Goal: Task Accomplishment & Management: Manage account settings

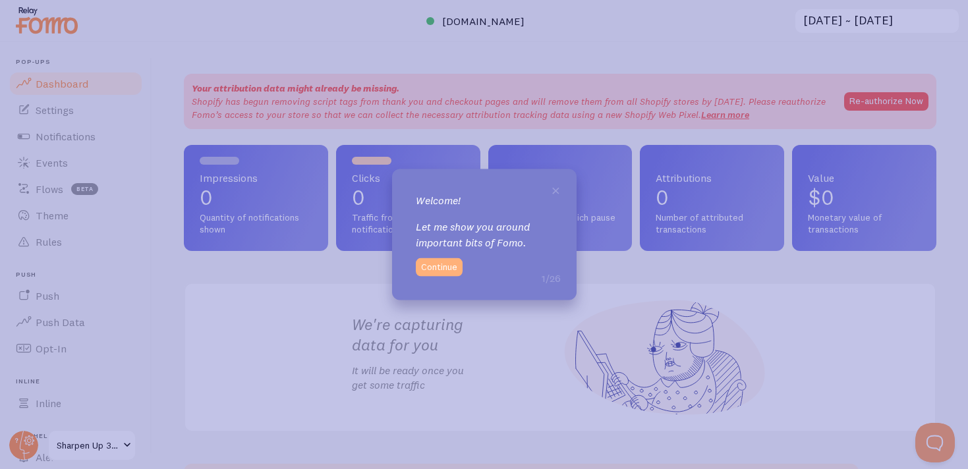
click at [437, 269] on button "Continue" at bounding box center [439, 267] width 47 height 18
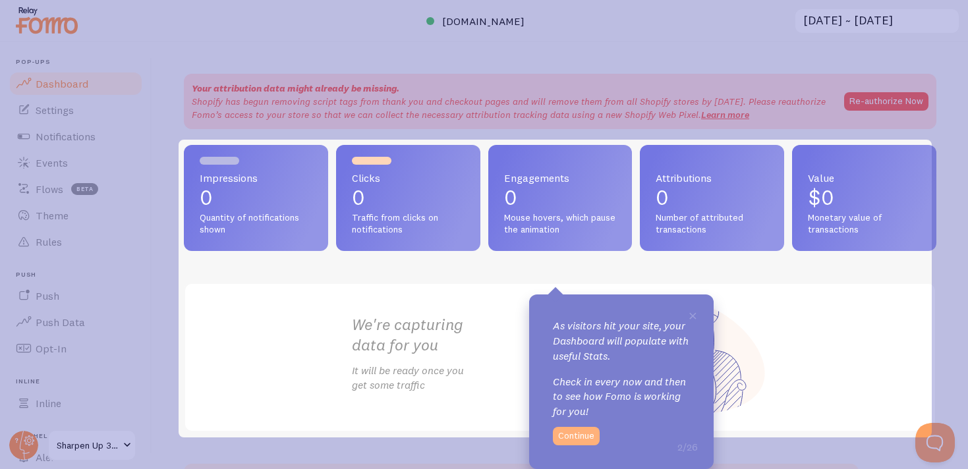
click at [568, 436] on button "Continue" at bounding box center [576, 436] width 47 height 18
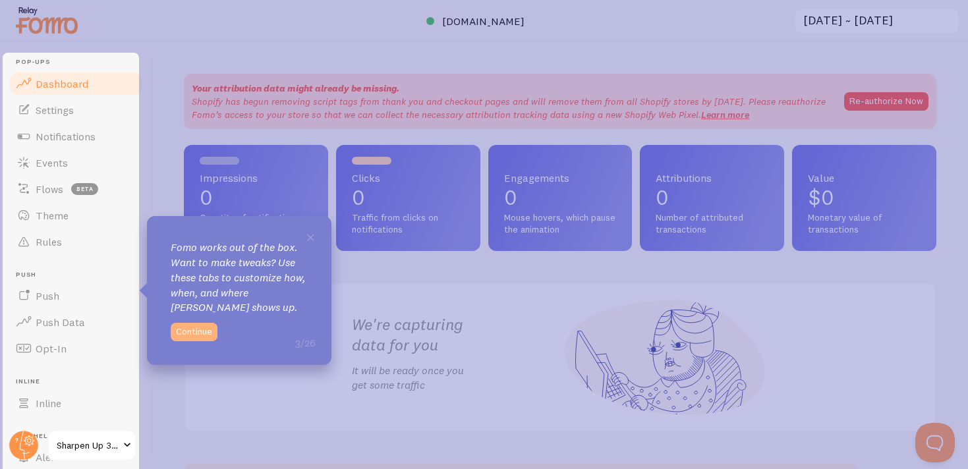
click at [205, 338] on button "Continue" at bounding box center [194, 332] width 47 height 18
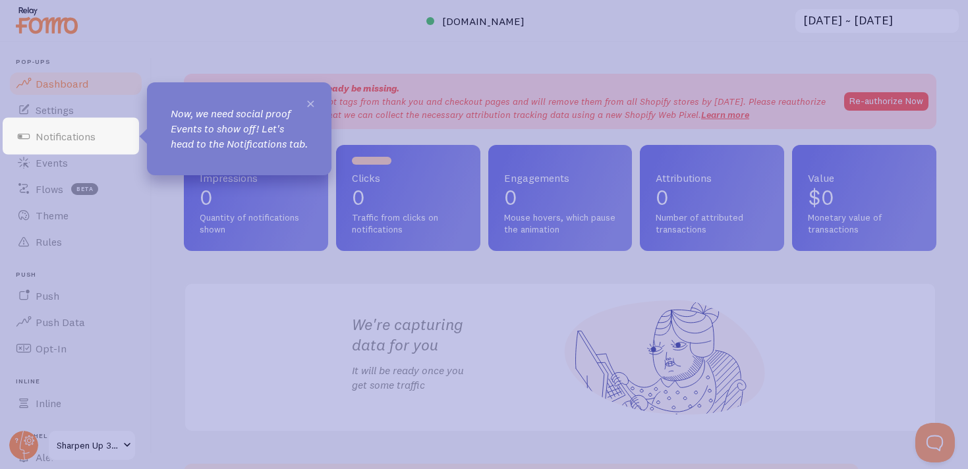
click at [308, 105] on span "×" at bounding box center [311, 103] width 10 height 20
click at [114, 138] on link "Notifications" at bounding box center [76, 136] width 136 height 26
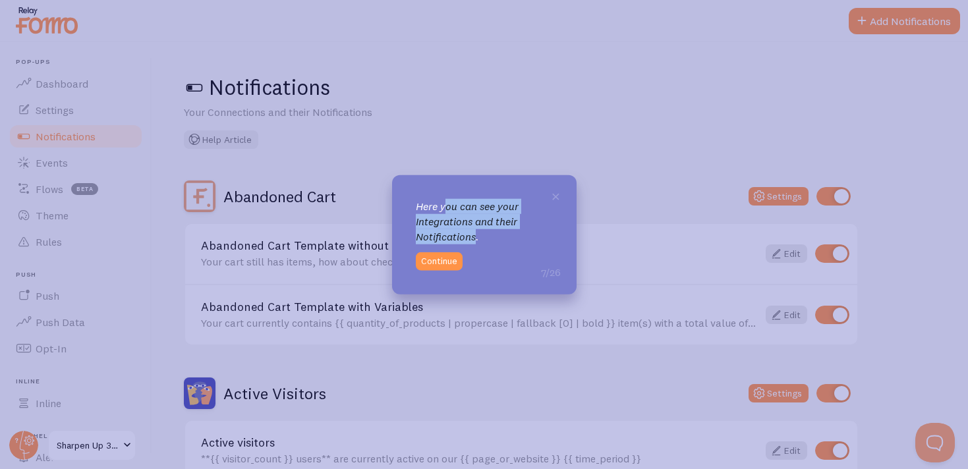
drag, startPoint x: 445, startPoint y: 210, endPoint x: 474, endPoint y: 239, distance: 41.5
click at [474, 239] on p "Here you can see your Integrations and their Notifications." at bounding box center [484, 221] width 137 height 45
click at [442, 260] on button "Continue" at bounding box center [439, 261] width 47 height 18
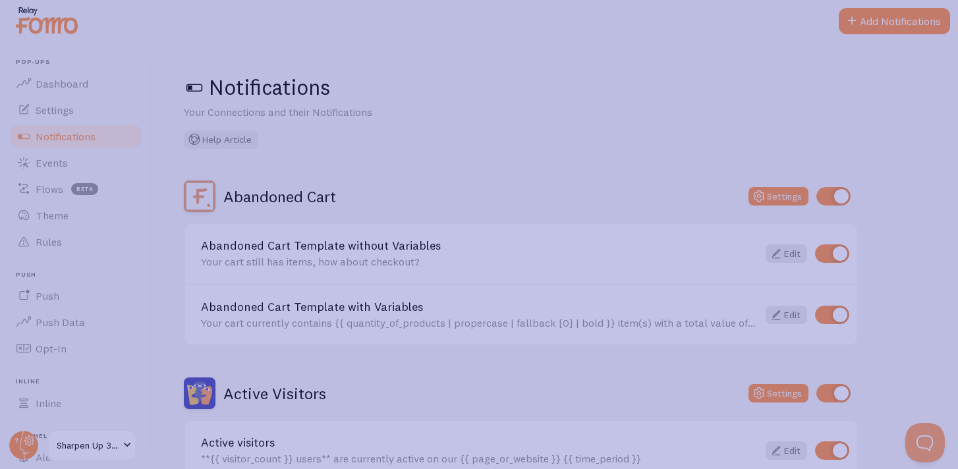
click at [719, 211] on icon at bounding box center [484, 263] width 968 height 526
click at [120, 113] on icon at bounding box center [484, 263] width 968 height 526
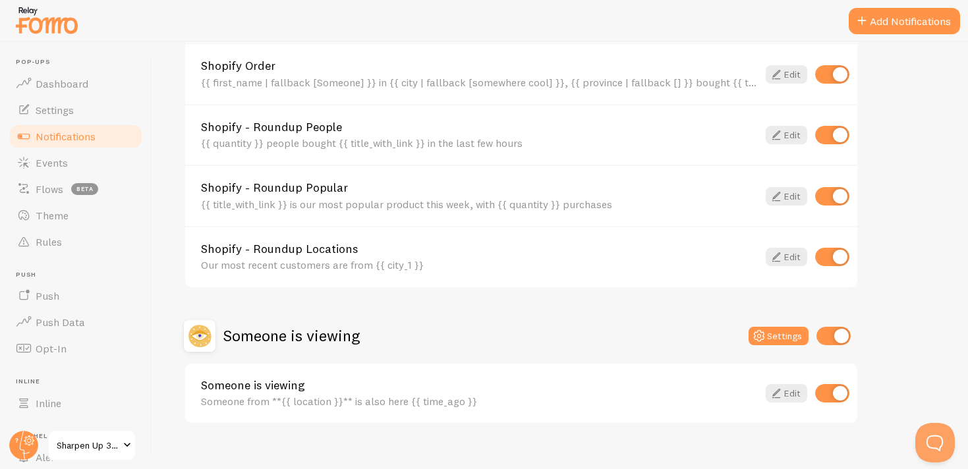
scroll to position [593, 0]
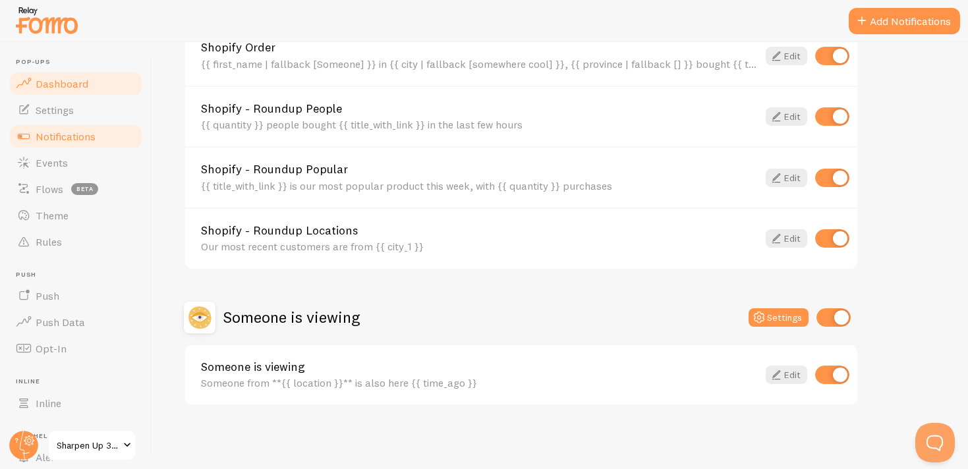
click at [57, 75] on link "Dashboard" at bounding box center [76, 84] width 136 height 26
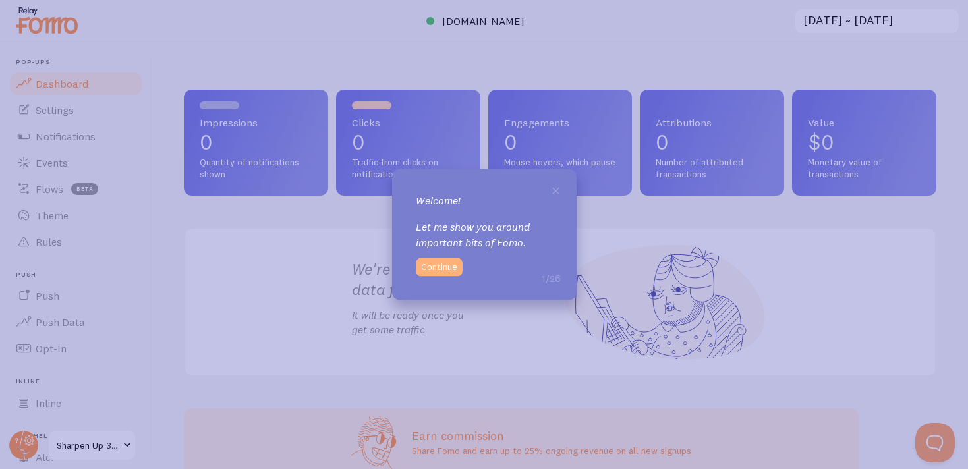
click at [444, 271] on button "Continue" at bounding box center [439, 267] width 47 height 18
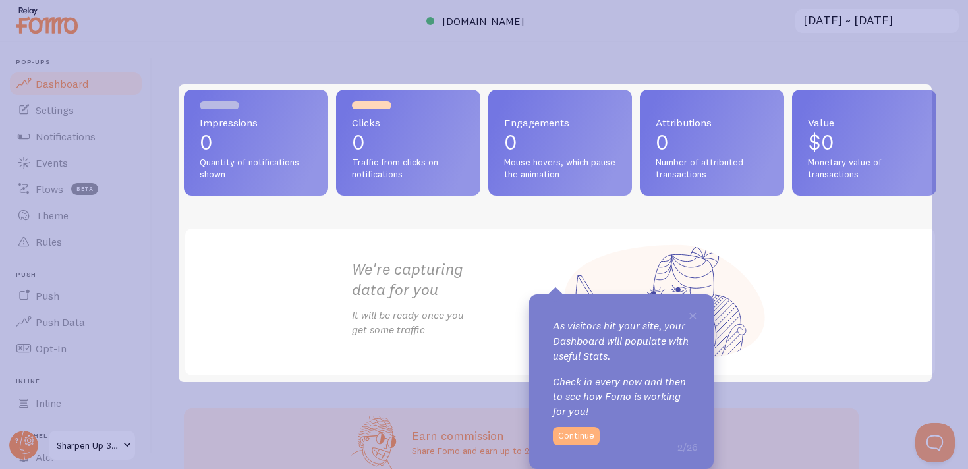
click at [599, 436] on button "Continue" at bounding box center [576, 436] width 47 height 18
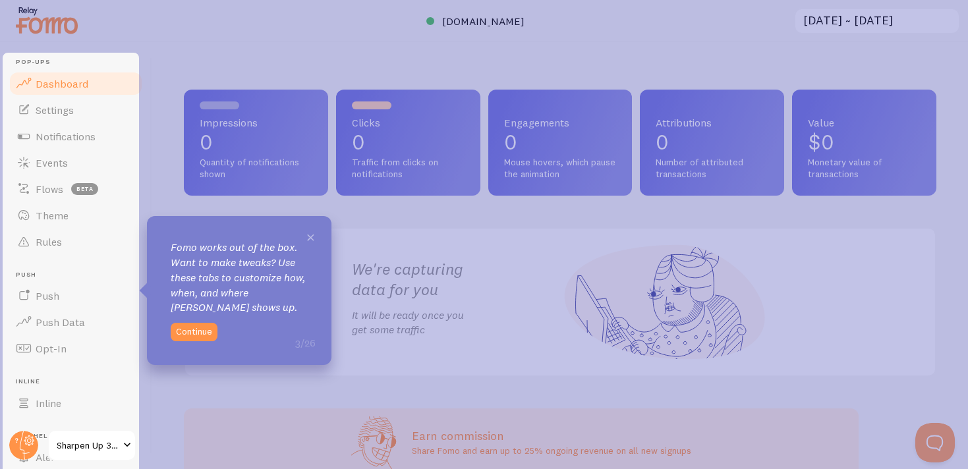
click at [310, 237] on span "×" at bounding box center [311, 237] width 10 height 20
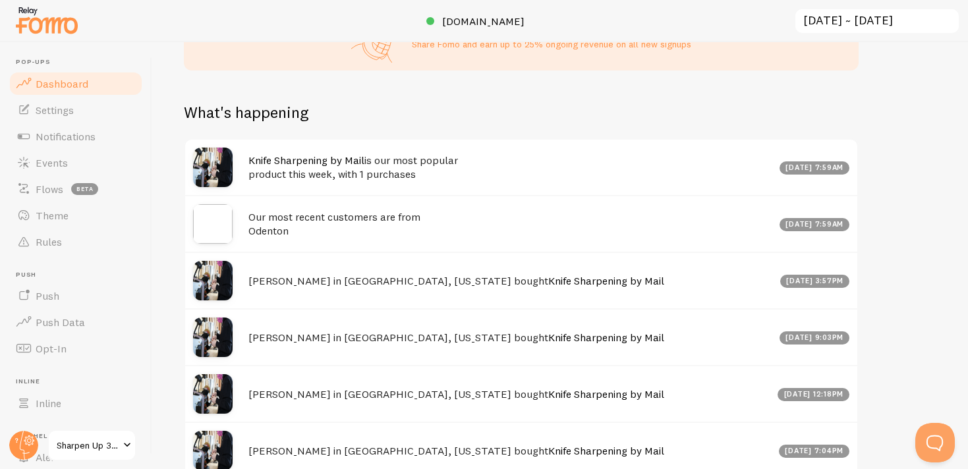
scroll to position [406, 0]
drag, startPoint x: 252, startPoint y: 214, endPoint x: 342, endPoint y: 214, distance: 89.7
click at [341, 216] on h4 "Our most recent customers are from Odenton" at bounding box center [510, 224] width 523 height 27
click at [342, 214] on h4 "Our most recent customers are from Odenton" at bounding box center [510, 224] width 523 height 27
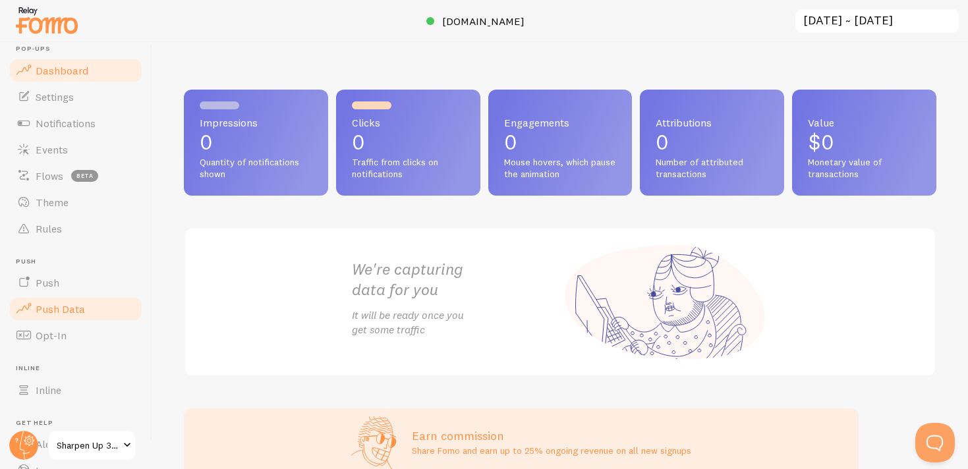
scroll to position [0, 0]
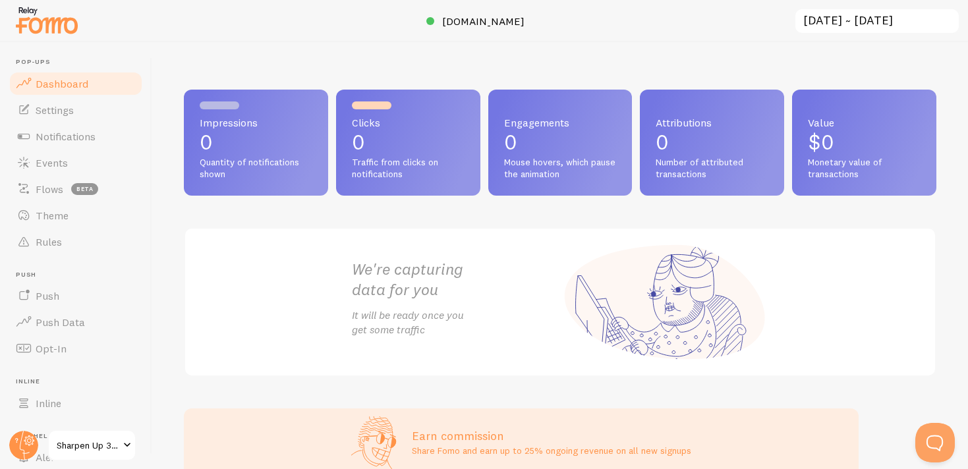
click at [865, 26] on input "[DATE] ~ [DATE]" at bounding box center [877, 21] width 166 height 27
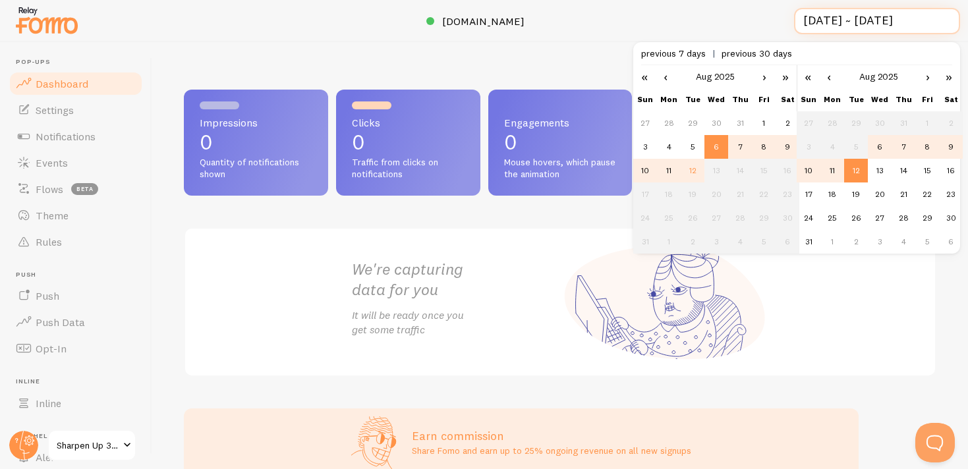
click at [865, 26] on input "[DATE] ~ [DATE]" at bounding box center [877, 21] width 166 height 27
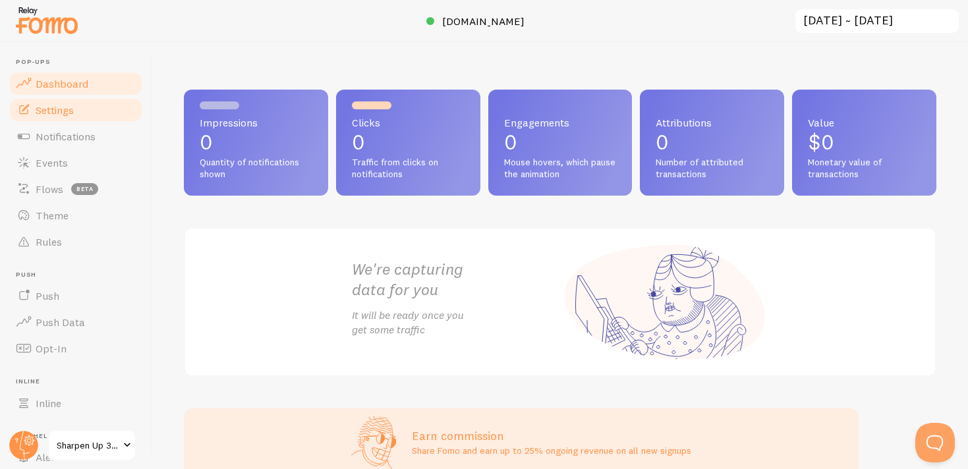
click at [78, 106] on link "Settings" at bounding box center [76, 110] width 136 height 26
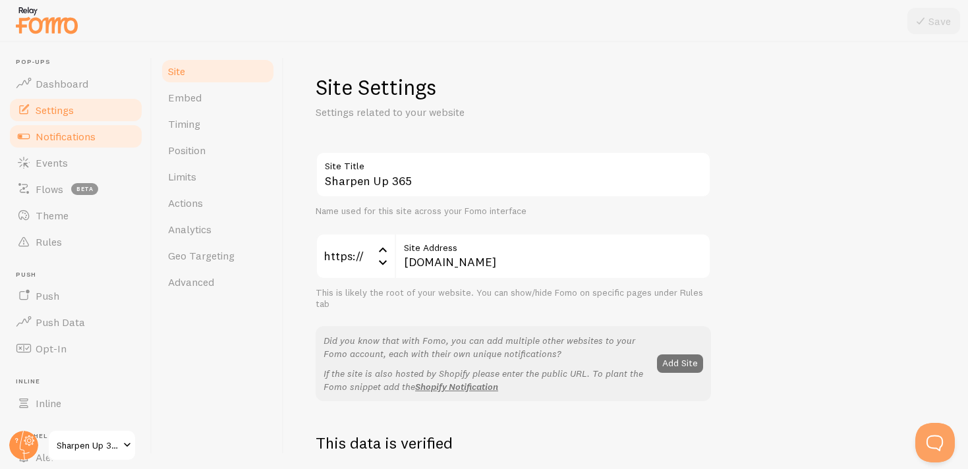
click at [90, 139] on span "Notifications" at bounding box center [66, 136] width 60 height 13
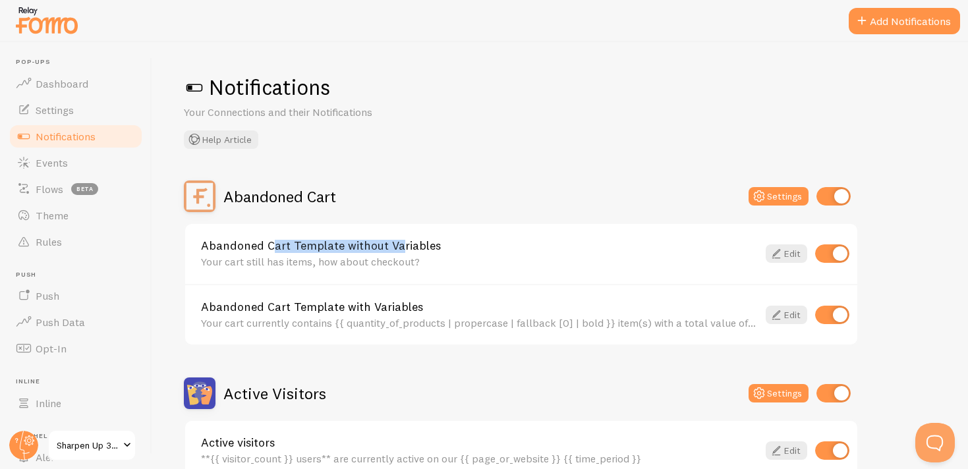
drag, startPoint x: 227, startPoint y: 241, endPoint x: 378, endPoint y: 241, distance: 151.0
click at [378, 241] on link "Abandoned Cart Template without Variables" at bounding box center [479, 246] width 557 height 12
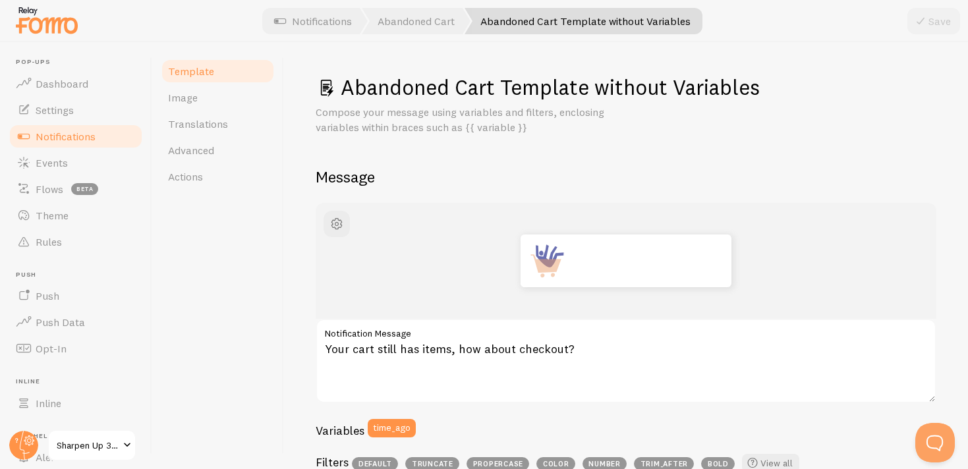
click at [378, 241] on div "Abandoned Cart Template without Variables Compose your message using variables …" at bounding box center [626, 255] width 684 height 427
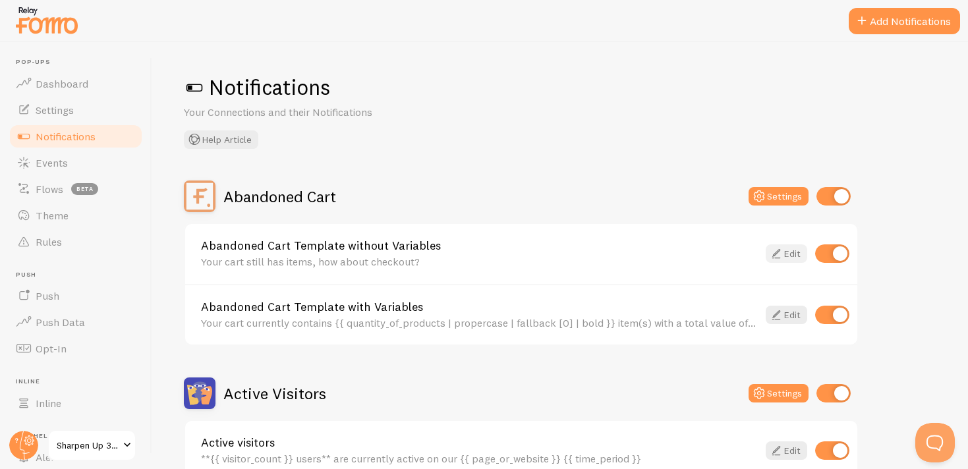
click at [790, 257] on link "Edit" at bounding box center [787, 254] width 42 height 18
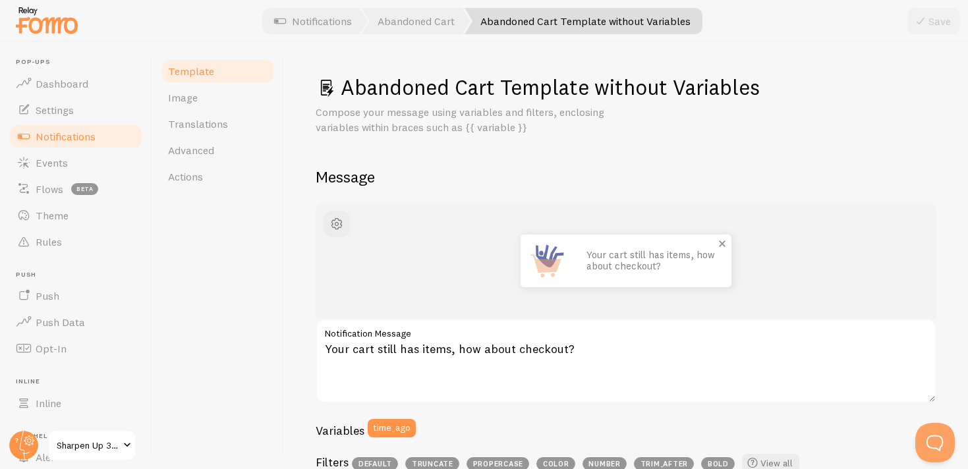
click at [574, 255] on div "Your cart still has items, how about checkout?" at bounding box center [653, 261] width 158 height 53
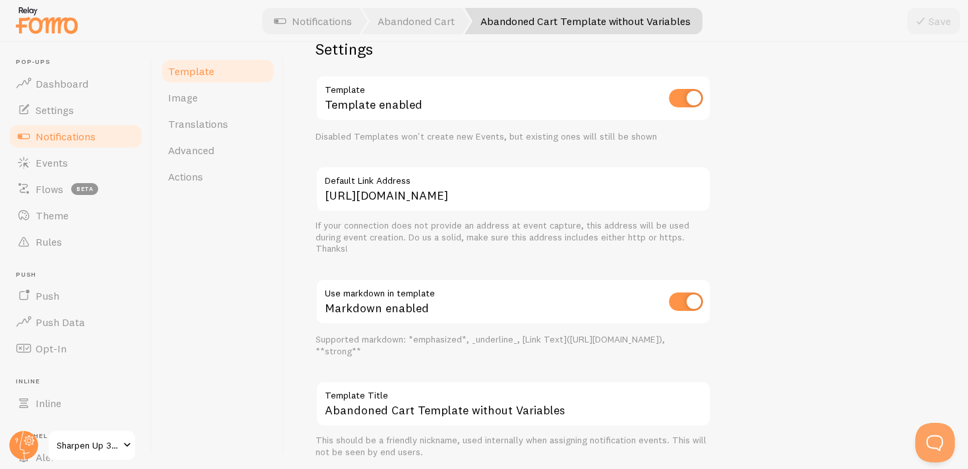
scroll to position [515, 0]
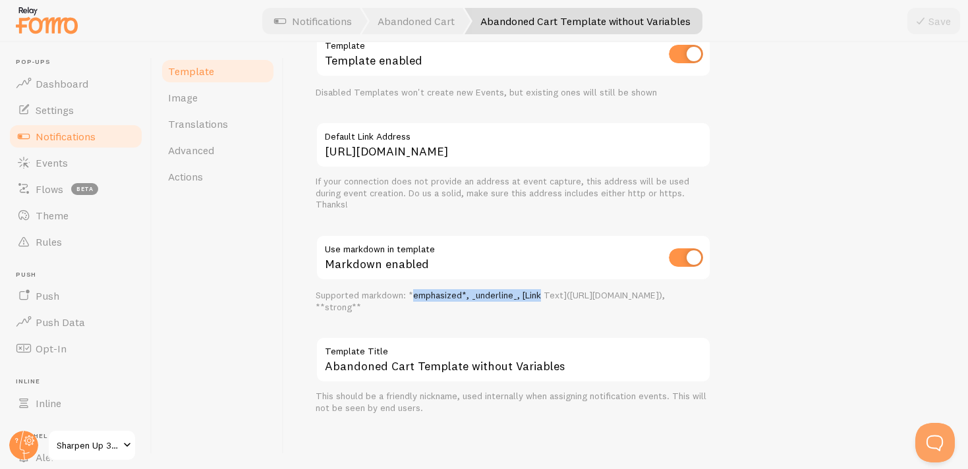
drag, startPoint x: 413, startPoint y: 297, endPoint x: 543, endPoint y: 299, distance: 129.9
click at [543, 299] on div "Supported markdown: *emphasized*, _underline_, [Link Text]([URL][DOMAIN_NAME]),…" at bounding box center [514, 301] width 396 height 23
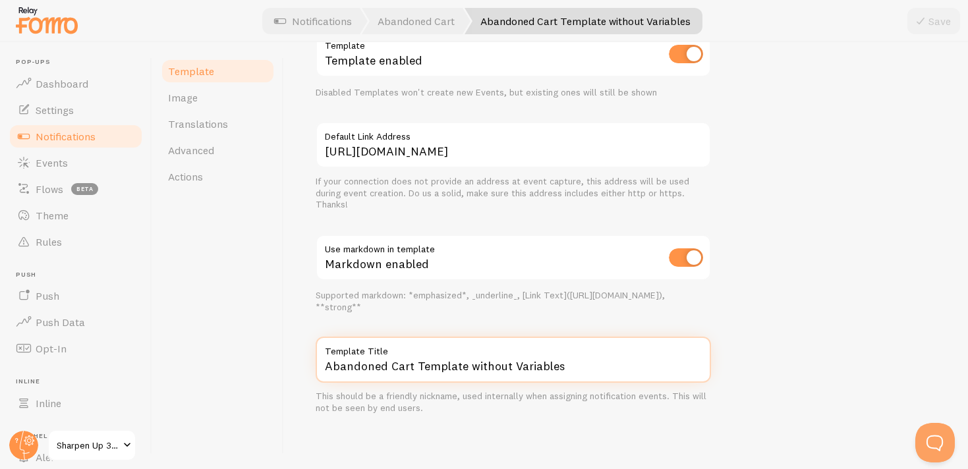
drag, startPoint x: 327, startPoint y: 361, endPoint x: 426, endPoint y: 368, distance: 99.2
click at [426, 368] on input "Abandoned Cart Template without Variables" at bounding box center [514, 360] width 396 height 46
click at [557, 372] on input "Abandoned Cart Template without Variables" at bounding box center [514, 360] width 396 height 46
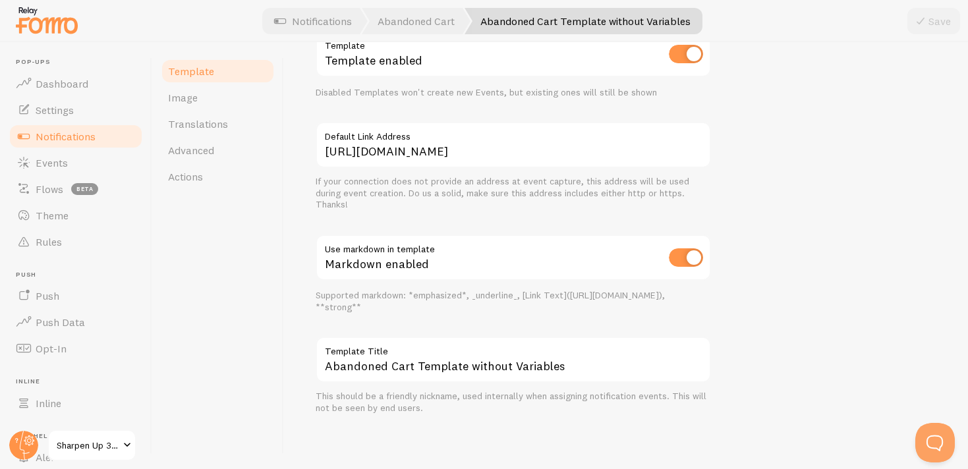
click at [570, 401] on div "This should be a friendly nickname, used internally when assigning notification…" at bounding box center [514, 402] width 396 height 23
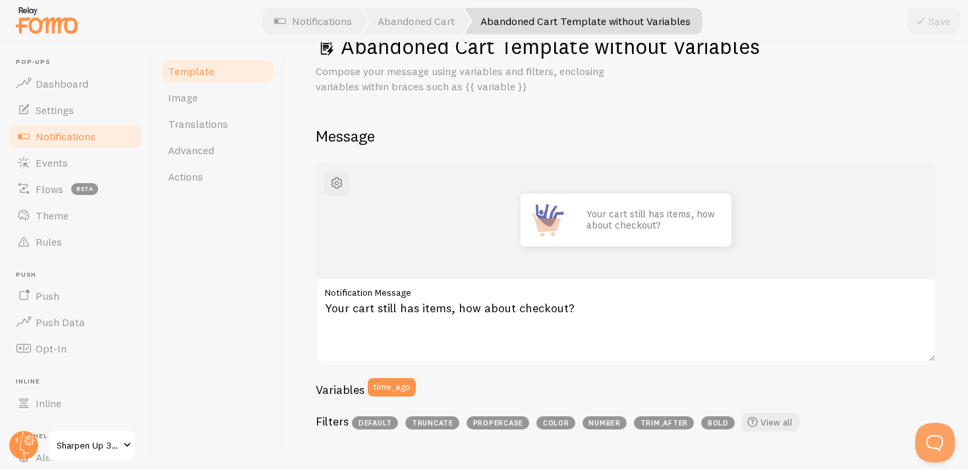
scroll to position [34, 0]
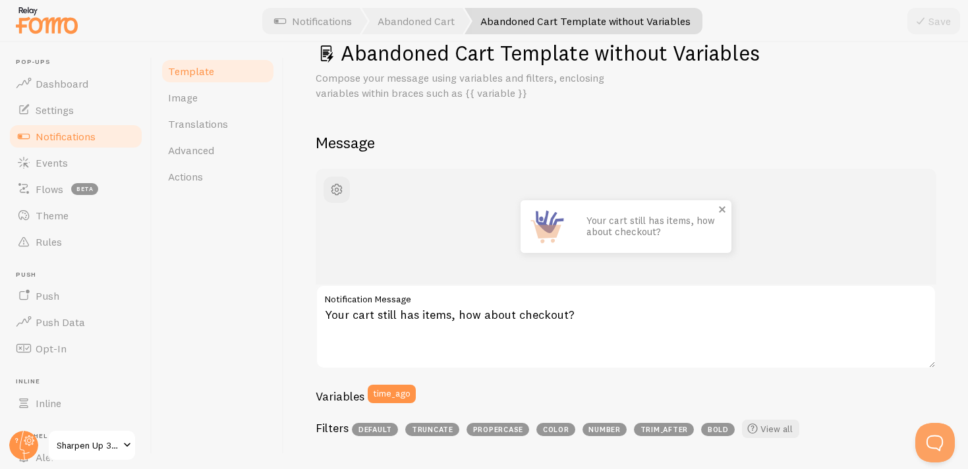
click at [539, 222] on img at bounding box center [547, 226] width 53 height 53
click at [336, 187] on span "button" at bounding box center [337, 190] width 16 height 16
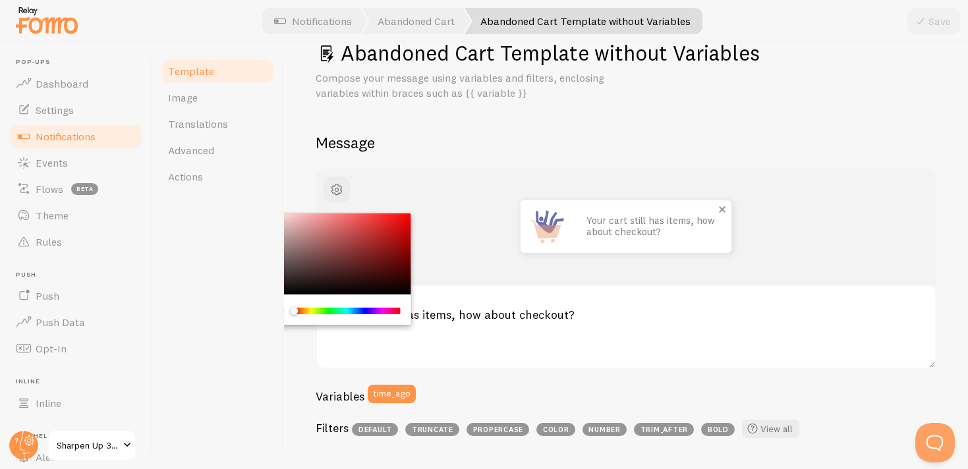
click at [521, 220] on img at bounding box center [547, 226] width 53 height 53
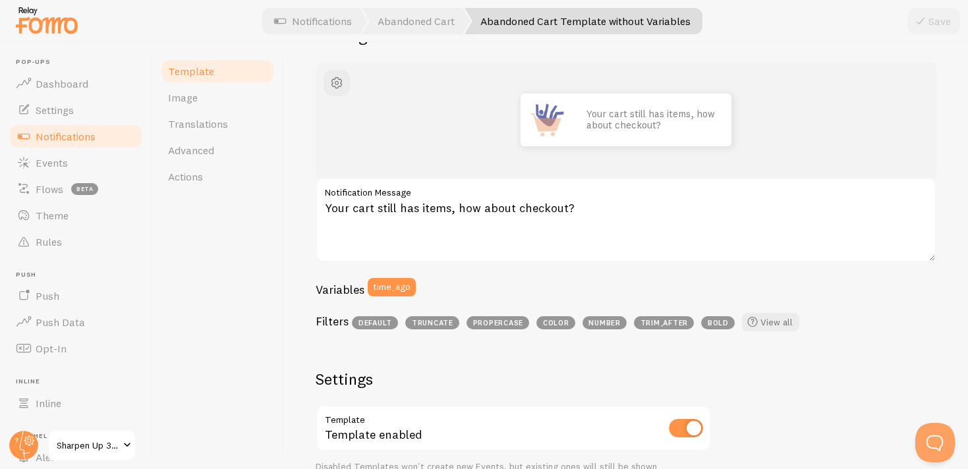
scroll to position [144, 0]
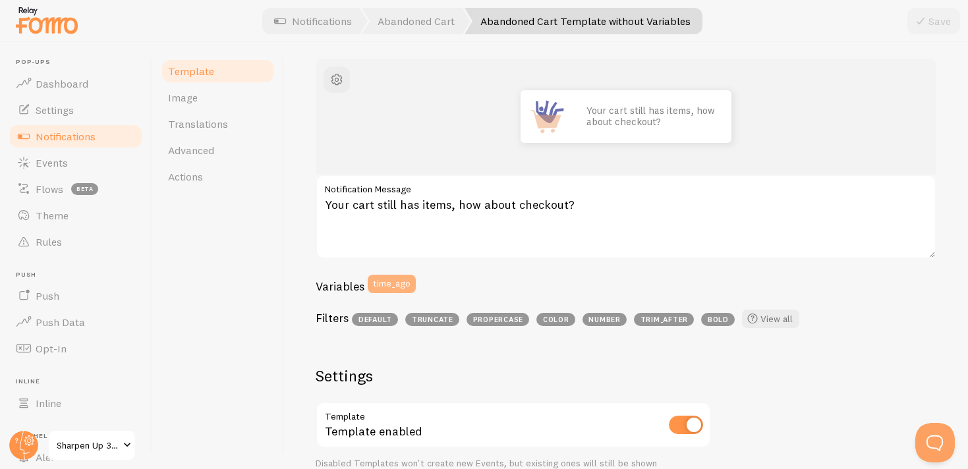
click at [382, 279] on button "time_ago" at bounding box center [392, 284] width 48 height 18
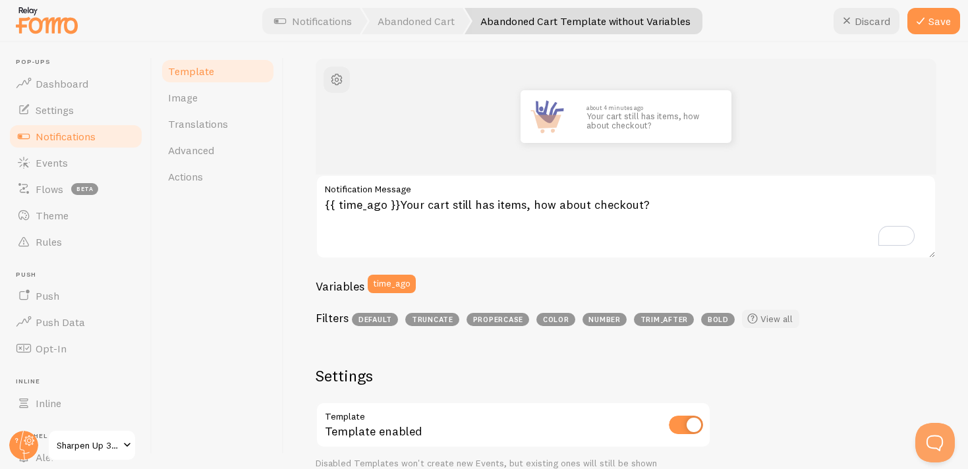
click at [768, 320] on link "View all" at bounding box center [770, 319] width 57 height 18
click at [377, 318] on span "default" at bounding box center [375, 319] width 46 height 13
click at [432, 320] on span "truncate" at bounding box center [432, 319] width 54 height 13
drag, startPoint x: 438, startPoint y: 320, endPoint x: 464, endPoint y: 289, distance: 40.2
click at [464, 289] on div "Variables time_ago Filters default truncate propercase color number trim_after …" at bounding box center [626, 305] width 621 height 60
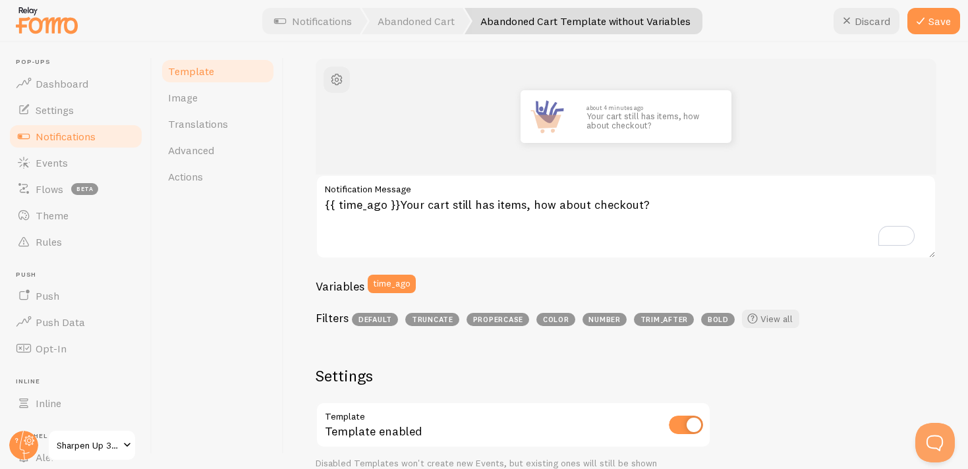
click at [463, 291] on div "Variables time_ago" at bounding box center [626, 289] width 621 height 28
click at [477, 320] on span "propercase" at bounding box center [498, 319] width 63 height 13
click at [492, 320] on span "propercase" at bounding box center [498, 319] width 63 height 13
click at [388, 282] on button "time_ago" at bounding box center [392, 284] width 48 height 18
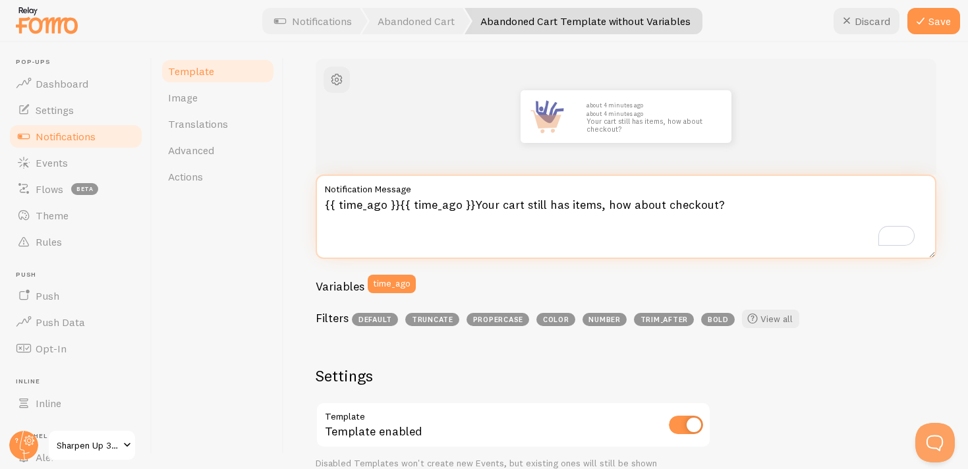
drag, startPoint x: 397, startPoint y: 204, endPoint x: 471, endPoint y: 206, distance: 74.5
click at [471, 206] on textarea "{{ time_ago }}{{ time_ago }}Your cart still has items, how about checkout?" at bounding box center [626, 217] width 621 height 84
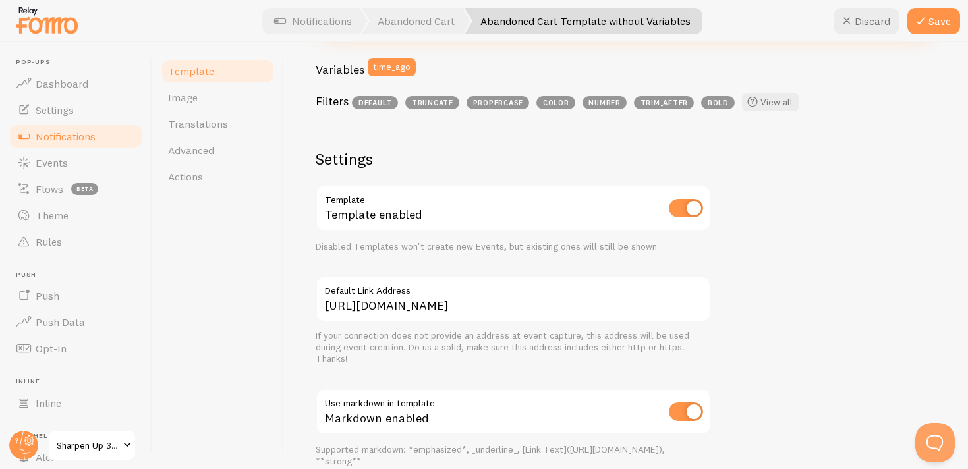
scroll to position [361, 0]
type textarea "{{ time_ago }} Your cart still has items, how about checkout?"
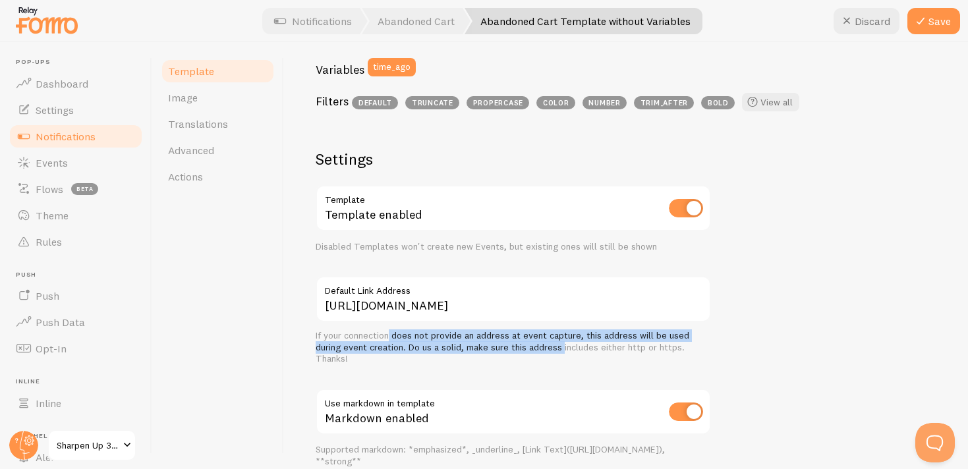
drag, startPoint x: 390, startPoint y: 339, endPoint x: 564, endPoint y: 346, distance: 174.8
click at [566, 348] on div "If your connection does not provide an address at event capture, this address w…" at bounding box center [514, 347] width 396 height 35
click at [564, 346] on div "If your connection does not provide an address at event capture, this address w…" at bounding box center [514, 347] width 396 height 35
drag, startPoint x: 521, startPoint y: 338, endPoint x: 444, endPoint y: 357, distance: 80.1
click at [443, 357] on div "If your connection does not provide an address at event capture, this address w…" at bounding box center [514, 347] width 396 height 35
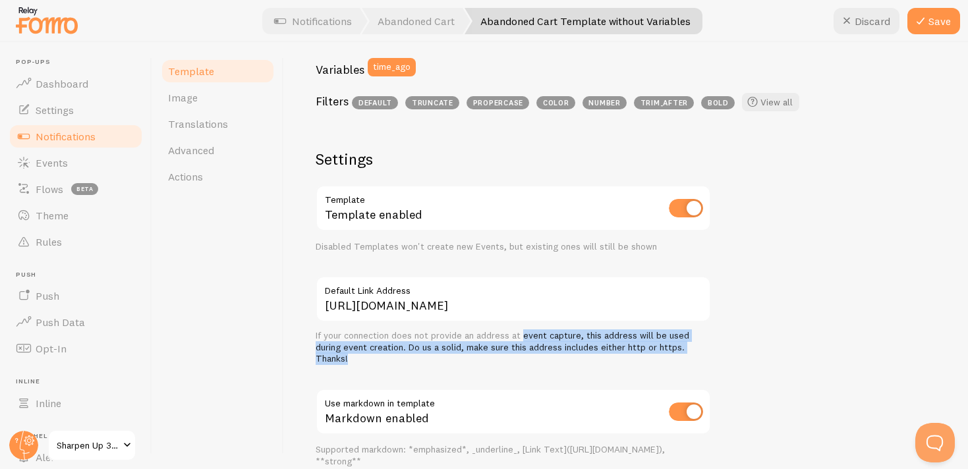
click at [444, 357] on div "If your connection does not provide an address at event capture, this address w…" at bounding box center [514, 347] width 396 height 35
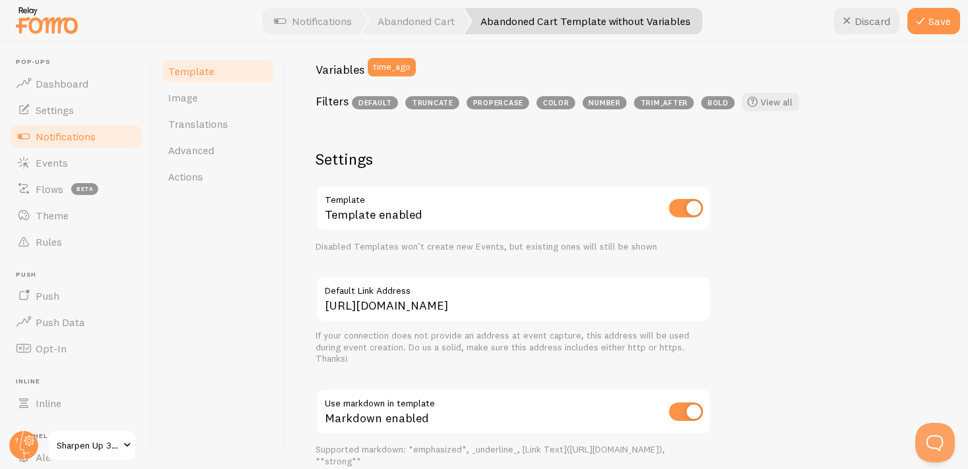
scroll to position [515, 0]
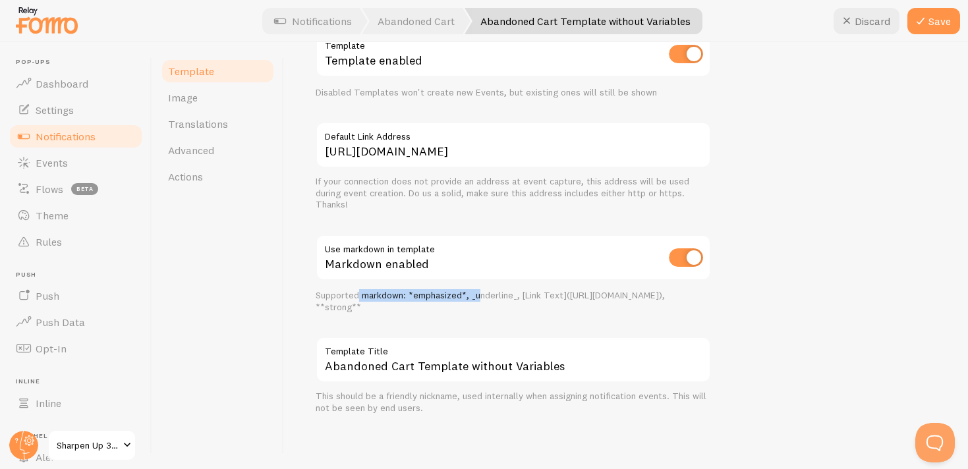
drag, startPoint x: 359, startPoint y: 300, endPoint x: 479, endPoint y: 299, distance: 120.6
click at [481, 299] on div "Supported markdown: *emphasized*, _underline_, [Link Text]([URL][DOMAIN_NAME]),…" at bounding box center [514, 301] width 396 height 23
click at [479, 299] on div "Supported markdown: *emphasized*, _underline_, [Link Text]([URL][DOMAIN_NAME]),…" at bounding box center [514, 301] width 396 height 23
drag, startPoint x: 479, startPoint y: 299, endPoint x: 532, endPoint y: 298, distance: 52.7
click at [532, 298] on div "Supported markdown: *emphasized*, _underline_, [Link Text]([URL][DOMAIN_NAME]),…" at bounding box center [514, 301] width 396 height 23
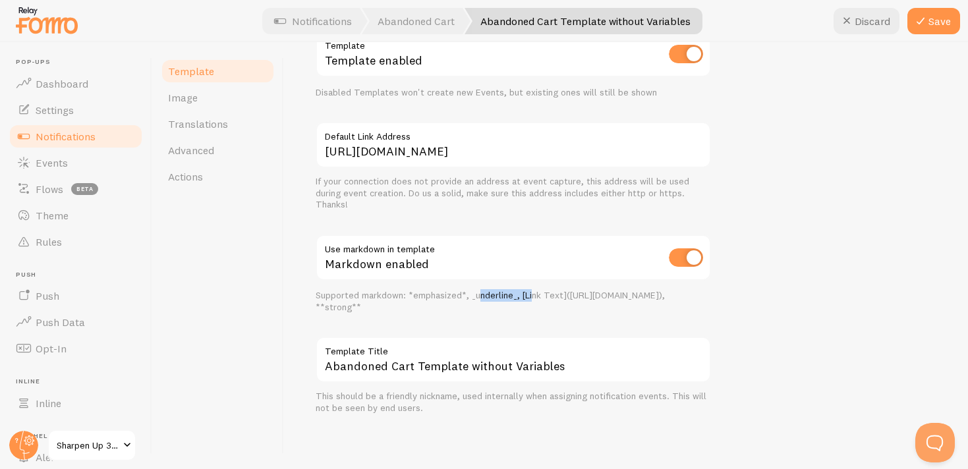
click at [532, 298] on div "Supported markdown: *emphasized*, _underline_, [Link Text]([URL][DOMAIN_NAME]),…" at bounding box center [514, 301] width 396 height 23
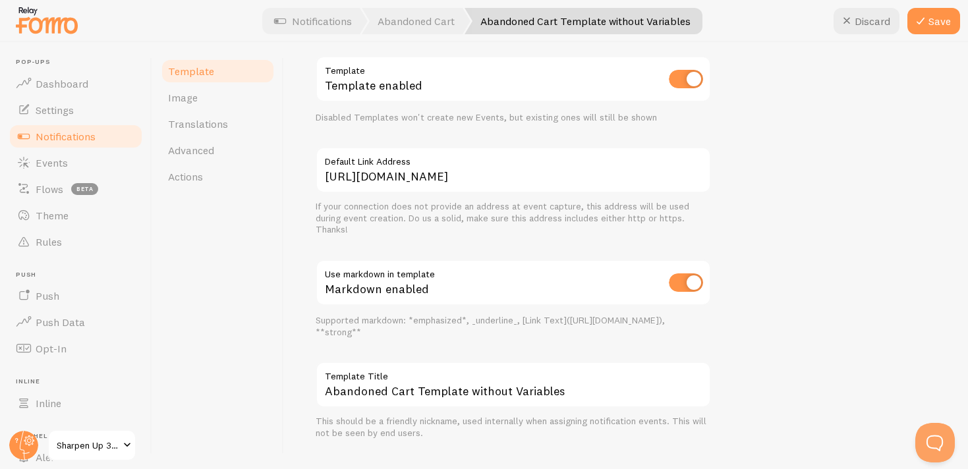
scroll to position [0, 0]
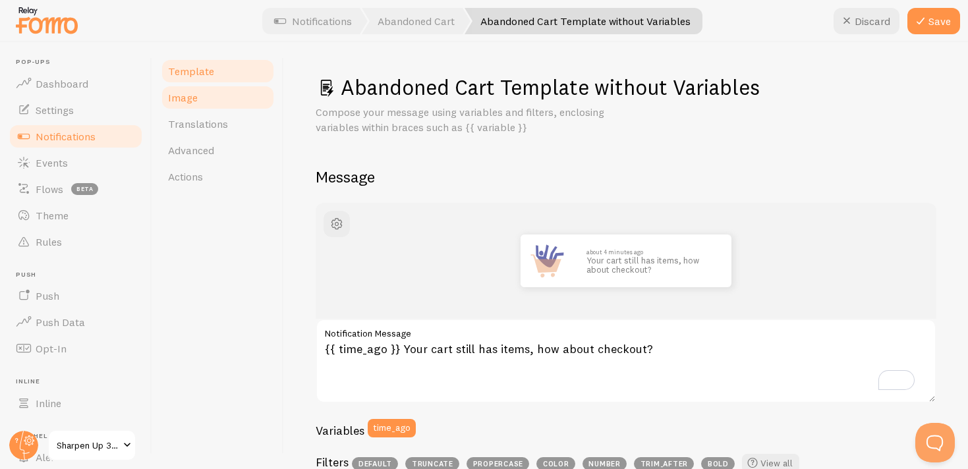
click at [191, 96] on span "Image" at bounding box center [183, 97] width 30 height 13
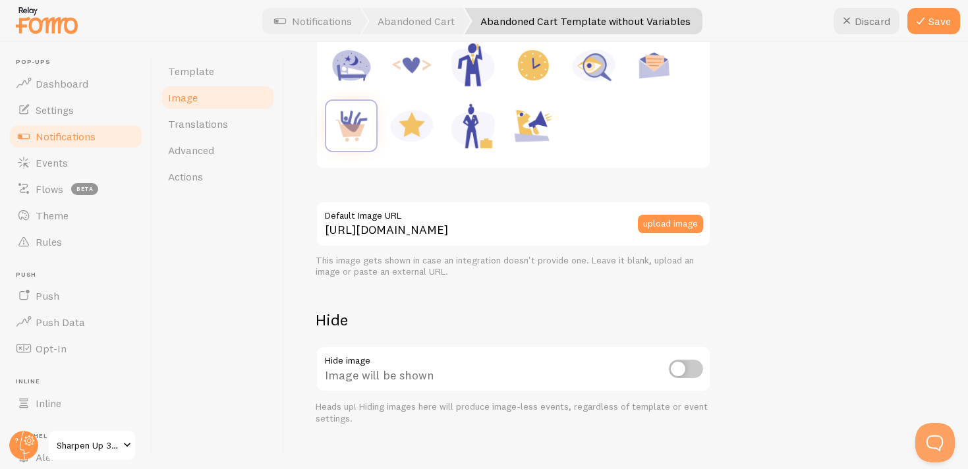
click at [678, 372] on input "checkbox" at bounding box center [686, 369] width 34 height 18
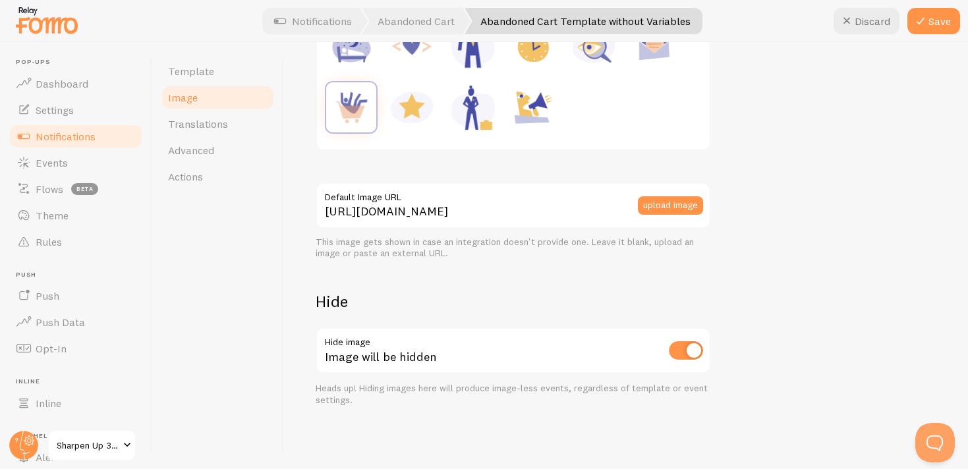
click at [686, 344] on input "checkbox" at bounding box center [686, 350] width 34 height 18
checkbox input "false"
drag, startPoint x: 361, startPoint y: 241, endPoint x: 504, endPoint y: 246, distance: 143.8
click at [503, 246] on div "This image gets shown in case an integration doesn't provide one. Leave it blan…" at bounding box center [514, 248] width 396 height 23
click at [504, 246] on div "This image gets shown in case an integration doesn't provide one. Leave it blan…" at bounding box center [514, 248] width 396 height 23
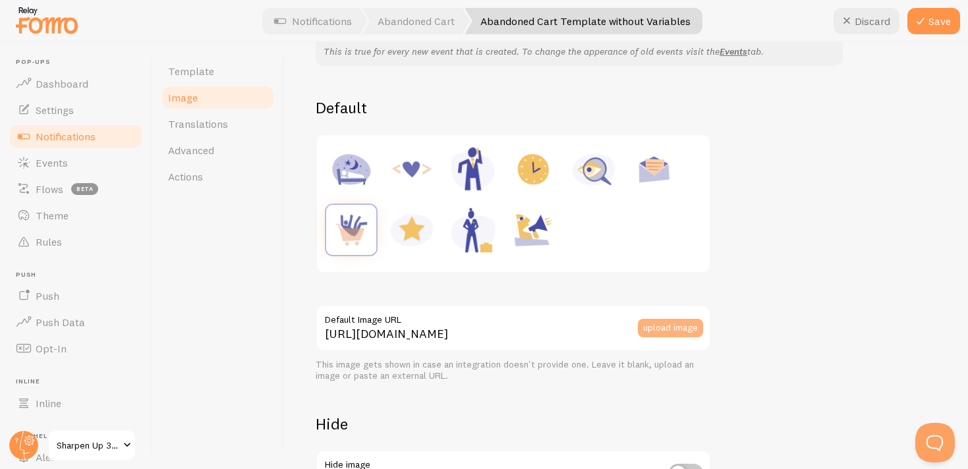
click at [668, 324] on button "upload image" at bounding box center [670, 328] width 65 height 18
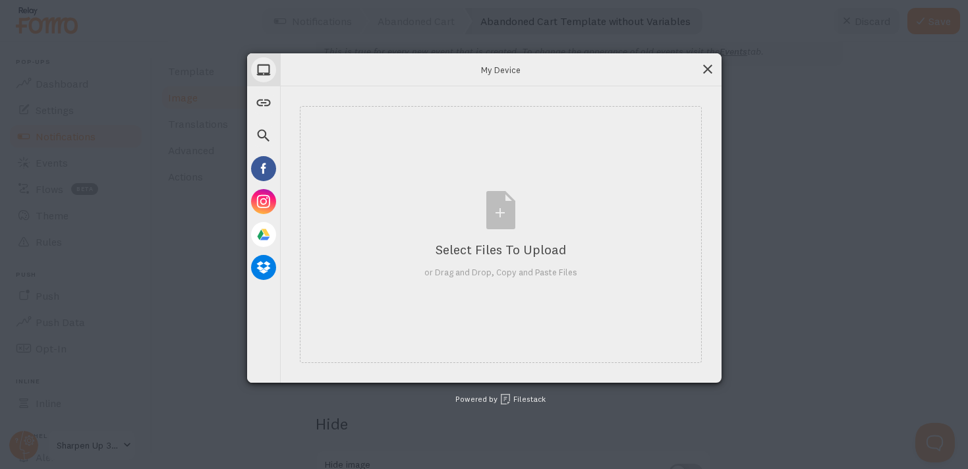
click at [707, 63] on span at bounding box center [708, 69] width 15 height 15
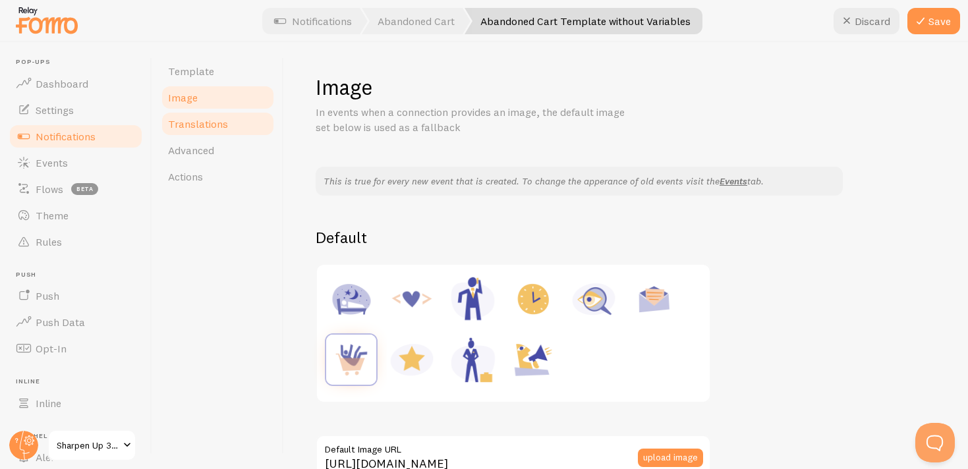
click at [200, 125] on span "Translations" at bounding box center [198, 123] width 60 height 13
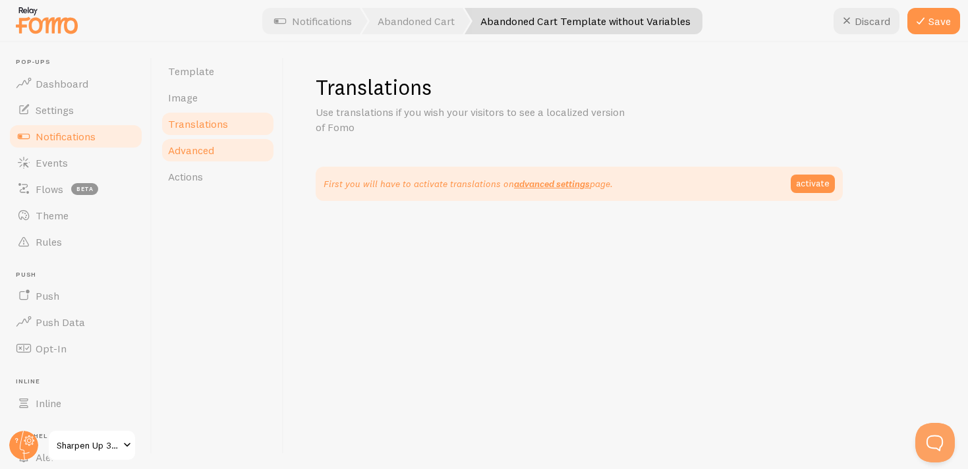
click at [197, 145] on span "Advanced" at bounding box center [191, 150] width 46 height 13
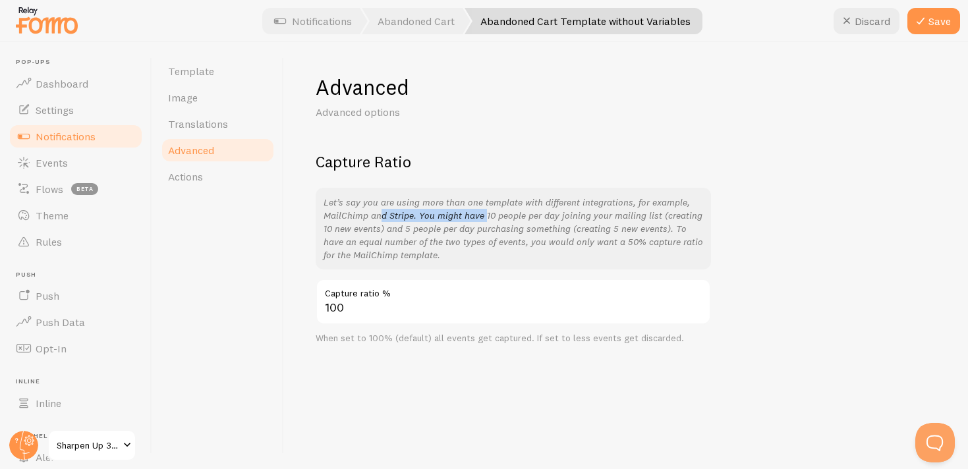
drag, startPoint x: 330, startPoint y: 214, endPoint x: 434, endPoint y: 216, distance: 104.8
click at [434, 216] on p "Let’s say you are using more than one template with different integrations, for…" at bounding box center [514, 229] width 380 height 66
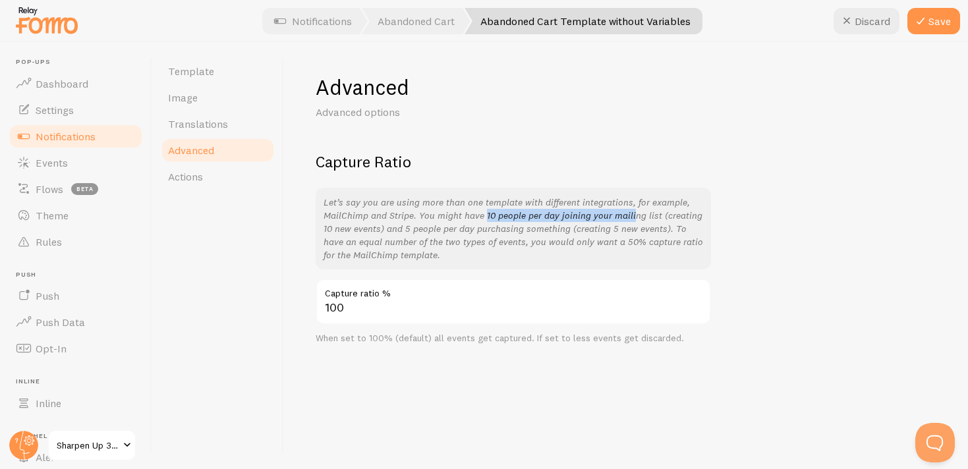
drag, startPoint x: 434, startPoint y: 216, endPoint x: 560, endPoint y: 216, distance: 125.9
click at [563, 216] on p "Let’s say you are using more than one template with different integrations, for…" at bounding box center [514, 229] width 380 height 66
click at [560, 216] on p "Let’s say you are using more than one template with different integrations, for…" at bounding box center [514, 229] width 380 height 66
drag, startPoint x: 394, startPoint y: 230, endPoint x: 477, endPoint y: 230, distance: 83.7
click at [477, 230] on p "Let’s say you are using more than one template with different integrations, for…" at bounding box center [514, 229] width 380 height 66
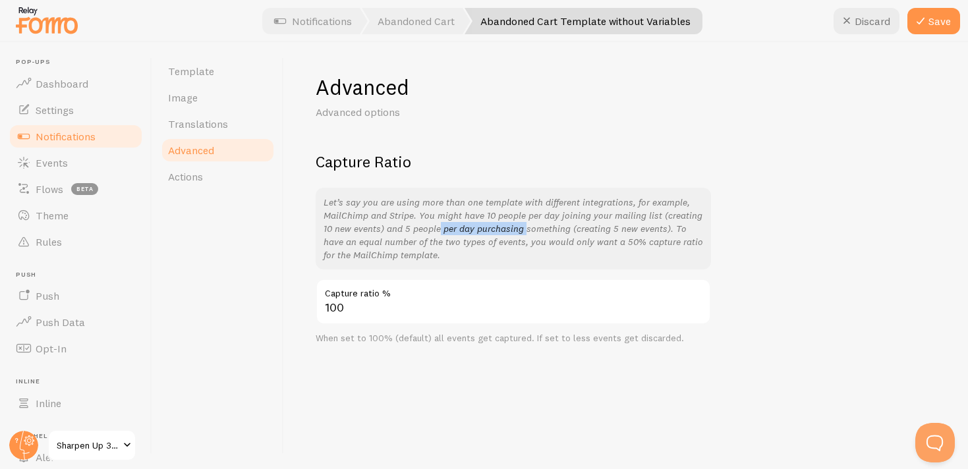
click at [477, 230] on p "Let’s say you are using more than one template with different integrations, for…" at bounding box center [514, 229] width 380 height 66
drag, startPoint x: 477, startPoint y: 230, endPoint x: 574, endPoint y: 228, distance: 96.9
click at [575, 228] on p "Let’s say you are using more than one template with different integrations, for…" at bounding box center [514, 229] width 380 height 66
click at [574, 228] on p "Let’s say you are using more than one template with different integrations, for…" at bounding box center [514, 229] width 380 height 66
drag, startPoint x: 362, startPoint y: 240, endPoint x: 465, endPoint y: 248, distance: 103.1
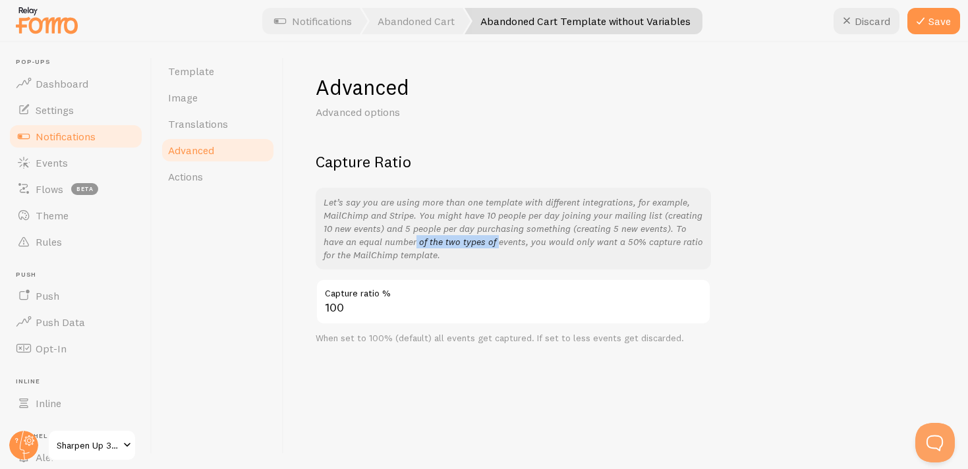
click at [463, 248] on p "Let’s say you are using more than one template with different integrations, for…" at bounding box center [514, 229] width 380 height 66
click at [465, 248] on p "Let’s say you are using more than one template with different integrations, for…" at bounding box center [514, 229] width 380 height 66
drag, startPoint x: 481, startPoint y: 243, endPoint x: 646, endPoint y: 237, distance: 165.6
click at [646, 237] on p "Let’s say you are using more than one template with different integrations, for…" at bounding box center [514, 229] width 380 height 66
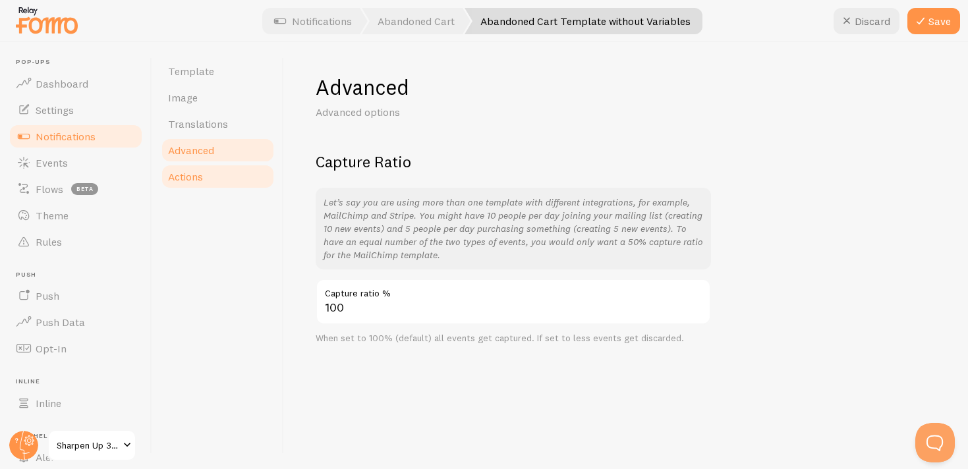
click at [200, 179] on span "Actions" at bounding box center [185, 176] width 35 height 13
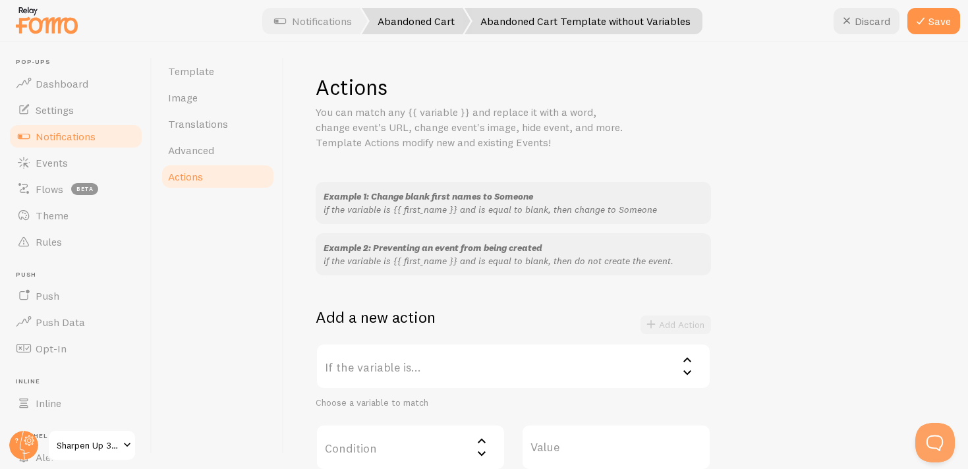
click at [430, 28] on link "Abandoned Cart" at bounding box center [416, 21] width 109 height 26
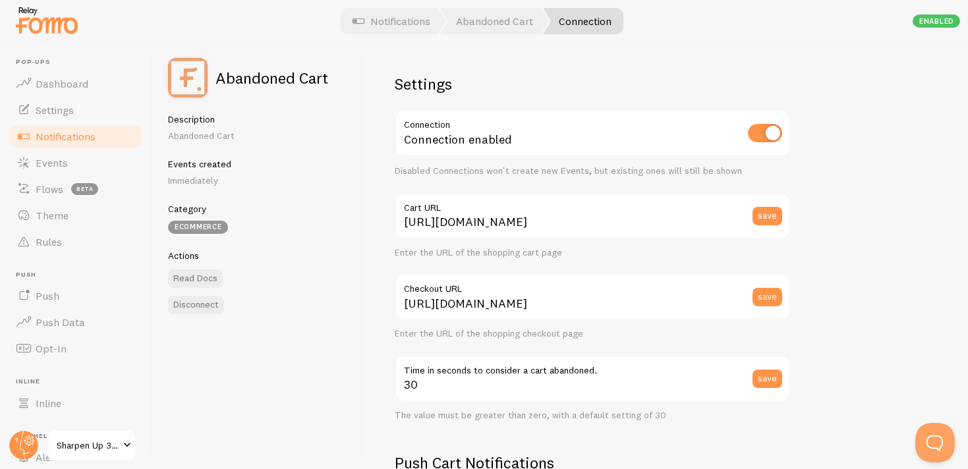
click at [183, 127] on div "Description Abandoned Cart" at bounding box center [257, 127] width 179 height 29
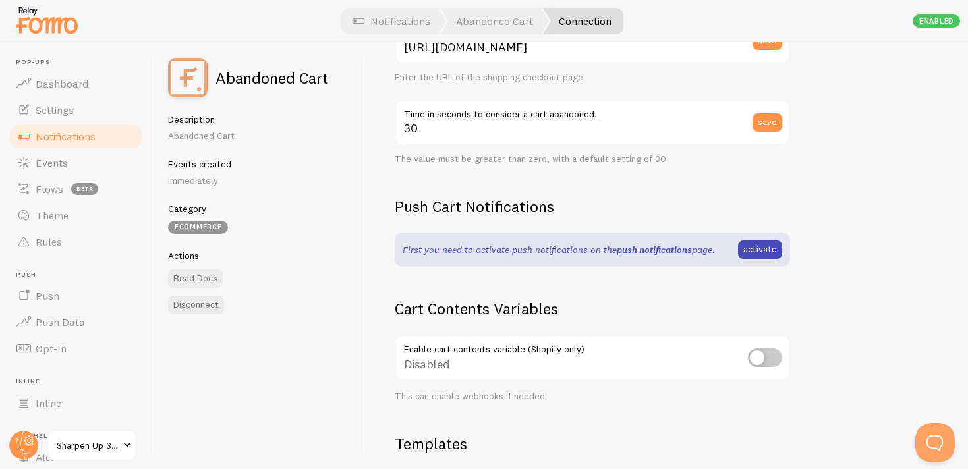
scroll to position [257, 0]
drag, startPoint x: 407, startPoint y: 160, endPoint x: 459, endPoint y: 158, distance: 52.8
click at [459, 158] on div "The value must be greater than zero, with a default setting of 30" at bounding box center [593, 159] width 396 height 12
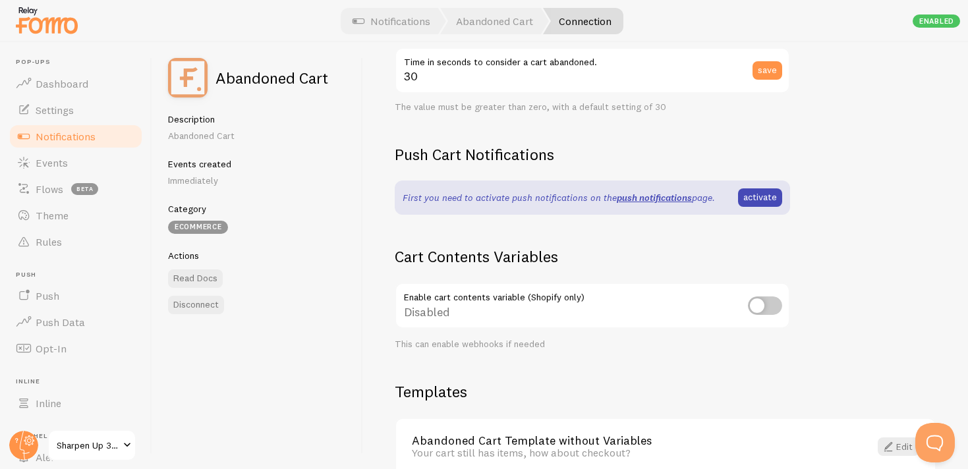
scroll to position [309, 0]
drag, startPoint x: 452, startPoint y: 199, endPoint x: 514, endPoint y: 198, distance: 61.3
click at [512, 198] on p "First you need to activate push notifications on the push notifications page." at bounding box center [559, 197] width 312 height 13
click at [514, 198] on p "First you need to activate push notifications on the push notifications page." at bounding box center [559, 197] width 312 height 13
click at [765, 197] on link "activate" at bounding box center [760, 197] width 44 height 18
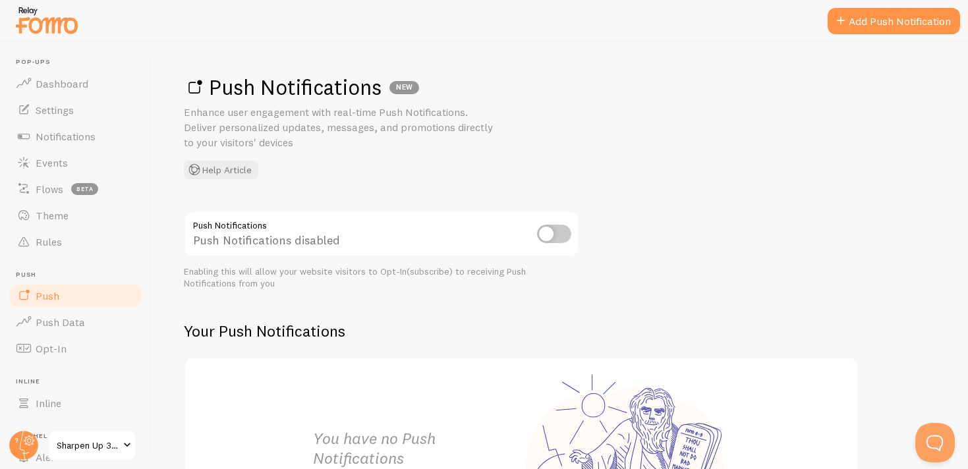
click at [548, 234] on input "checkbox" at bounding box center [554, 234] width 34 height 18
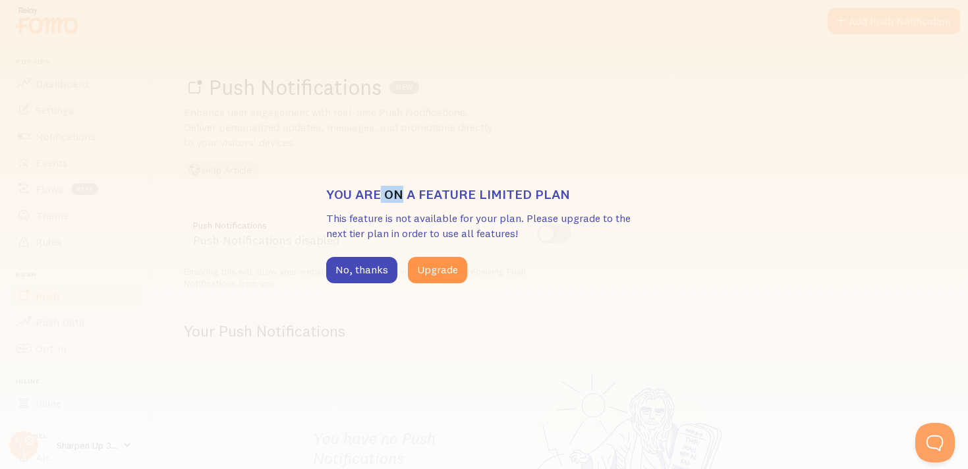
drag, startPoint x: 381, startPoint y: 191, endPoint x: 403, endPoint y: 191, distance: 21.8
click at [401, 191] on h3 "You are on a feature limited plan" at bounding box center [484, 194] width 316 height 17
click at [403, 191] on h3 "You are on a feature limited plan" at bounding box center [484, 194] width 316 height 17
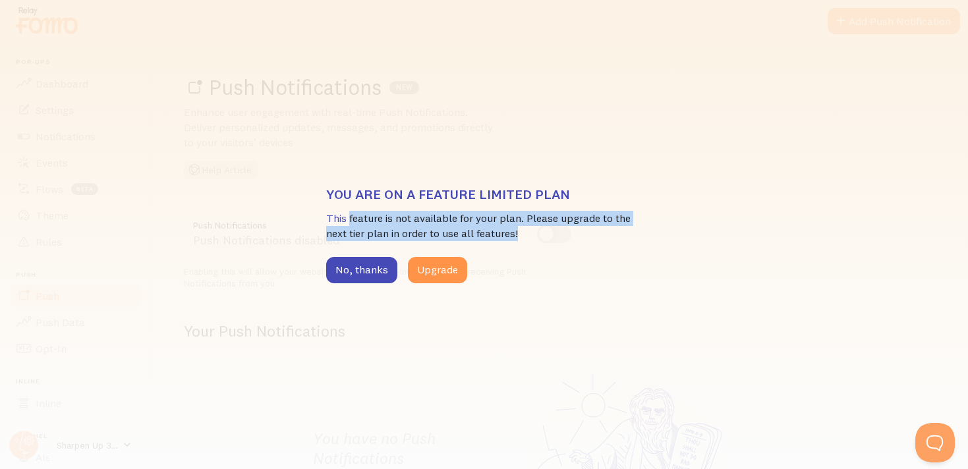
drag, startPoint x: 349, startPoint y: 223, endPoint x: 619, endPoint y: 235, distance: 270.5
click at [619, 235] on p "This feature is not available for your plan. Please upgrade to the next tier pl…" at bounding box center [484, 226] width 316 height 30
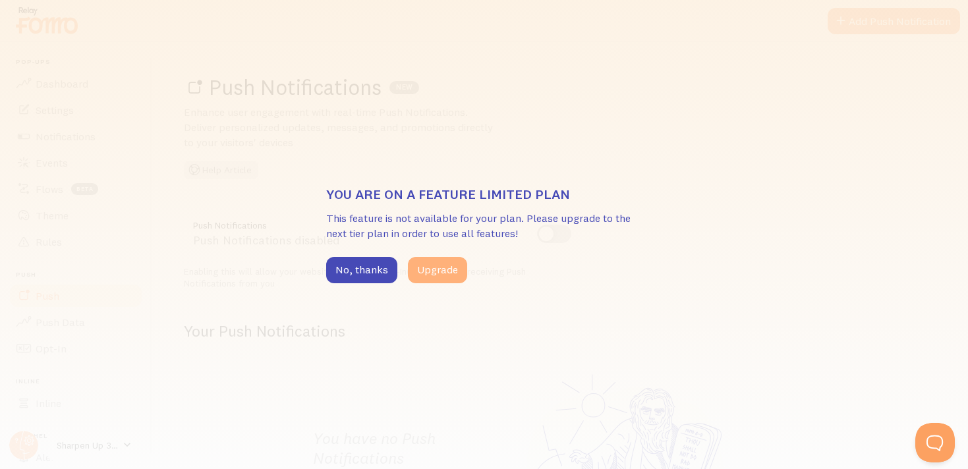
click at [427, 272] on button "Upgrade" at bounding box center [437, 270] width 59 height 26
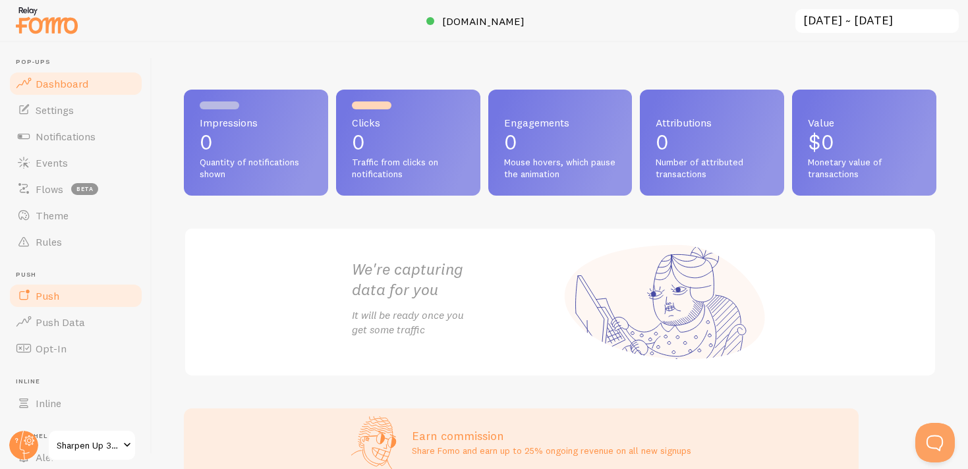
click at [66, 296] on link "Push" at bounding box center [76, 296] width 136 height 26
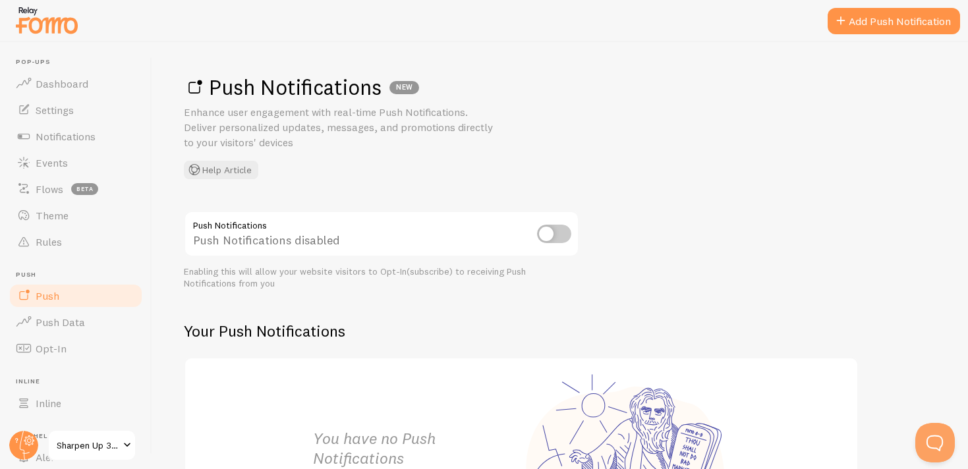
click at [546, 237] on input "checkbox" at bounding box center [554, 234] width 34 height 18
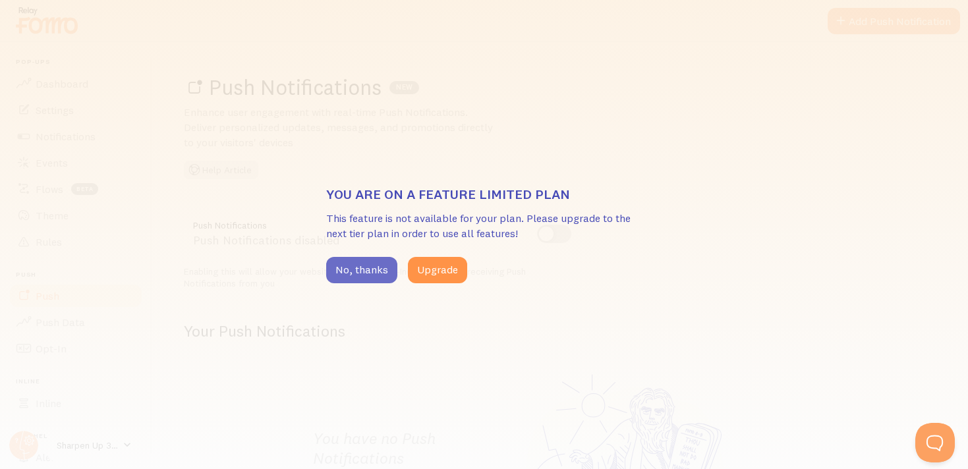
click at [353, 270] on button "No, thanks" at bounding box center [361, 270] width 71 height 26
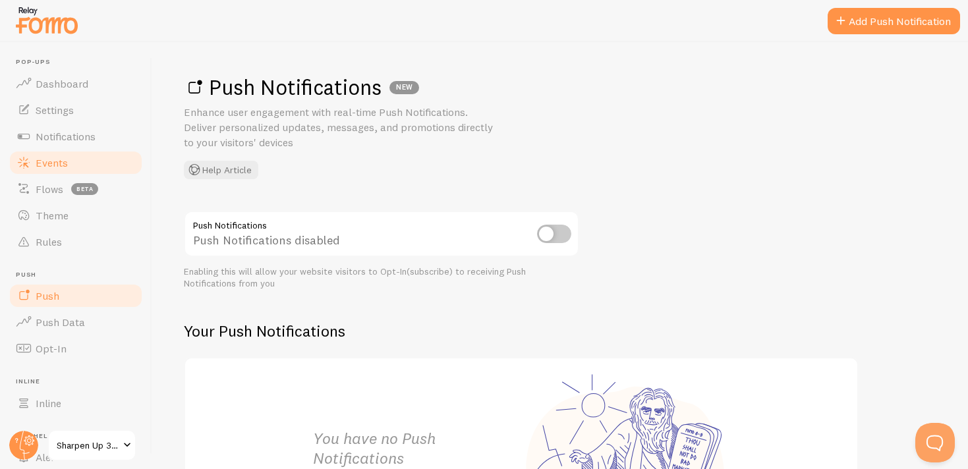
click at [60, 164] on span "Events" at bounding box center [52, 162] width 32 height 13
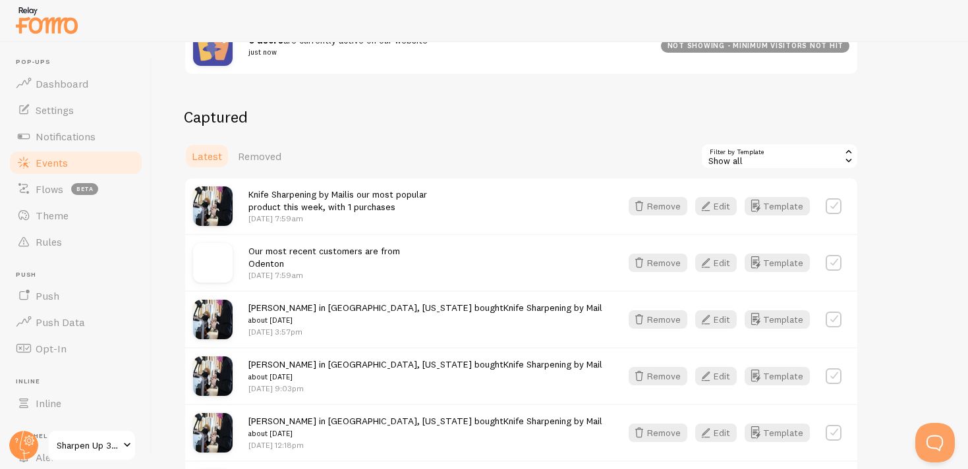
scroll to position [275, 0]
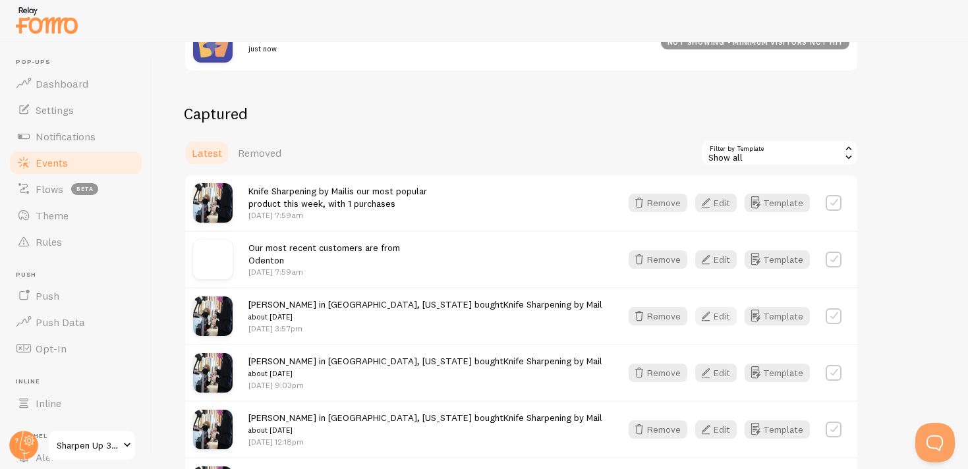
click at [717, 319] on button "Edit" at bounding box center [716, 316] width 42 height 18
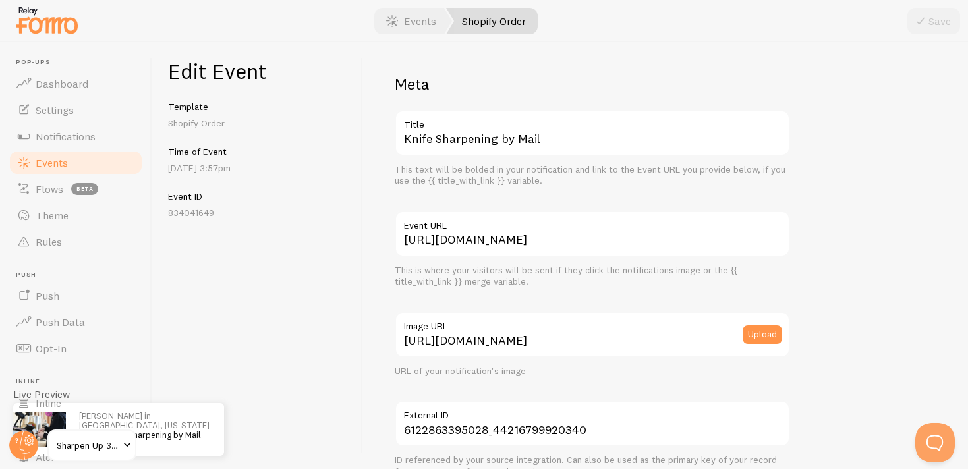
click at [73, 162] on link "Events" at bounding box center [76, 163] width 136 height 26
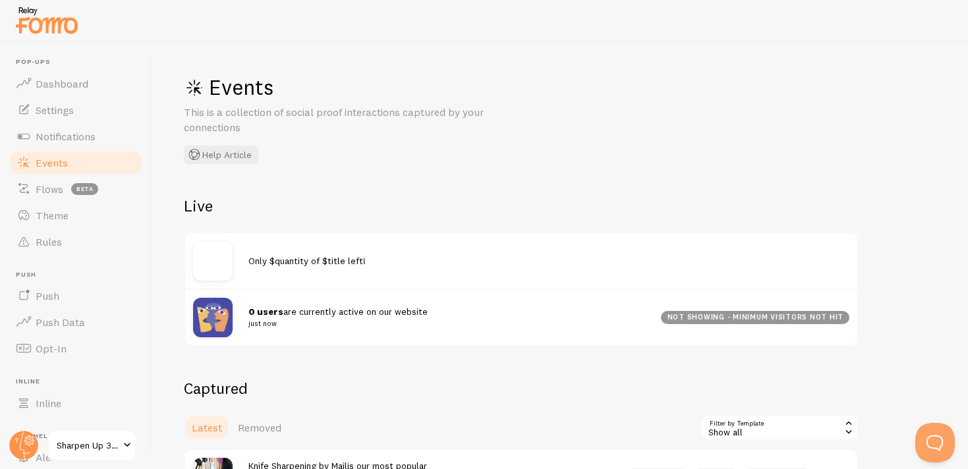
scroll to position [24, 0]
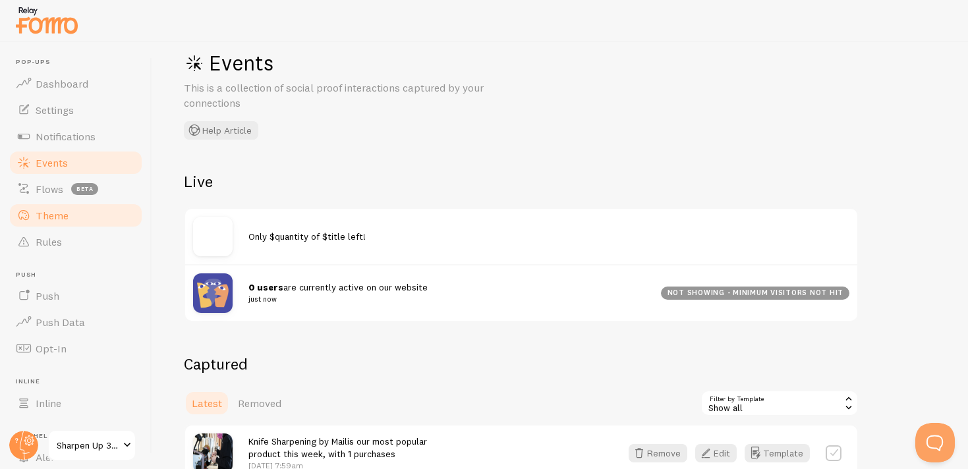
click at [53, 214] on span "Theme" at bounding box center [52, 215] width 33 height 13
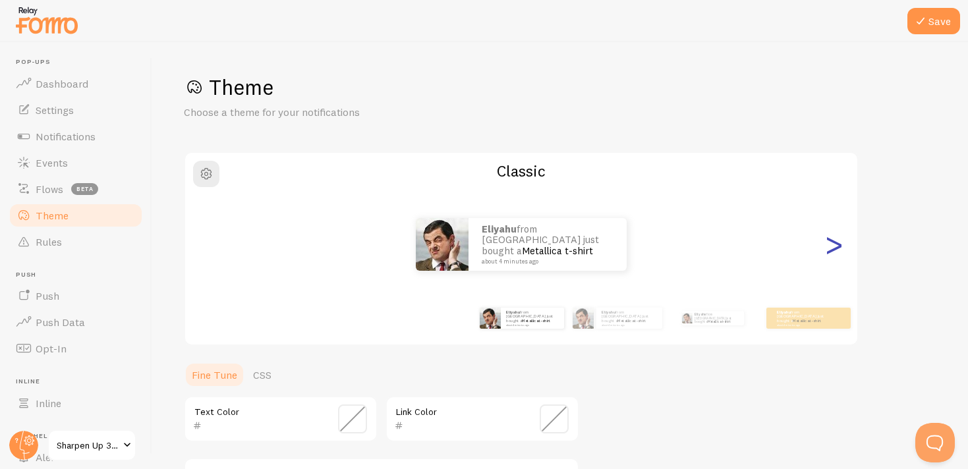
click at [831, 249] on div ">" at bounding box center [834, 244] width 16 height 95
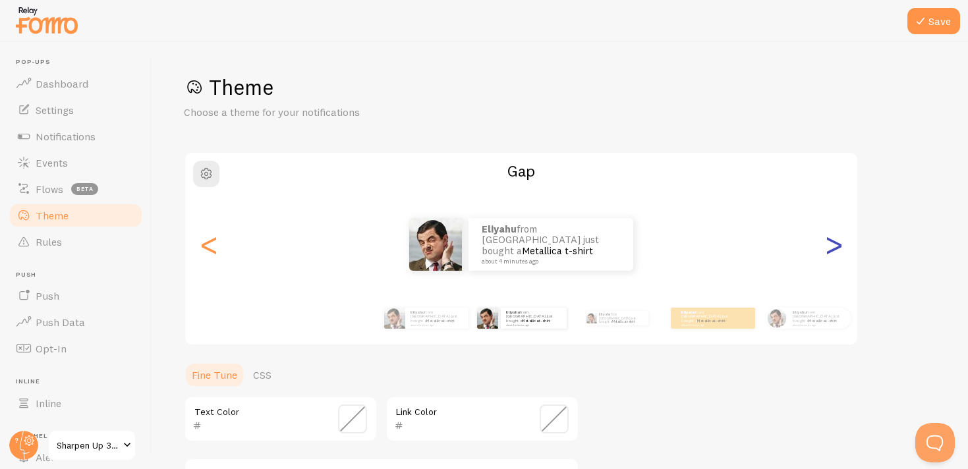
click at [831, 249] on div ">" at bounding box center [834, 244] width 16 height 95
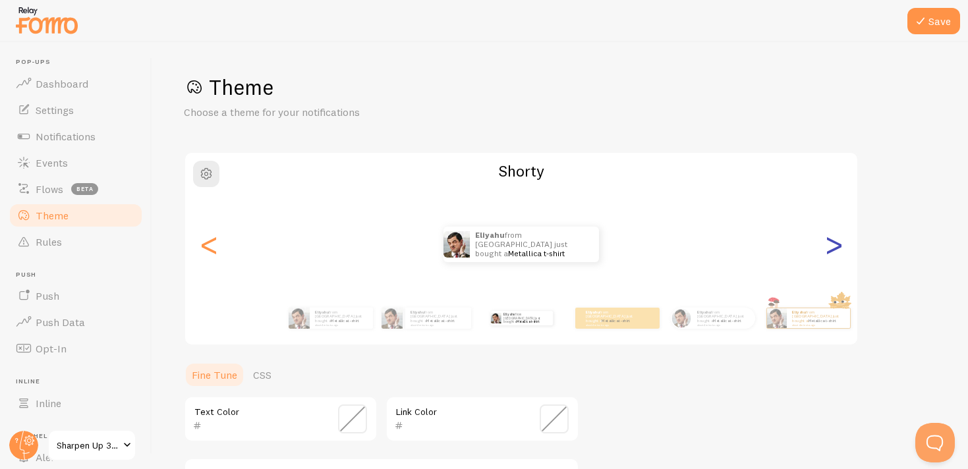
click at [833, 255] on div ">" at bounding box center [834, 244] width 16 height 95
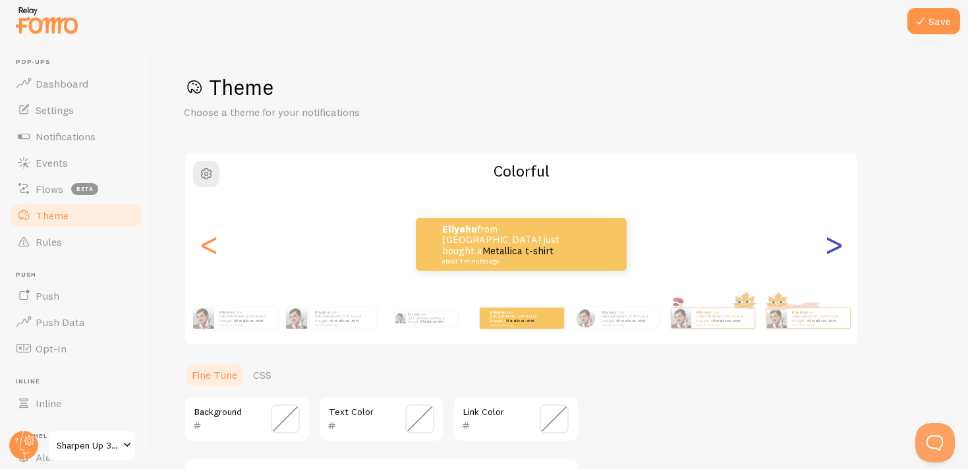
click at [836, 243] on div ">" at bounding box center [834, 244] width 16 height 95
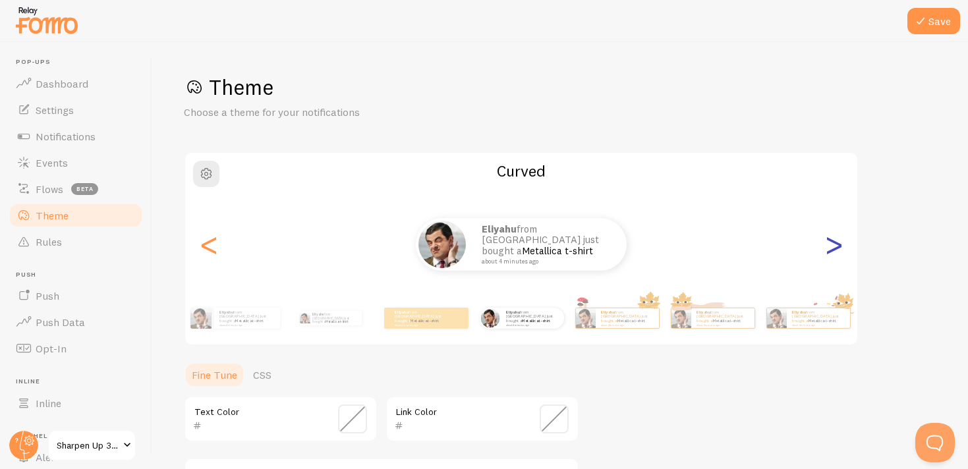
click at [835, 243] on div ">" at bounding box center [834, 244] width 16 height 95
type input "0"
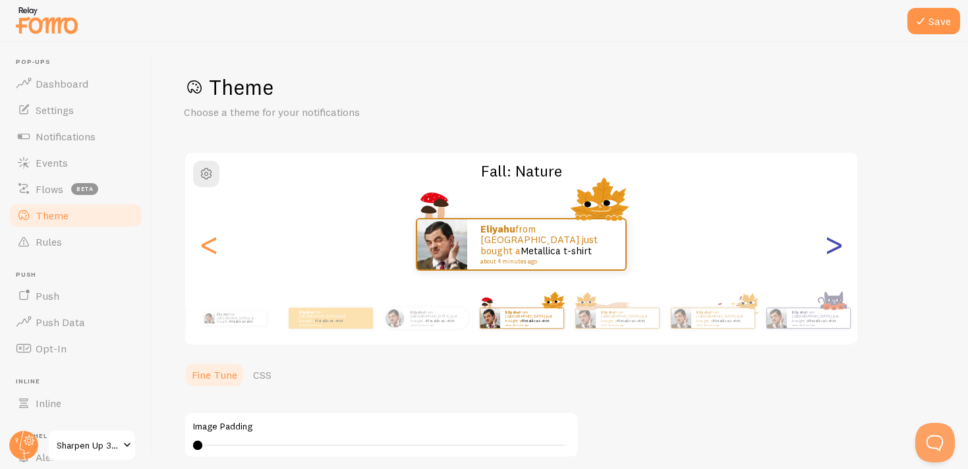
click at [835, 243] on div ">" at bounding box center [834, 244] width 16 height 95
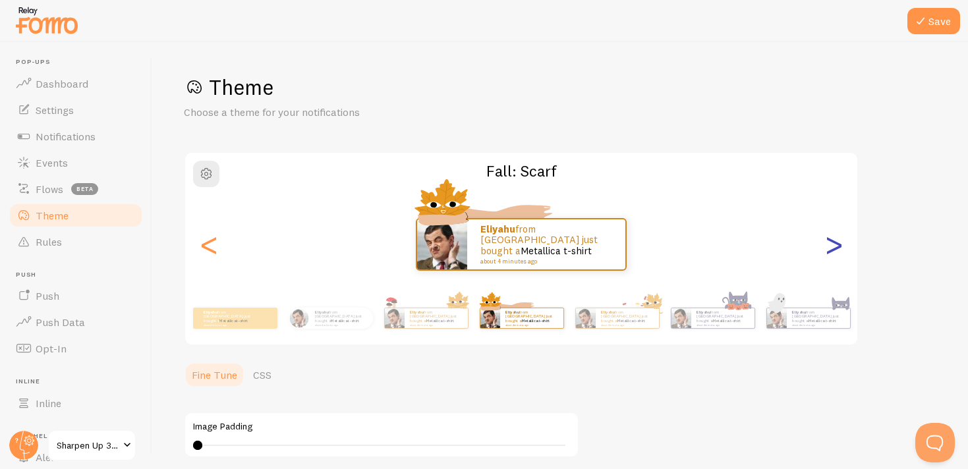
click at [835, 243] on div ">" at bounding box center [834, 244] width 16 height 95
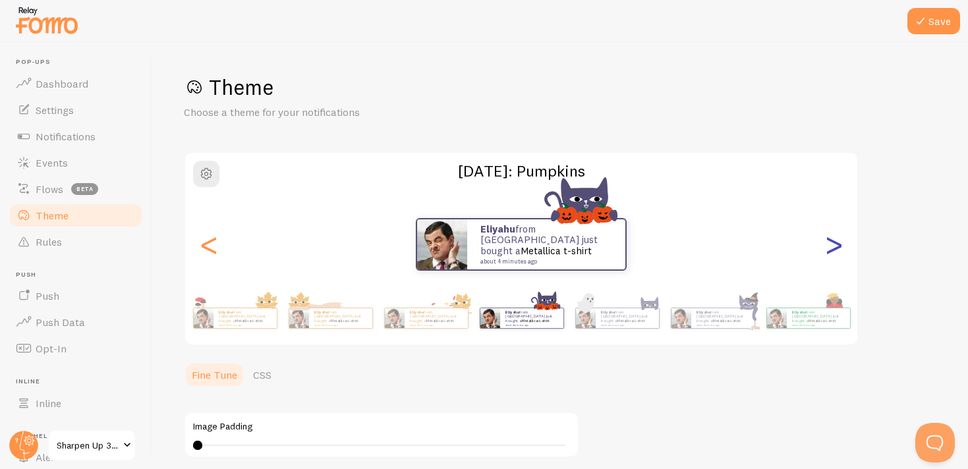
click at [835, 243] on div ">" at bounding box center [834, 244] width 16 height 95
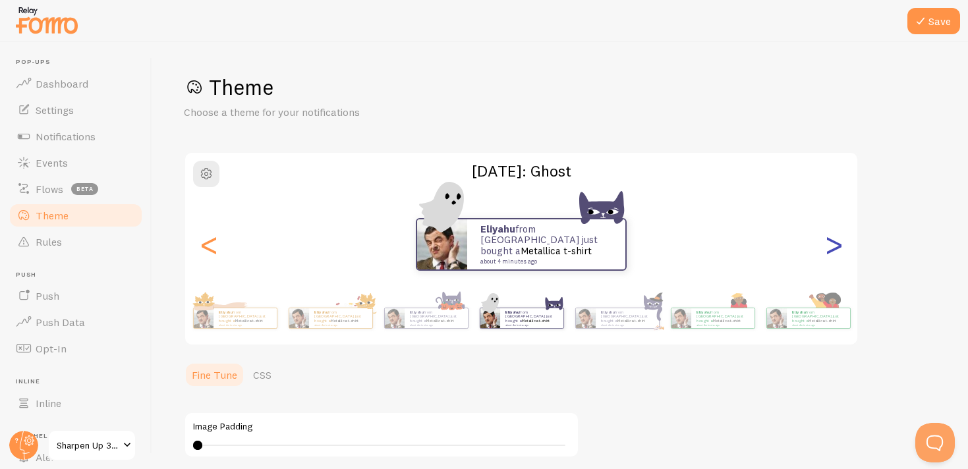
click at [835, 243] on div ">" at bounding box center [834, 244] width 16 height 95
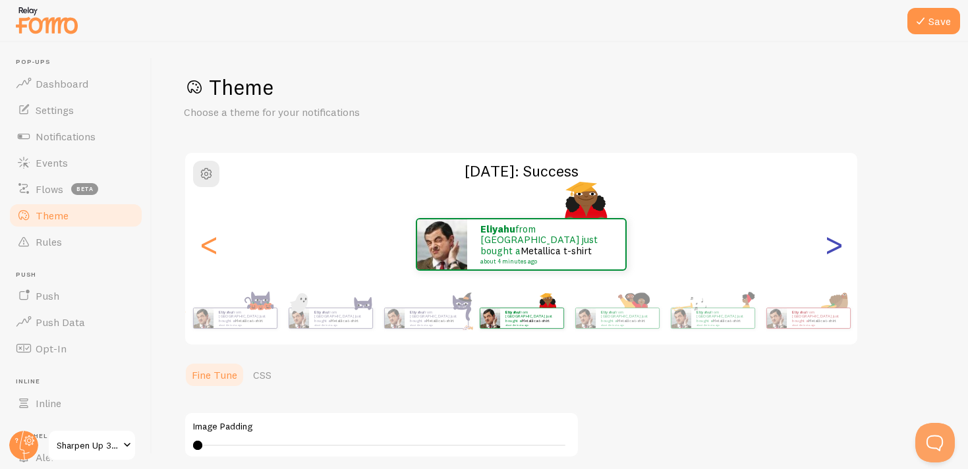
click at [835, 243] on div ">" at bounding box center [834, 244] width 16 height 95
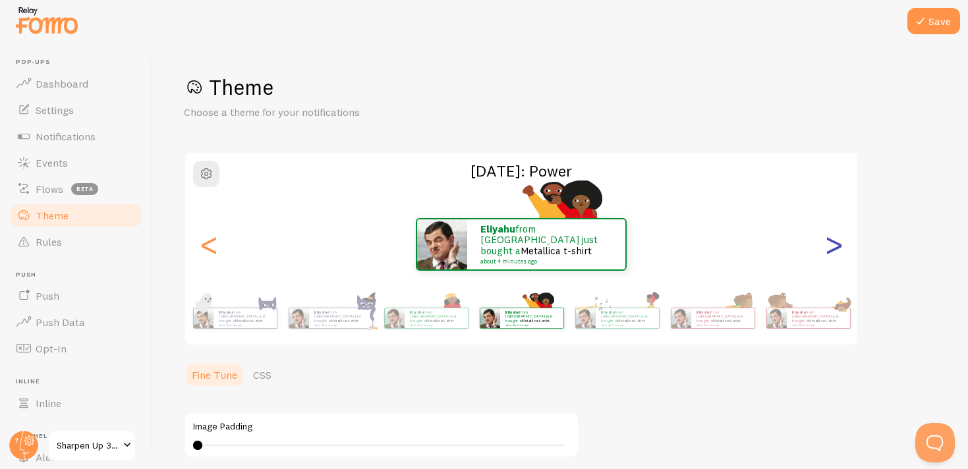
click at [835, 243] on div ">" at bounding box center [834, 244] width 16 height 95
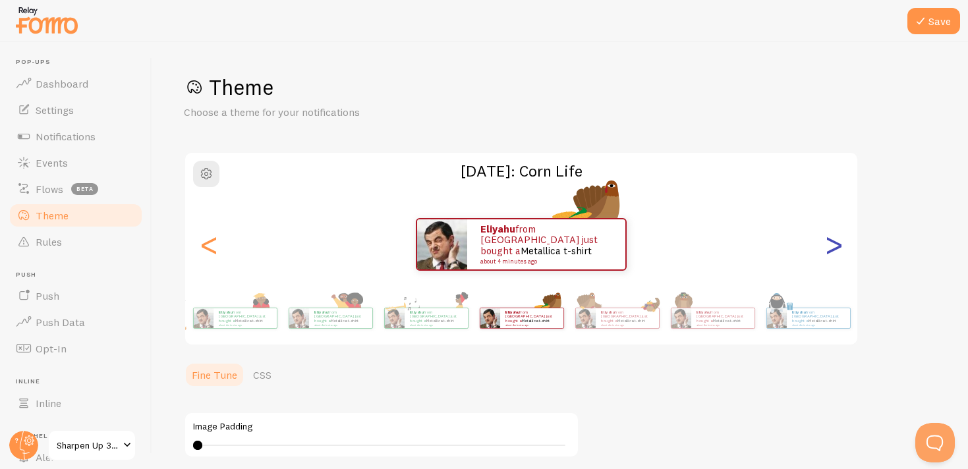
click at [835, 243] on div ">" at bounding box center [834, 244] width 16 height 95
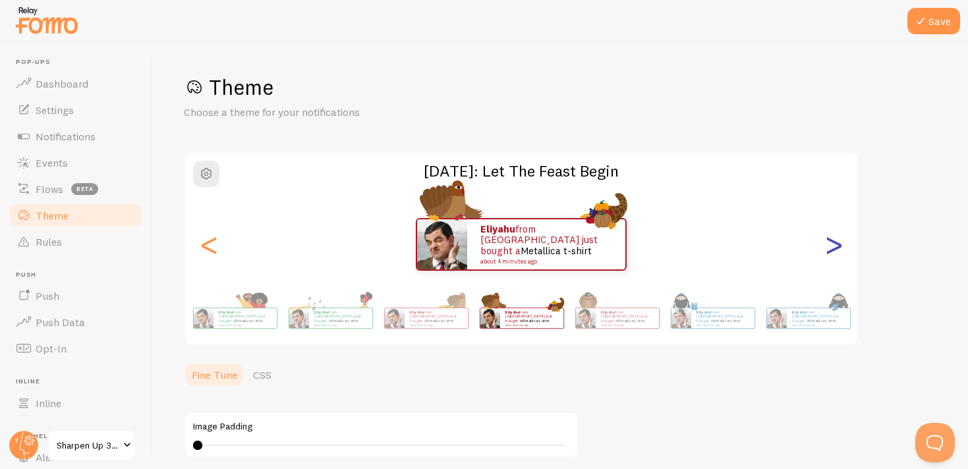
click at [835, 243] on div ">" at bounding box center [834, 244] width 16 height 95
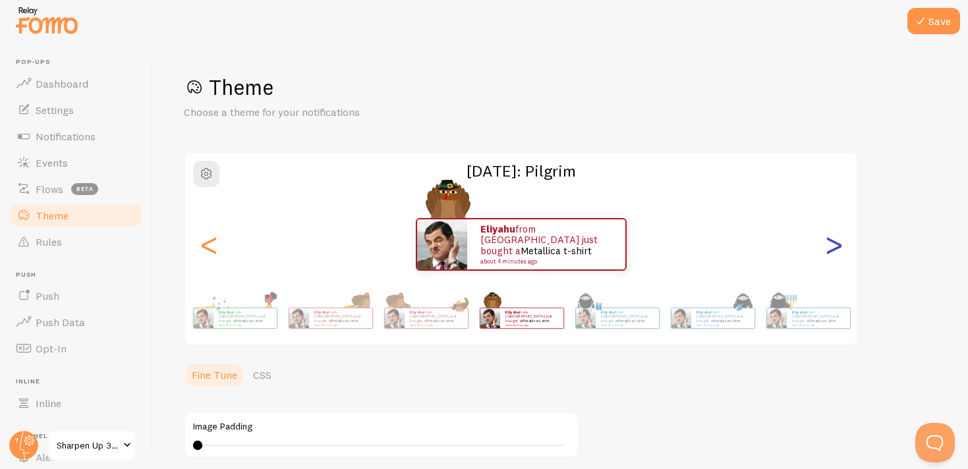
click at [835, 243] on div ">" at bounding box center [834, 244] width 16 height 95
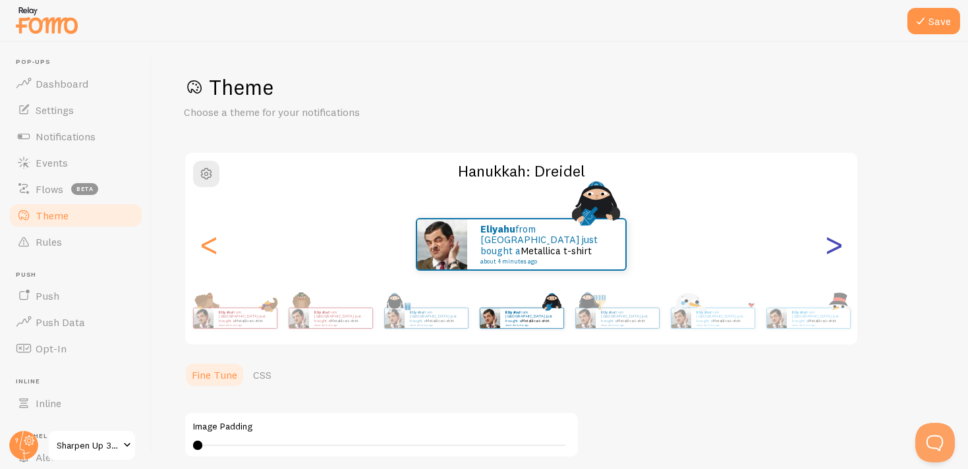
click at [835, 243] on div ">" at bounding box center [834, 244] width 16 height 95
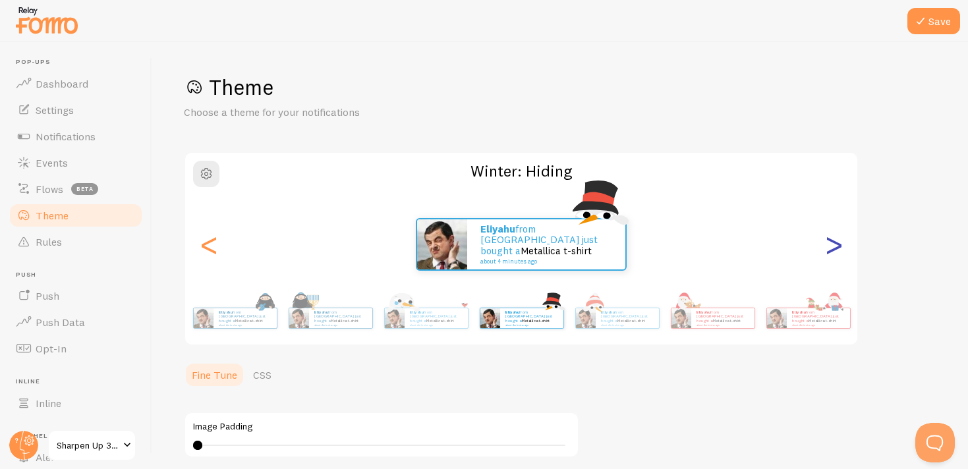
click at [835, 250] on div ">" at bounding box center [834, 244] width 16 height 95
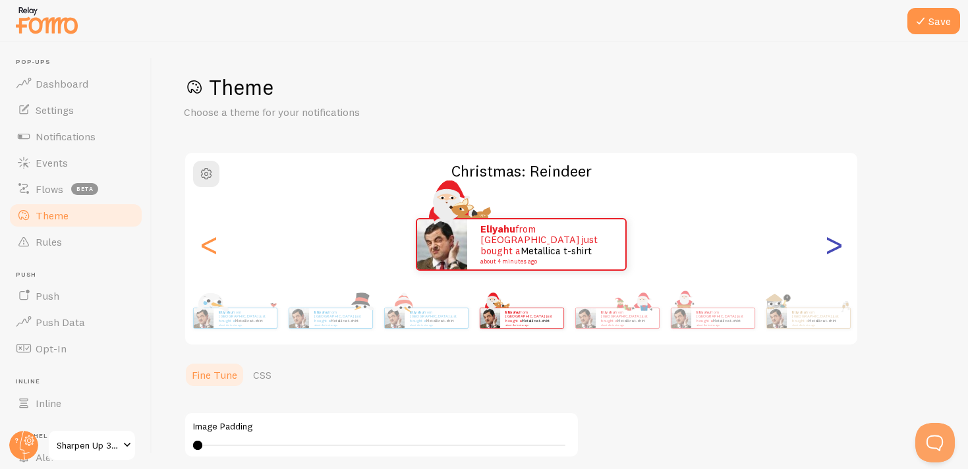
click at [835, 250] on div ">" at bounding box center [834, 244] width 16 height 95
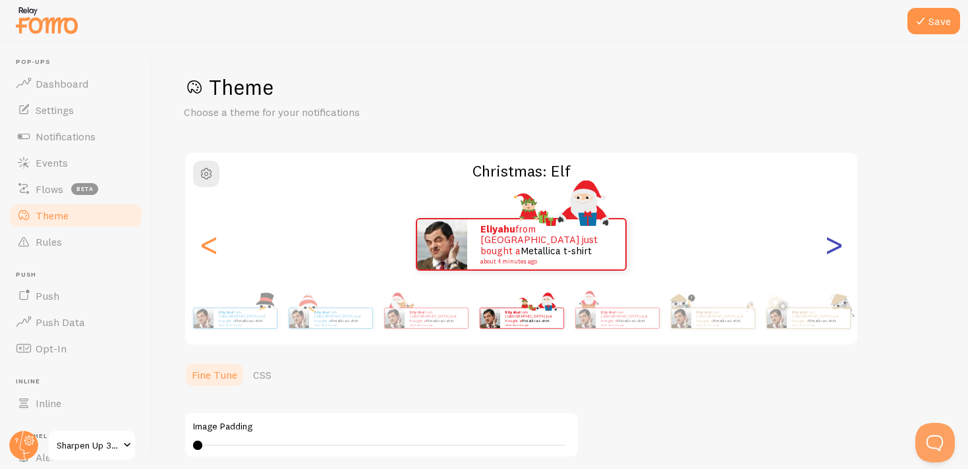
click at [835, 250] on div ">" at bounding box center [834, 244] width 16 height 95
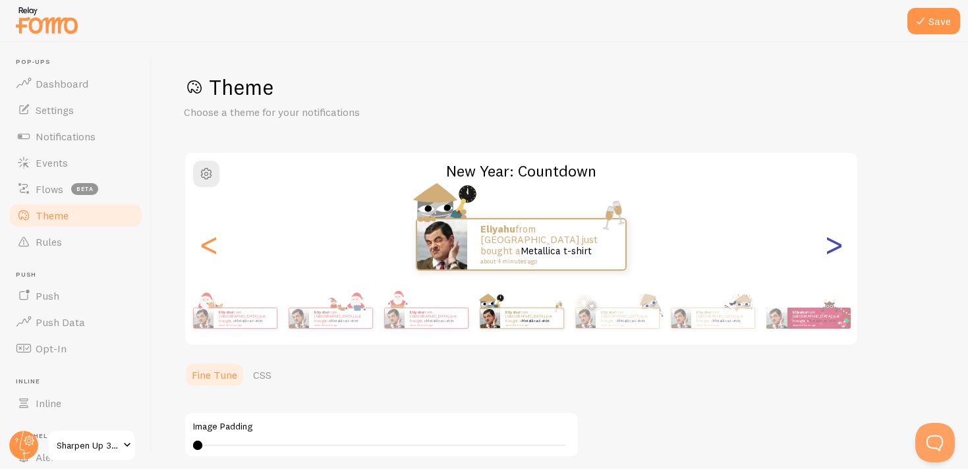
click at [835, 250] on div ">" at bounding box center [834, 244] width 16 height 95
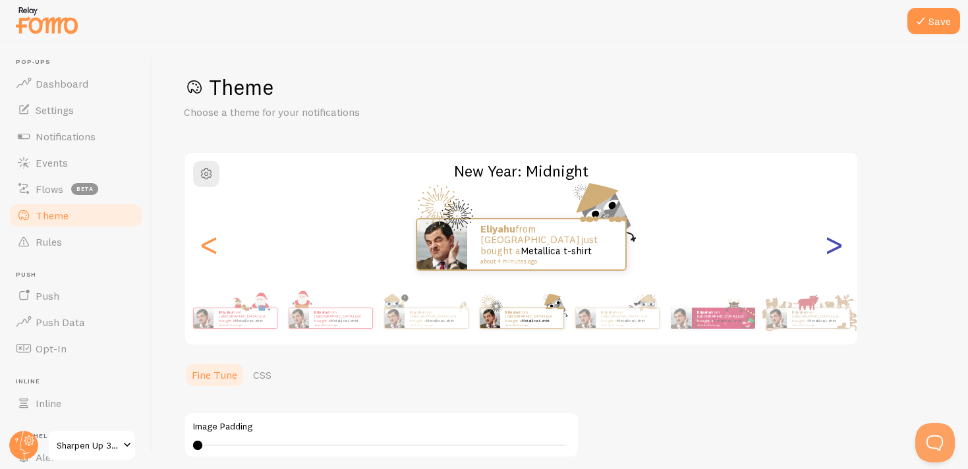
click at [835, 250] on div ">" at bounding box center [834, 244] width 16 height 95
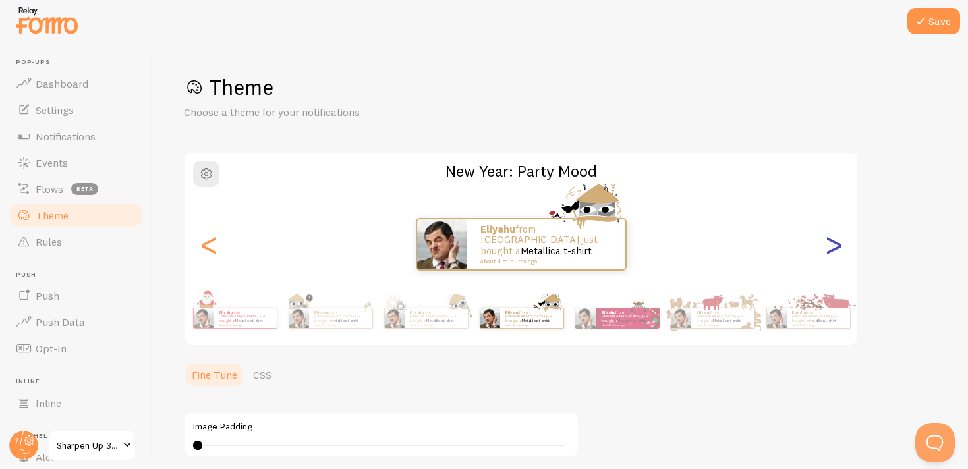
click at [835, 250] on div ">" at bounding box center [834, 244] width 16 height 95
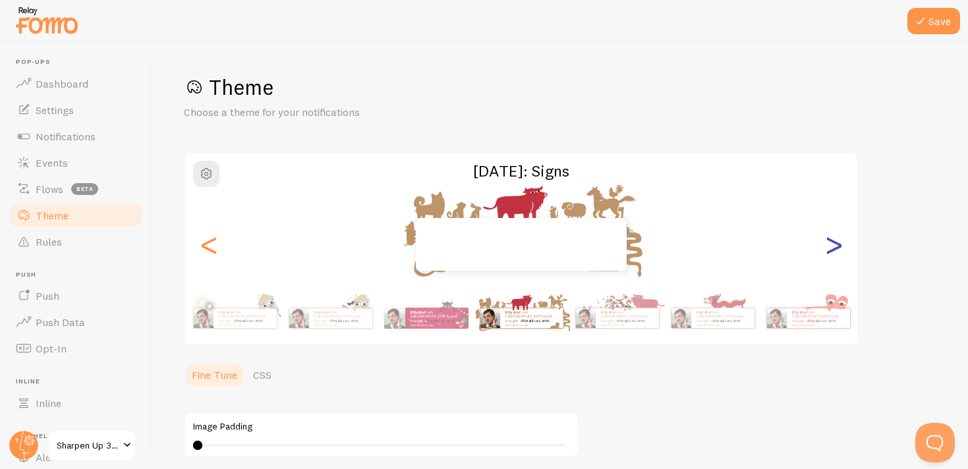
click at [835, 250] on div ">" at bounding box center [834, 244] width 16 height 95
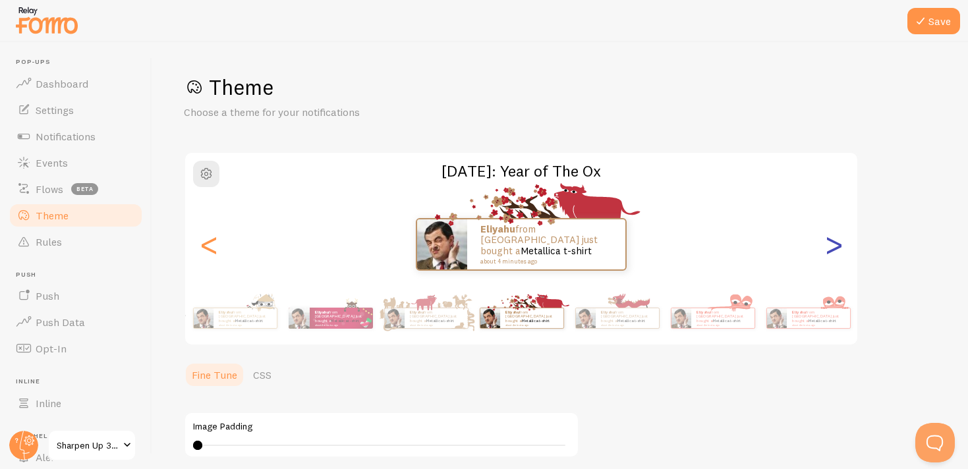
click at [835, 250] on div ">" at bounding box center [834, 244] width 16 height 95
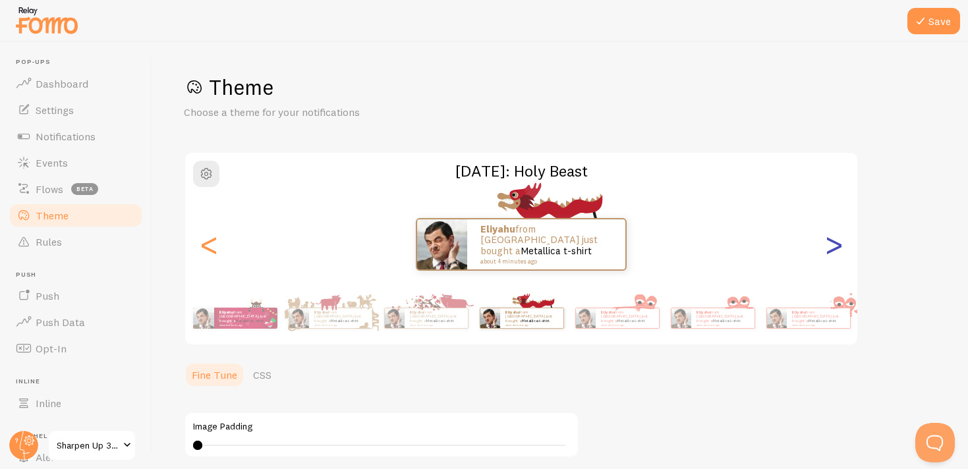
click at [835, 249] on div ">" at bounding box center [834, 244] width 16 height 95
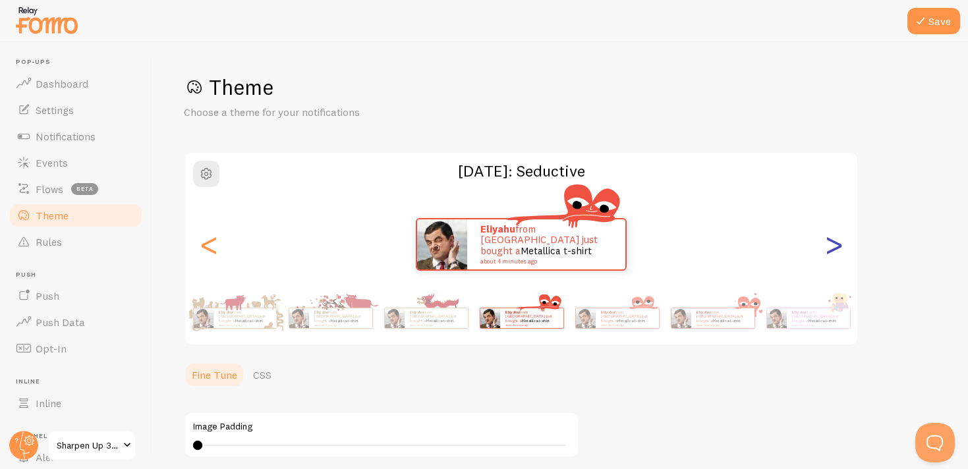
click at [835, 249] on div ">" at bounding box center [834, 244] width 16 height 95
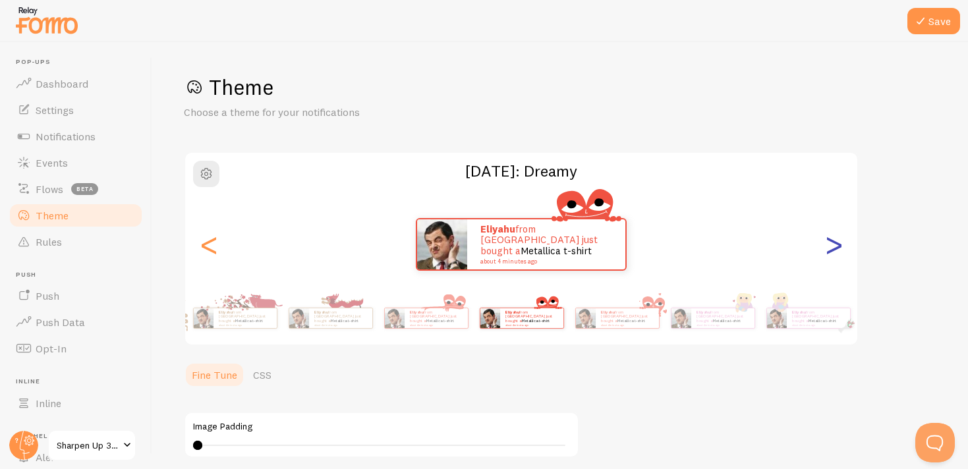
click at [835, 249] on div ">" at bounding box center [834, 244] width 16 height 95
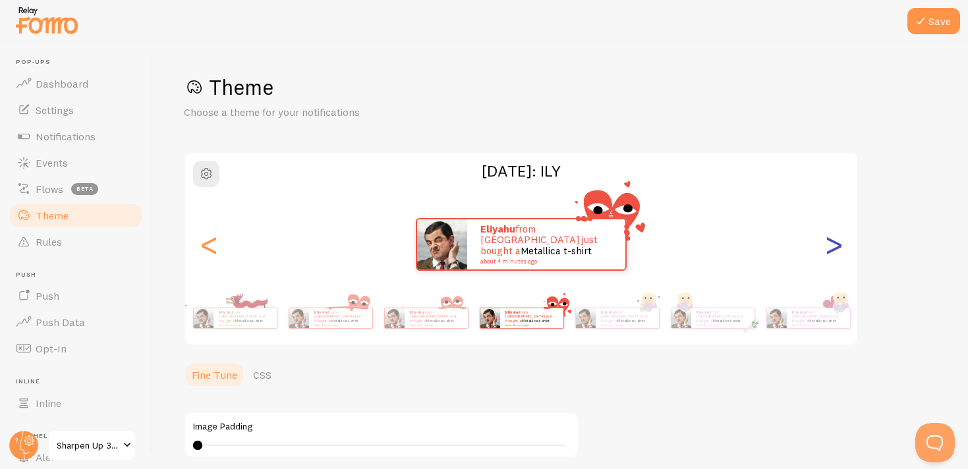
click at [835, 249] on div ">" at bounding box center [834, 244] width 16 height 95
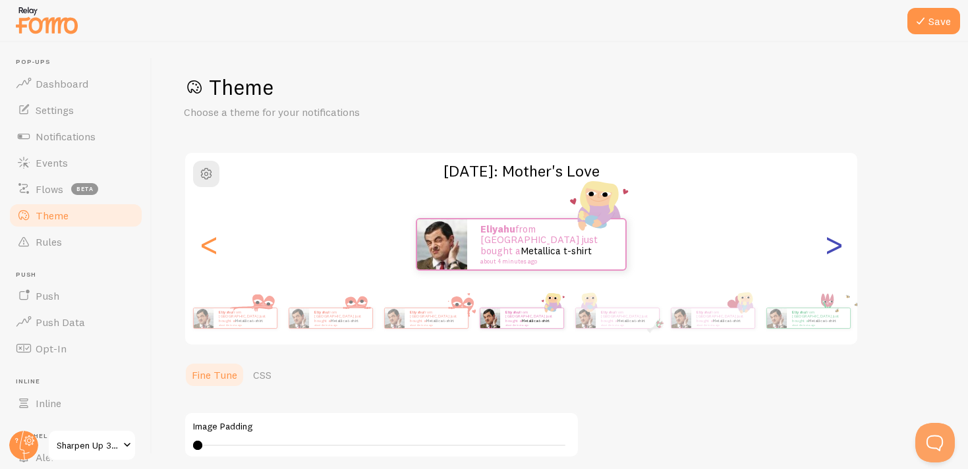
click at [835, 249] on div ">" at bounding box center [834, 244] width 16 height 95
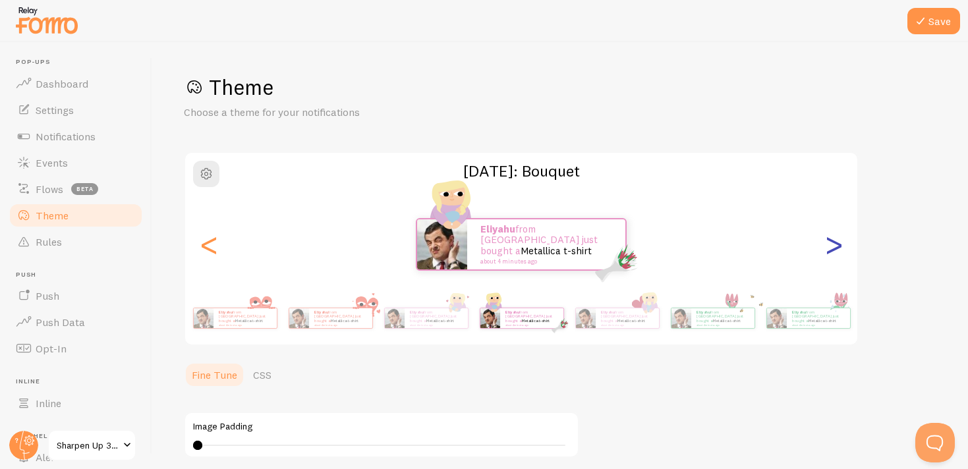
click at [835, 249] on div ">" at bounding box center [834, 244] width 16 height 95
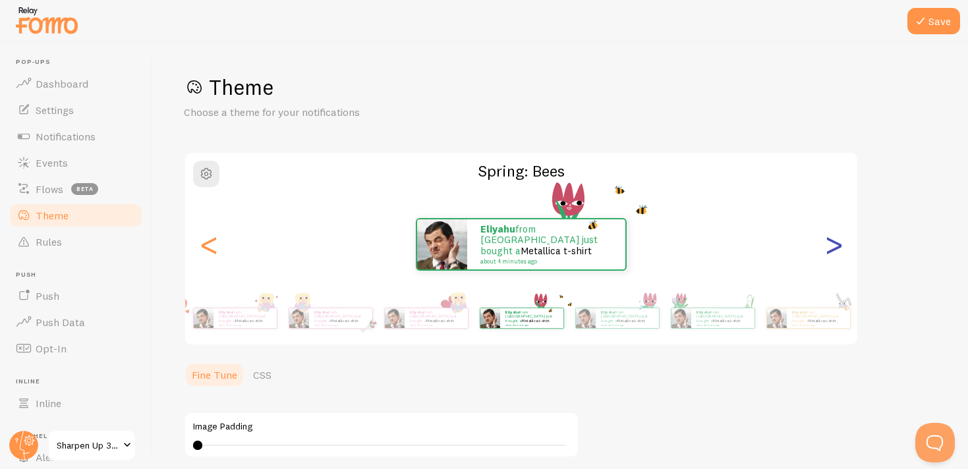
click at [835, 249] on div ">" at bounding box center [834, 244] width 16 height 95
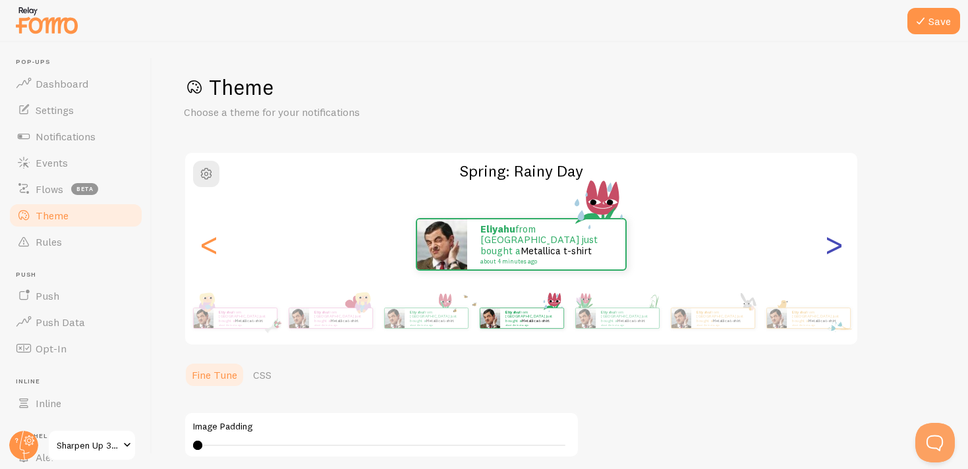
click at [835, 249] on div ">" at bounding box center [834, 244] width 16 height 95
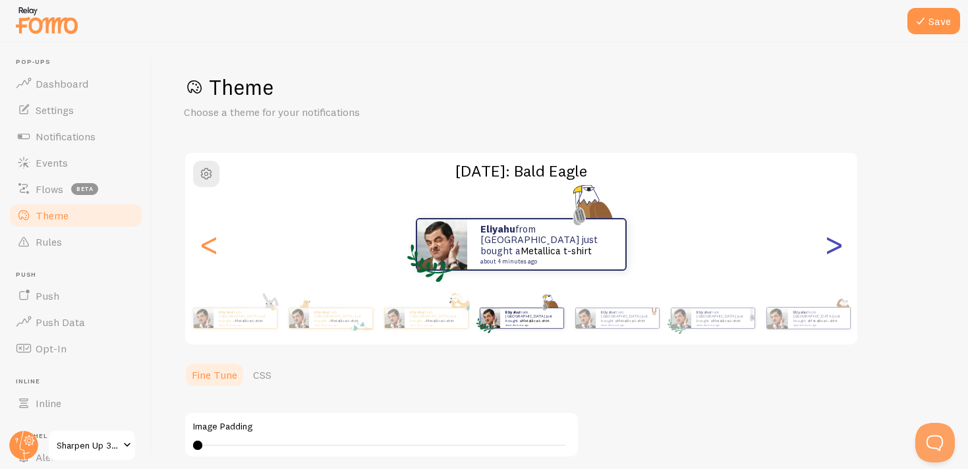
click at [835, 249] on div ">" at bounding box center [834, 244] width 16 height 95
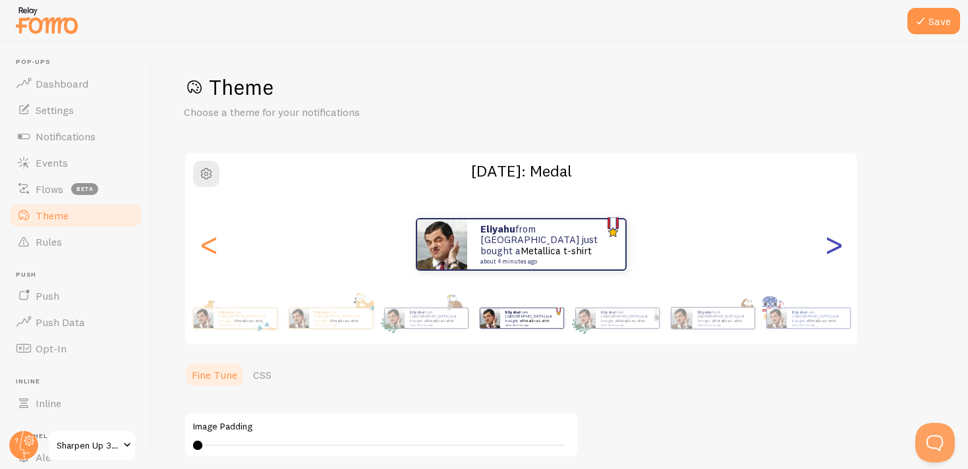
click at [835, 249] on div ">" at bounding box center [834, 244] width 16 height 95
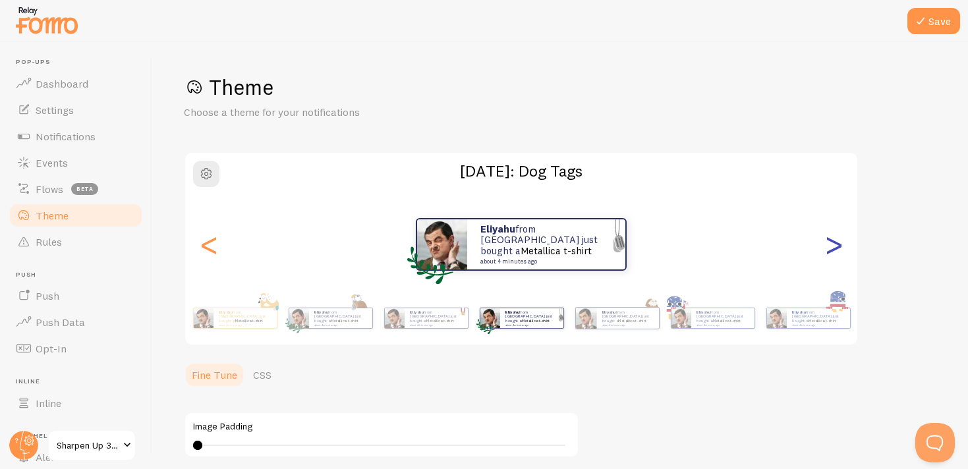
click at [835, 249] on div ">" at bounding box center [834, 244] width 16 height 95
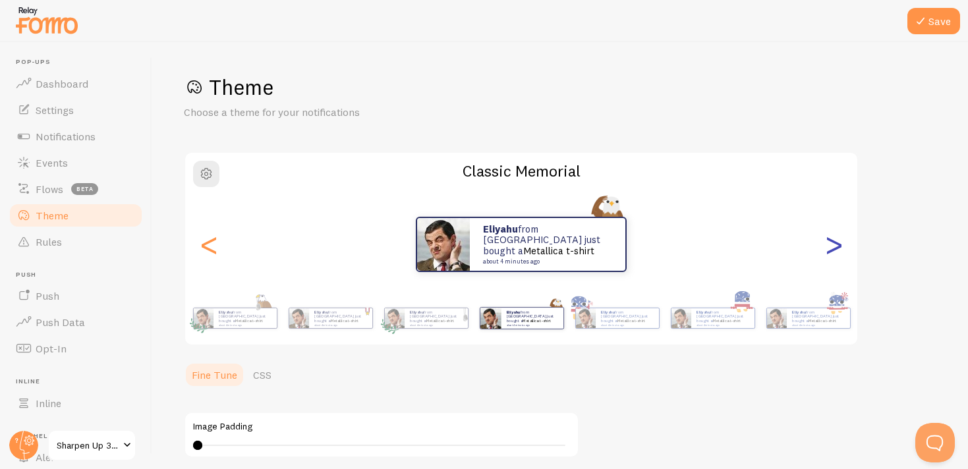
click at [835, 249] on div ">" at bounding box center [834, 244] width 16 height 95
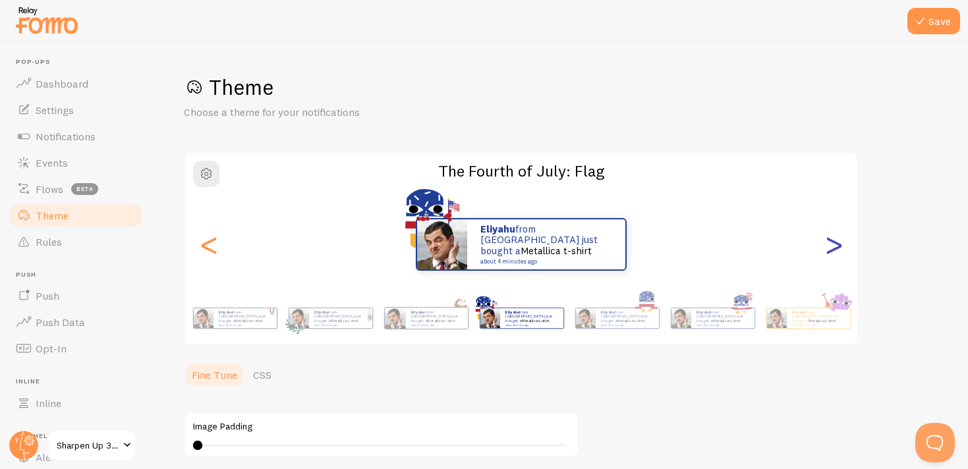
click at [835, 249] on div ">" at bounding box center [834, 244] width 16 height 95
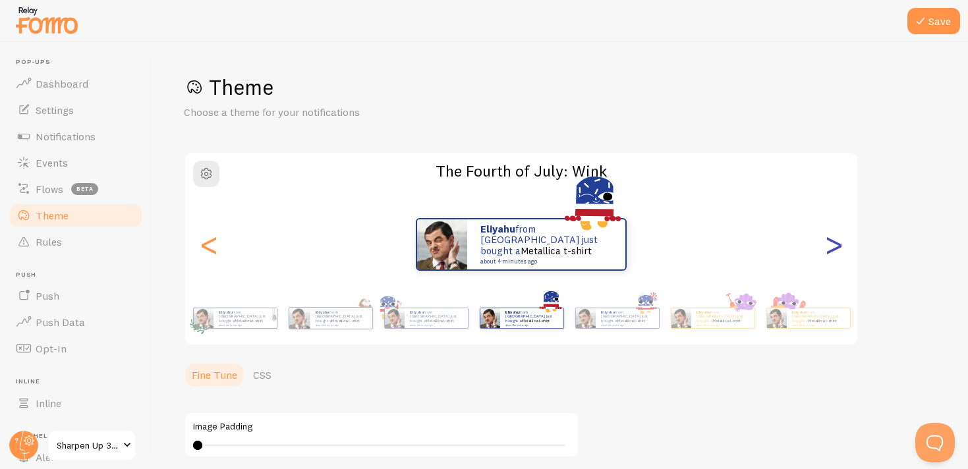
click at [835, 249] on div ">" at bounding box center [834, 244] width 16 height 95
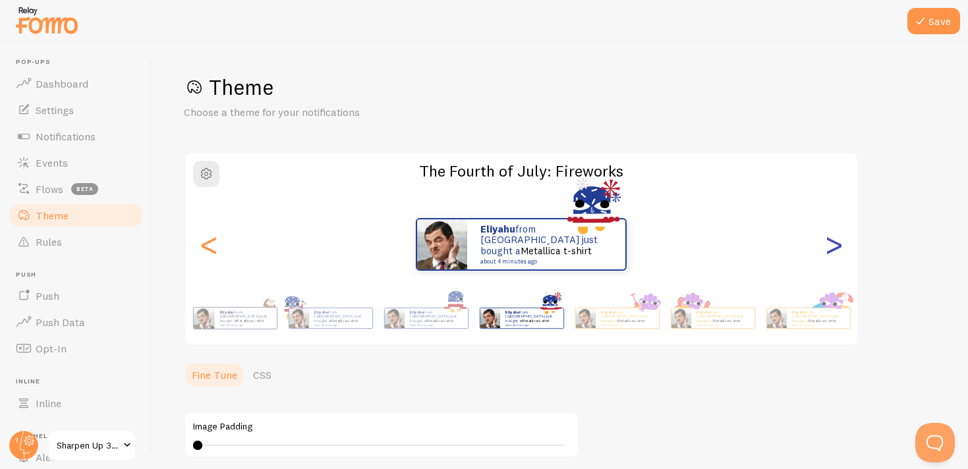
click at [835, 249] on div ">" at bounding box center [834, 244] width 16 height 95
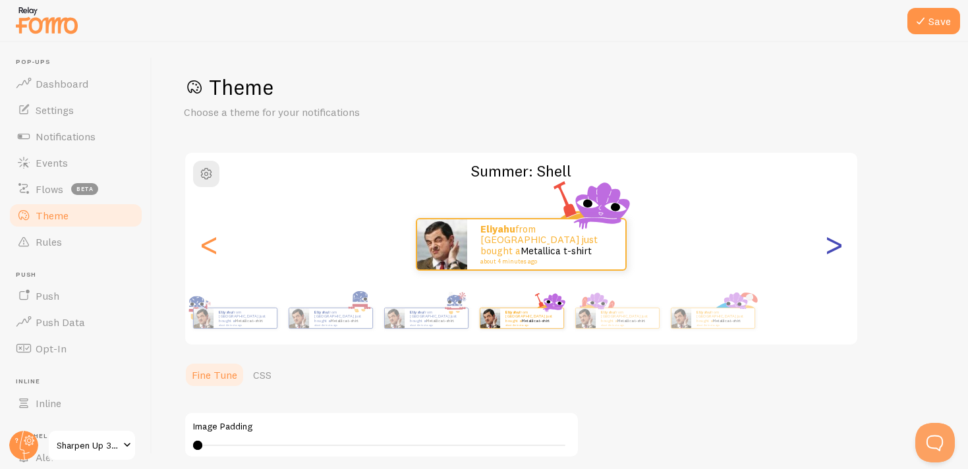
click at [835, 249] on div ">" at bounding box center [834, 244] width 16 height 95
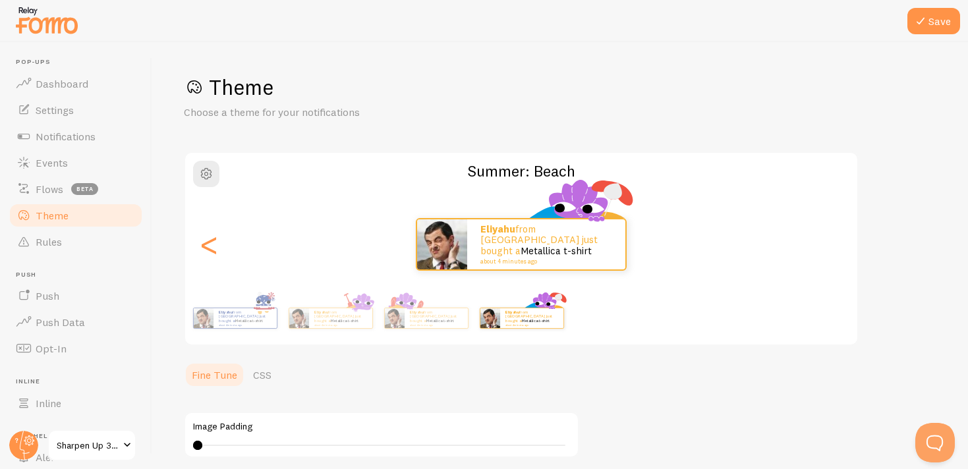
click at [835, 249] on div ">" at bounding box center [834, 244] width 16 height 95
click at [835, 249] on div "Eliyahu from United States just bought a Metallica t-shirt about 4 minutes ago" at bounding box center [521, 244] width 672 height 53
click at [208, 239] on div "<" at bounding box center [209, 244] width 16 height 95
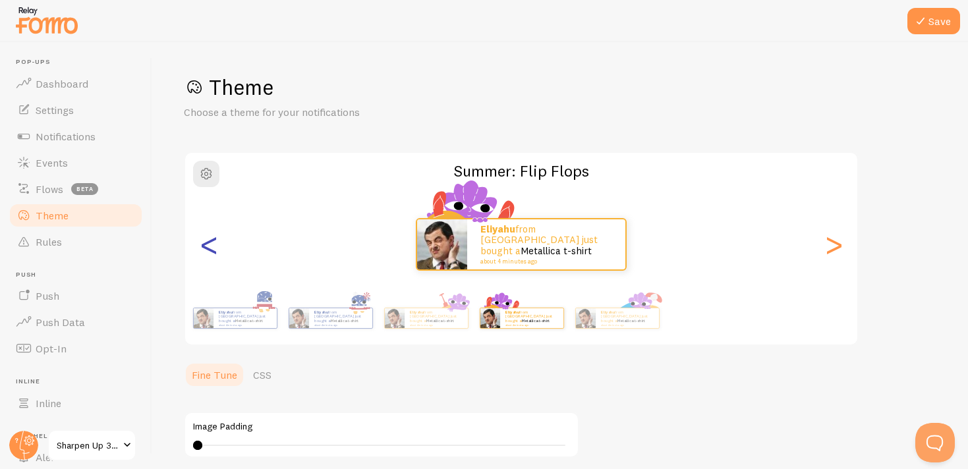
click at [208, 239] on div "<" at bounding box center [209, 244] width 16 height 95
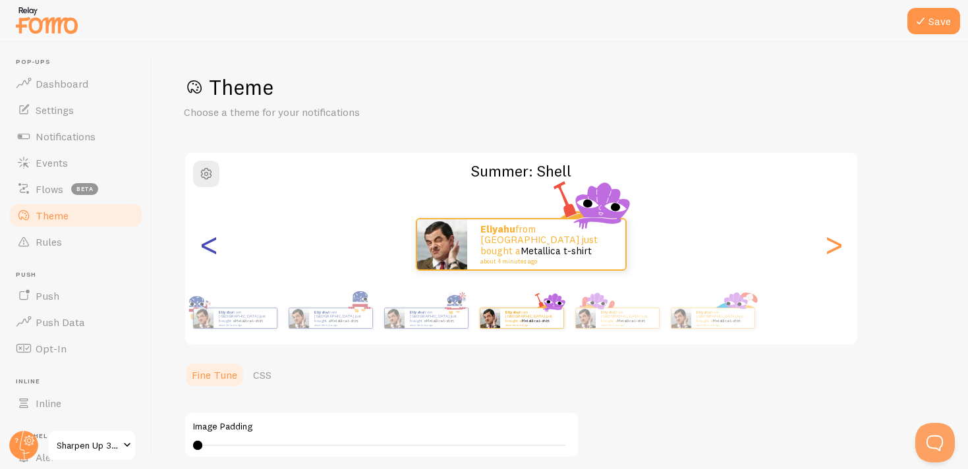
click at [208, 239] on div "<" at bounding box center [209, 244] width 16 height 95
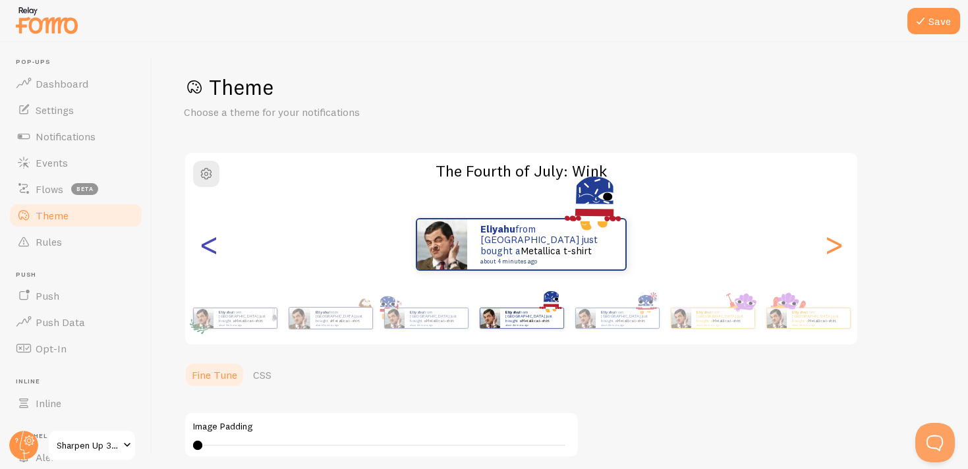
click at [208, 239] on div "<" at bounding box center [209, 244] width 16 height 95
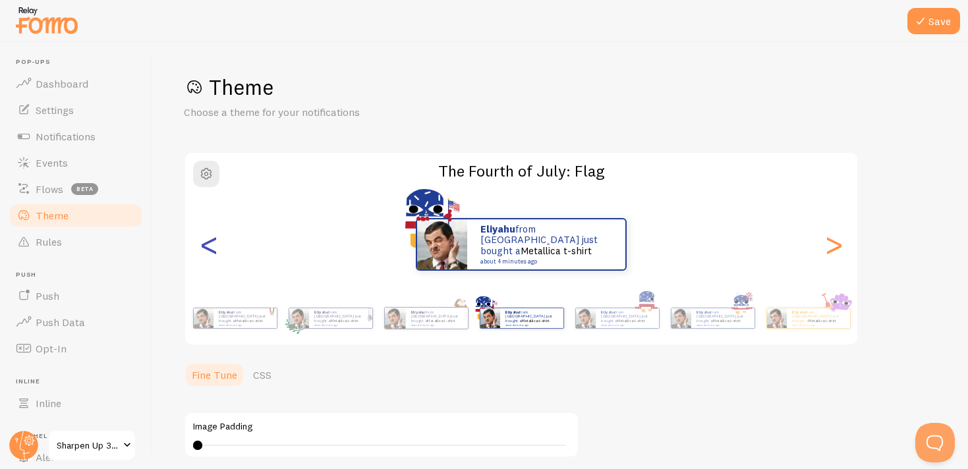
click at [208, 239] on div "<" at bounding box center [209, 244] width 16 height 95
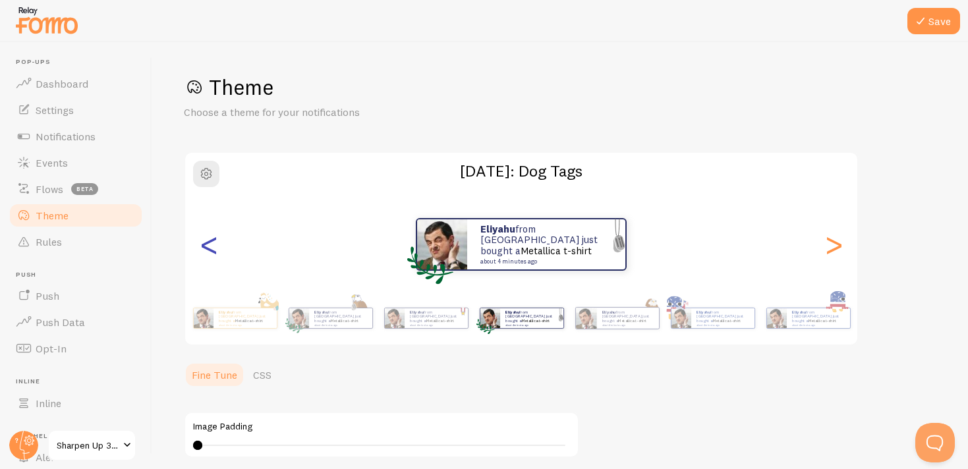
click at [208, 239] on div "<" at bounding box center [209, 244] width 16 height 95
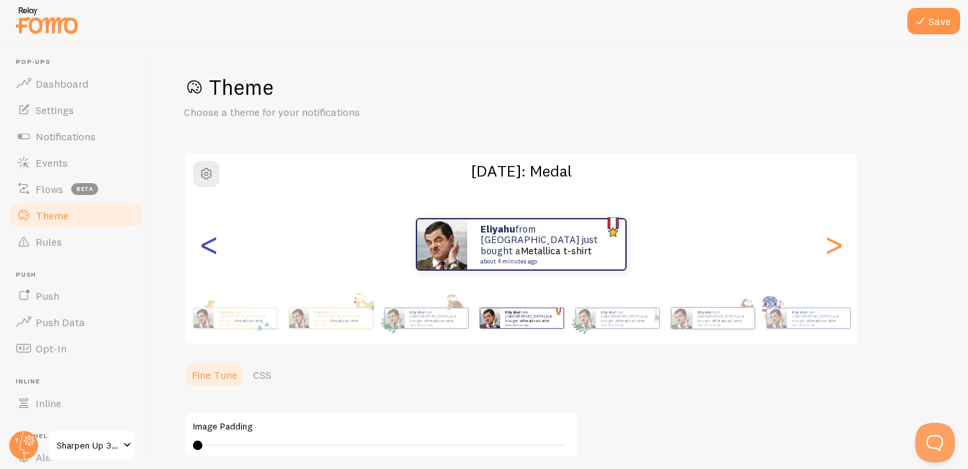
click at [208, 239] on div "<" at bounding box center [209, 244] width 16 height 95
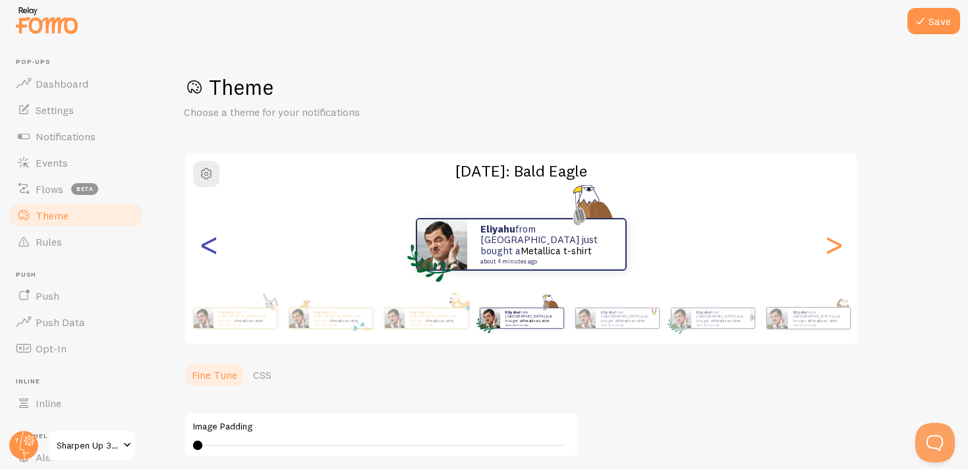
click at [208, 239] on div "<" at bounding box center [209, 244] width 16 height 95
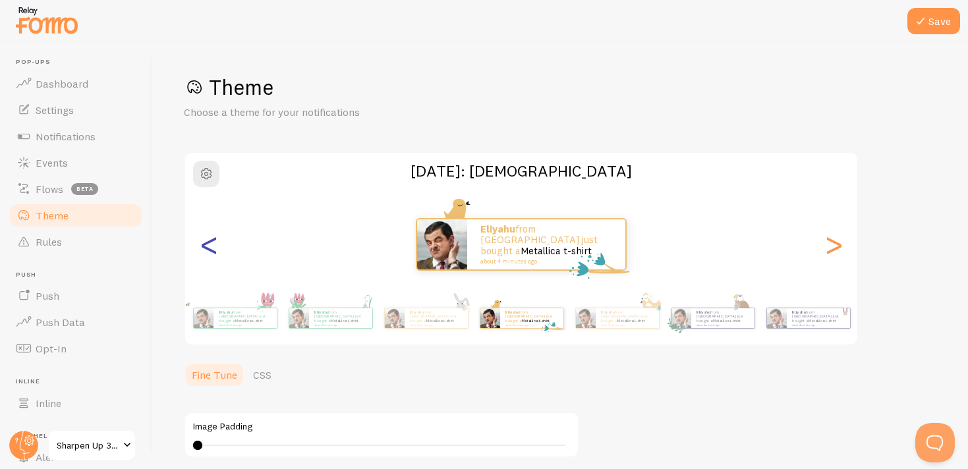
click at [208, 239] on div "<" at bounding box center [209, 244] width 16 height 95
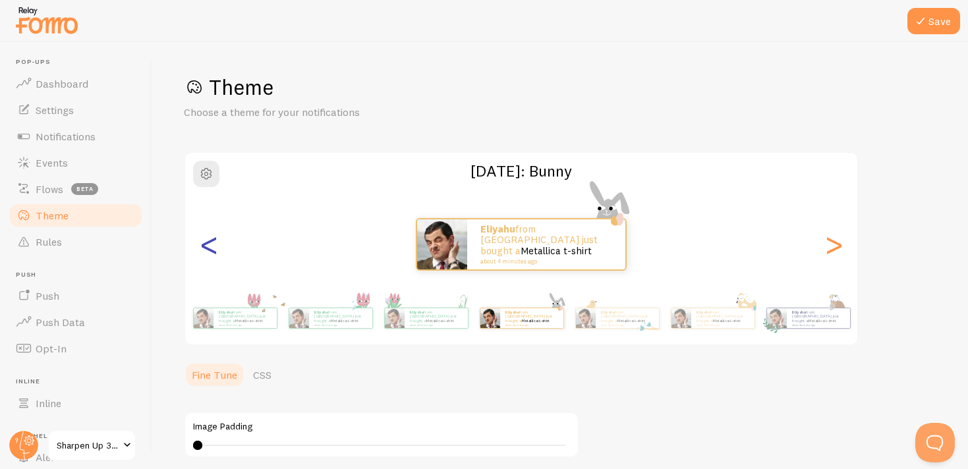
click at [208, 239] on div "<" at bounding box center [209, 244] width 16 height 95
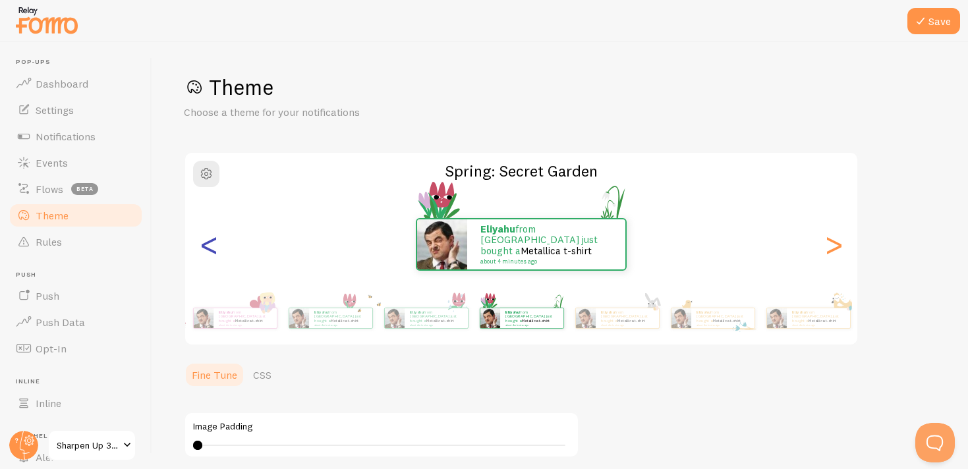
click at [208, 239] on div "<" at bounding box center [209, 244] width 16 height 95
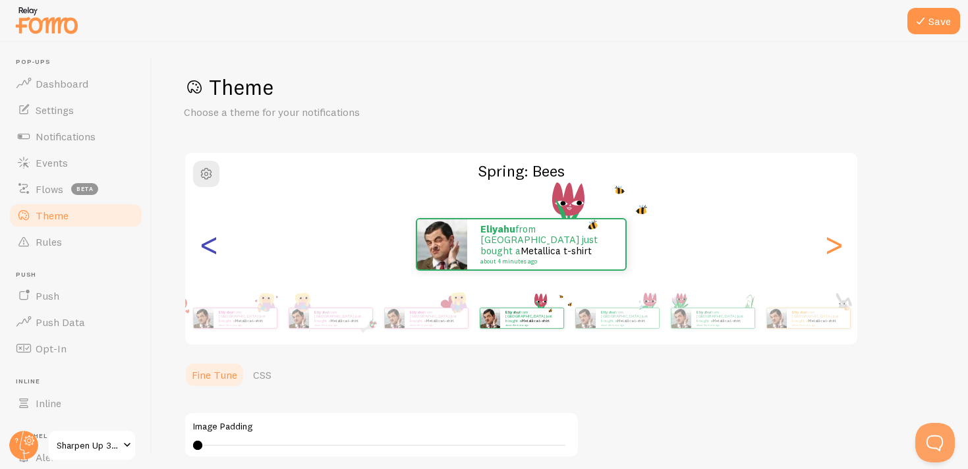
click at [208, 239] on div "<" at bounding box center [209, 244] width 16 height 95
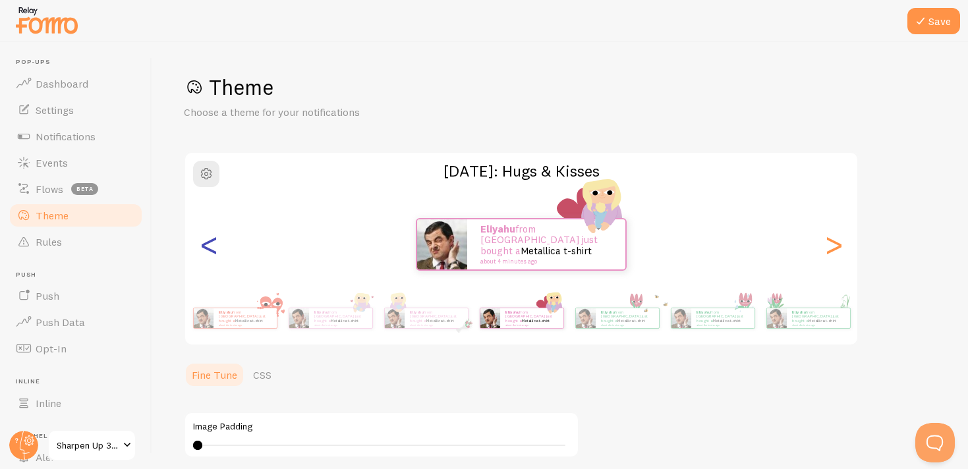
click at [208, 239] on div "<" at bounding box center [209, 244] width 16 height 95
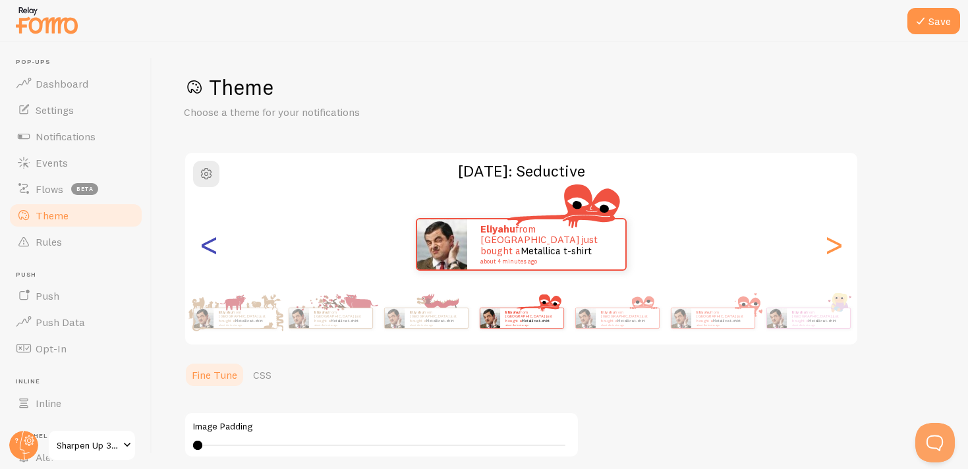
click at [208, 239] on div "<" at bounding box center [209, 244] width 16 height 95
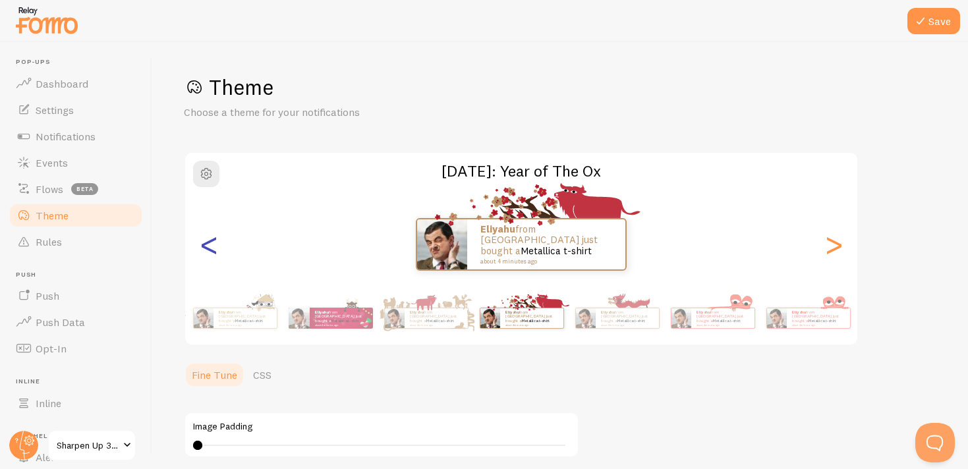
click at [208, 239] on div "<" at bounding box center [209, 244] width 16 height 95
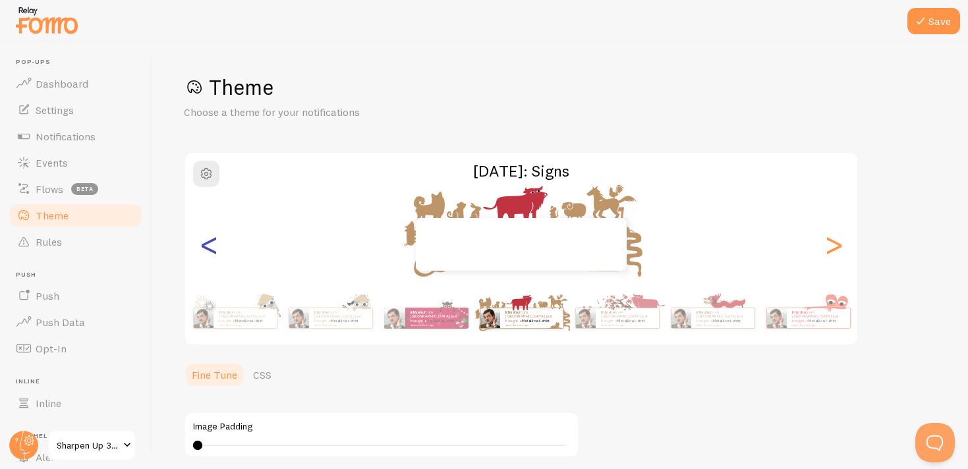
click at [208, 239] on div "<" at bounding box center [209, 244] width 16 height 95
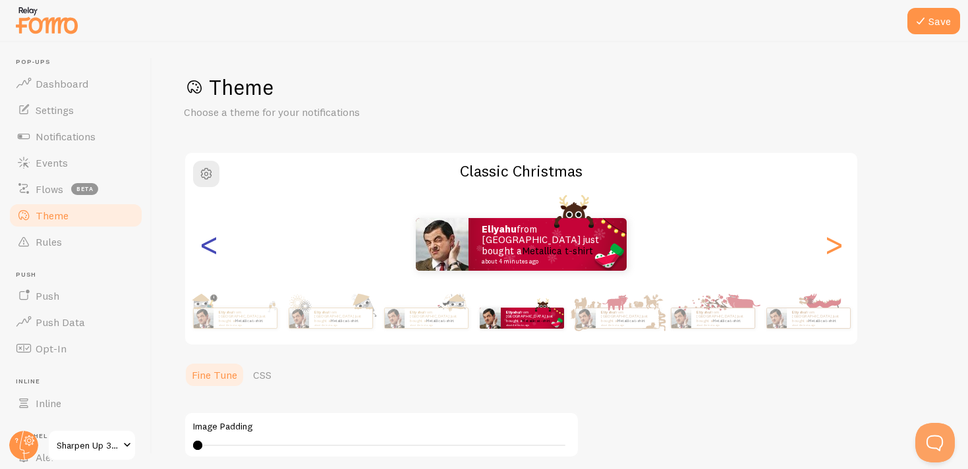
click at [208, 239] on div "<" at bounding box center [209, 244] width 16 height 95
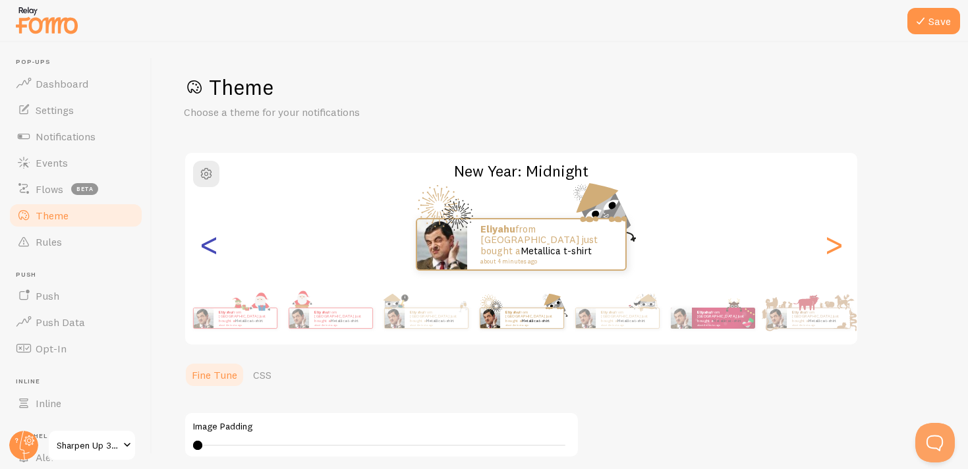
click at [208, 239] on div "<" at bounding box center [209, 244] width 16 height 95
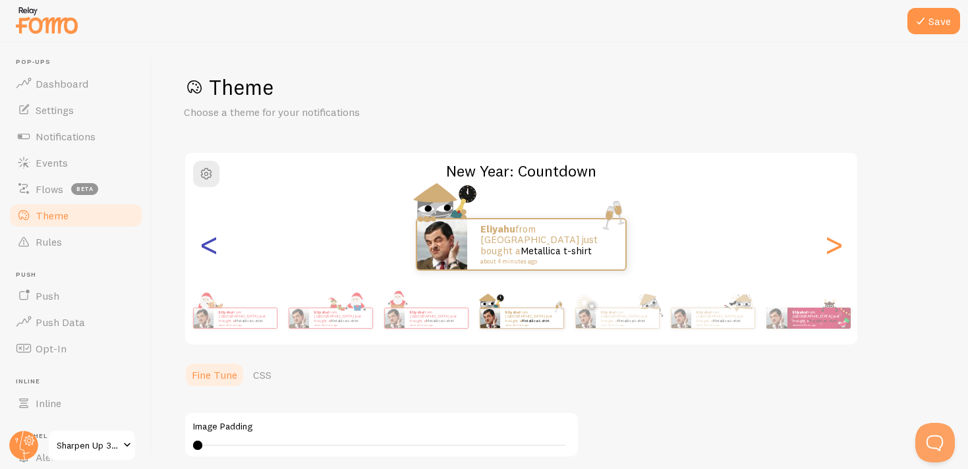
click at [208, 239] on div "<" at bounding box center [209, 244] width 16 height 95
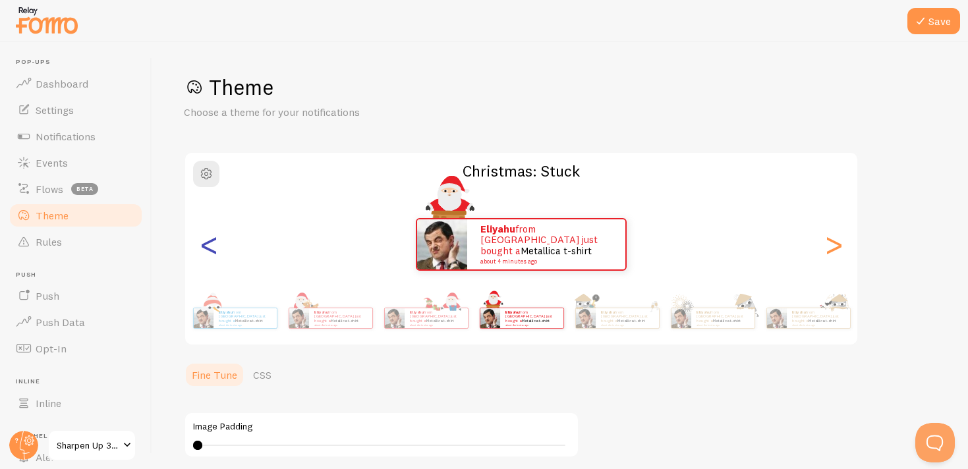
click at [208, 239] on div "<" at bounding box center [209, 244] width 16 height 95
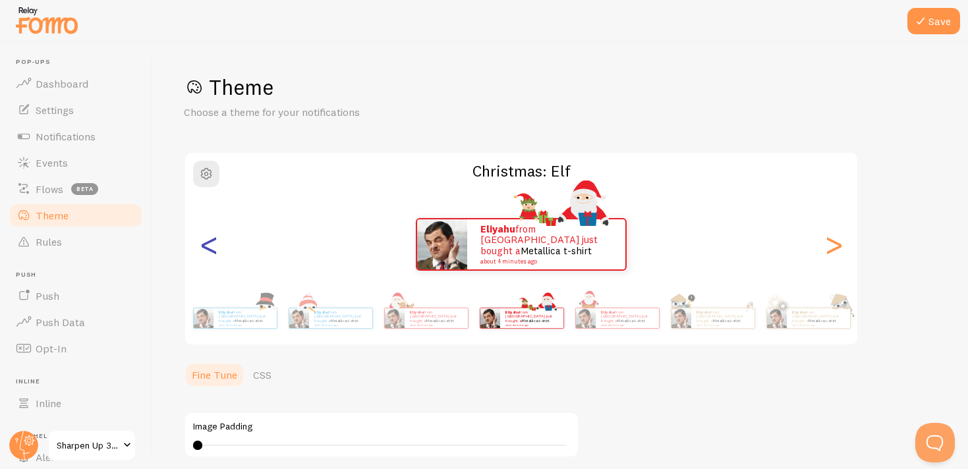
click at [208, 239] on div "<" at bounding box center [209, 244] width 16 height 95
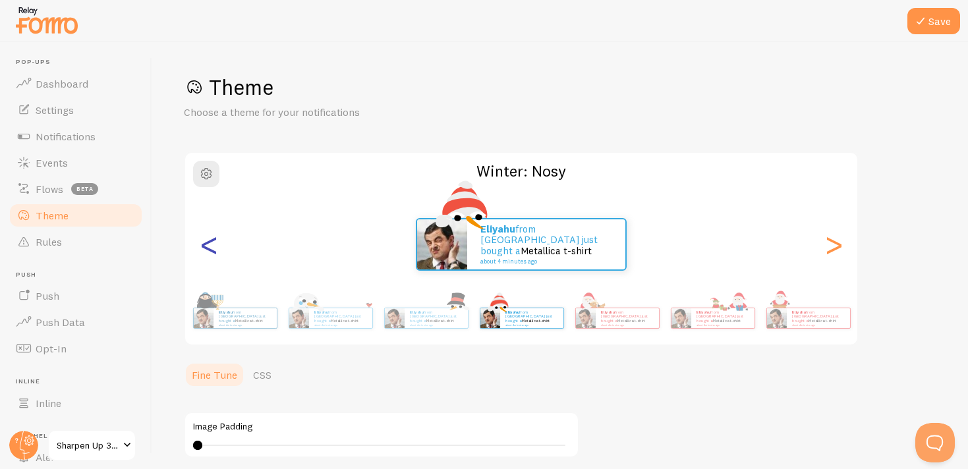
click at [208, 239] on div "<" at bounding box center [209, 244] width 16 height 95
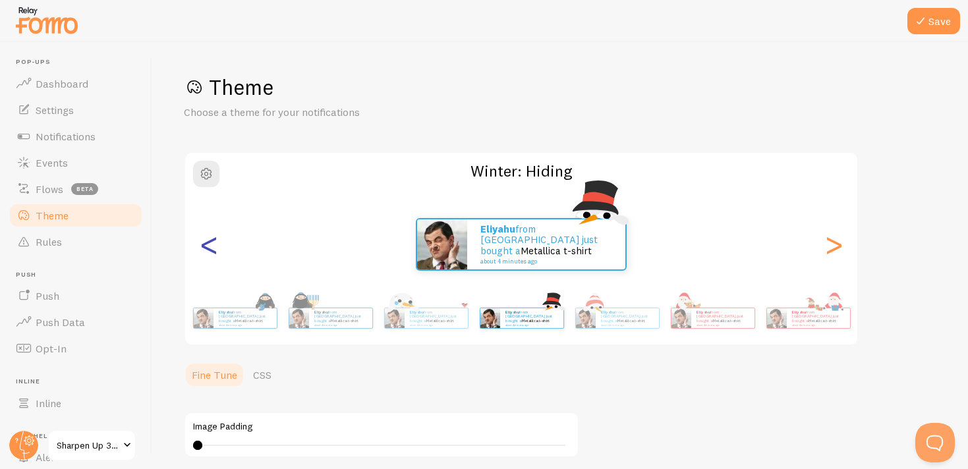
click at [208, 239] on div "<" at bounding box center [209, 244] width 16 height 95
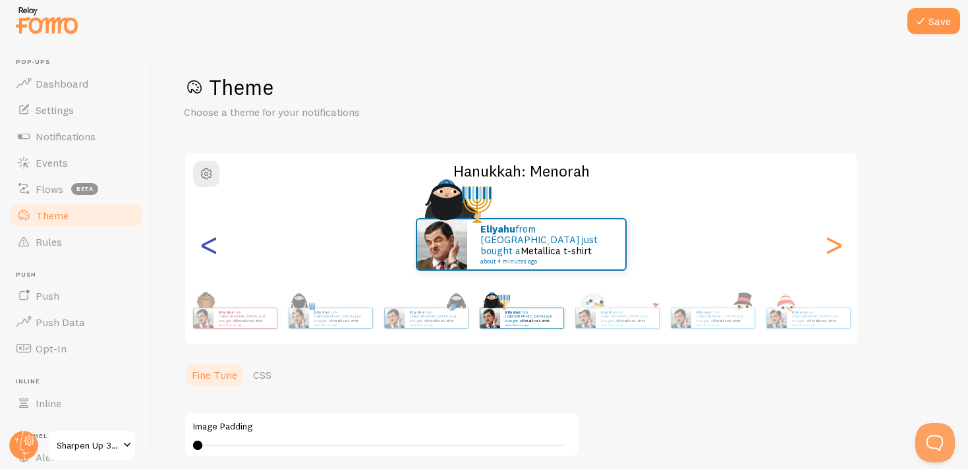
click at [208, 239] on div "<" at bounding box center [209, 244] width 16 height 95
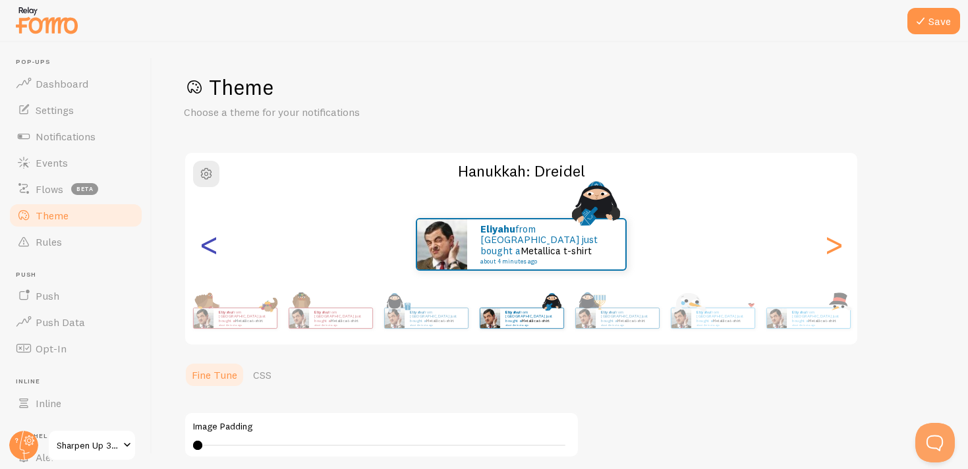
click at [208, 239] on div "<" at bounding box center [209, 244] width 16 height 95
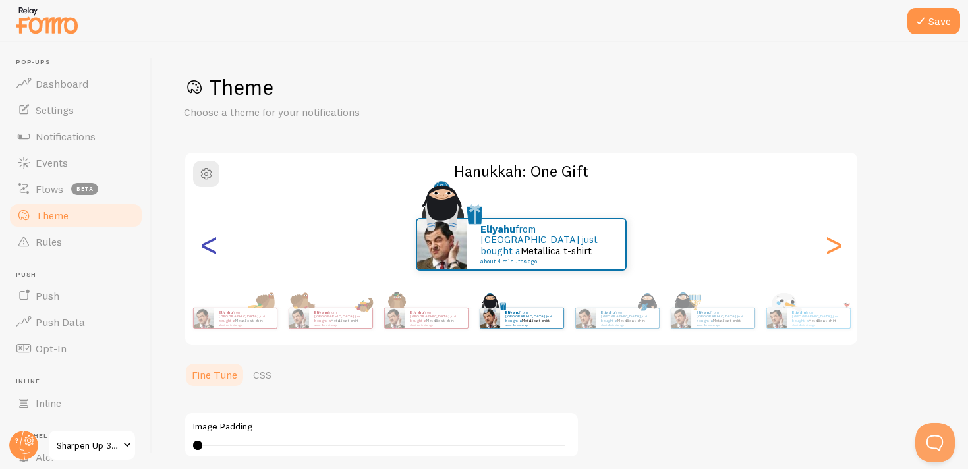
click at [208, 239] on div "<" at bounding box center [209, 244] width 16 height 95
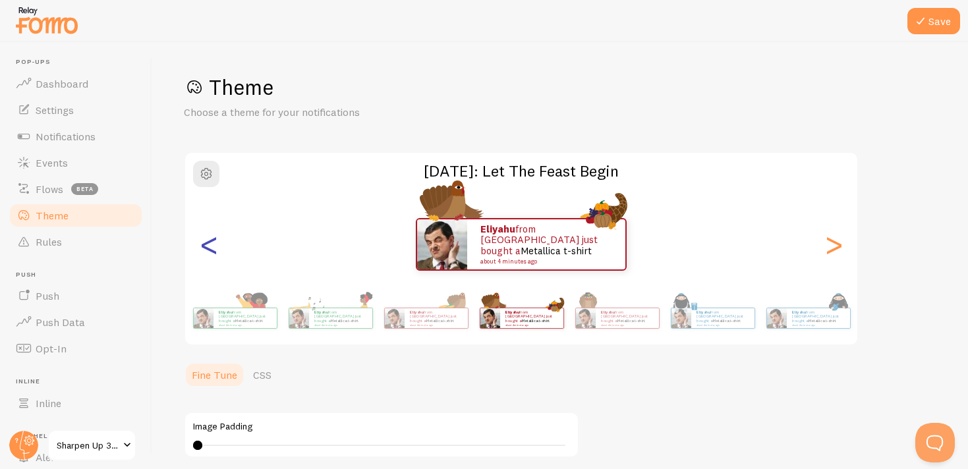
click at [208, 239] on div "<" at bounding box center [209, 244] width 16 height 95
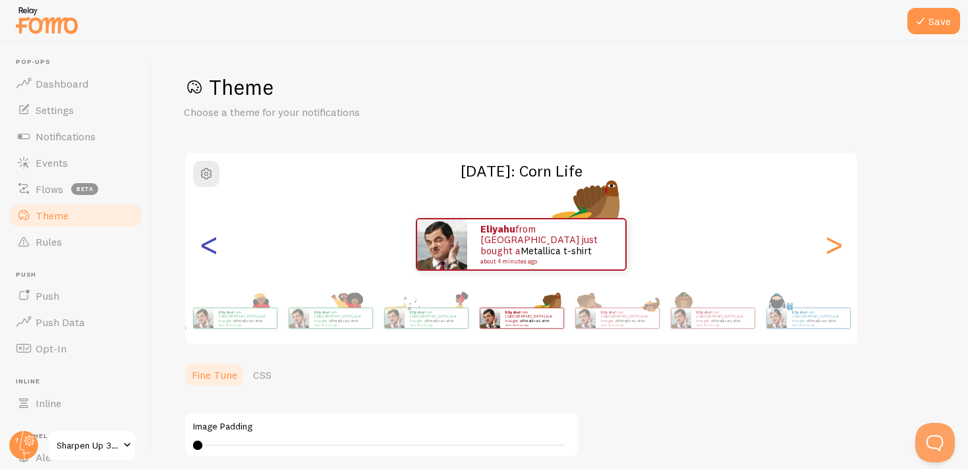
click at [208, 239] on div "<" at bounding box center [209, 244] width 16 height 95
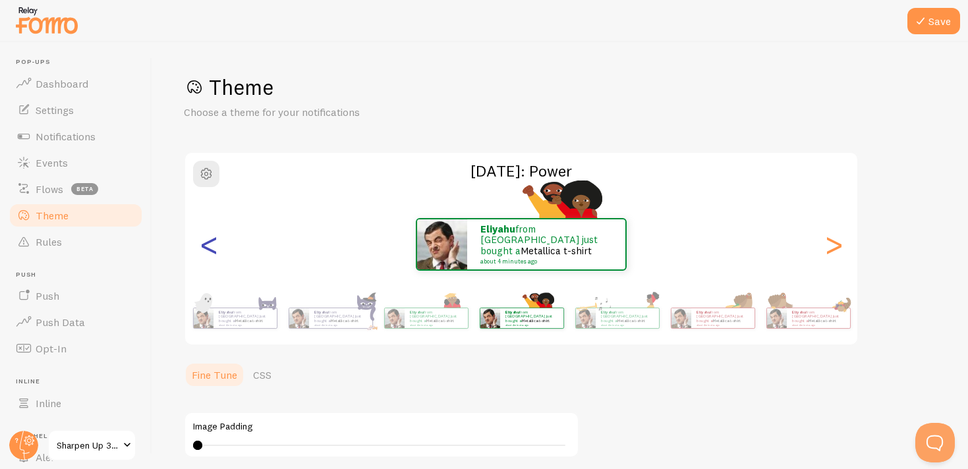
click at [208, 239] on div "<" at bounding box center [209, 244] width 16 height 95
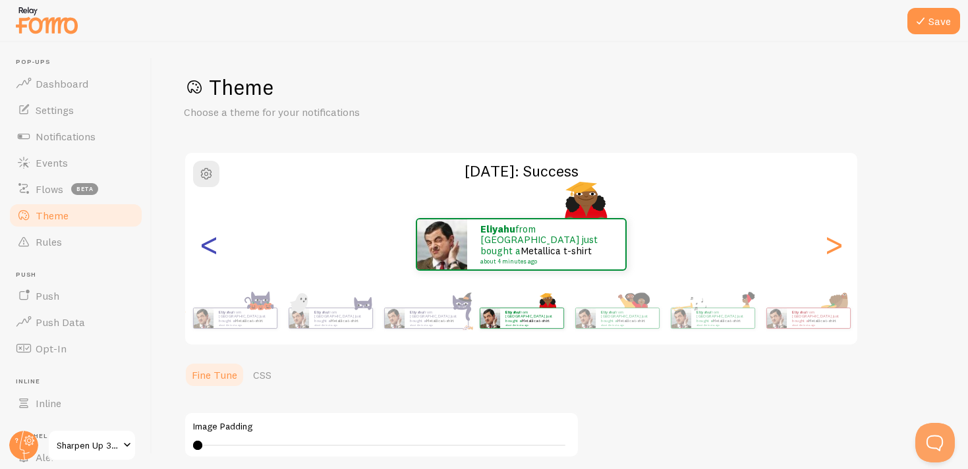
click at [208, 239] on div "<" at bounding box center [209, 244] width 16 height 95
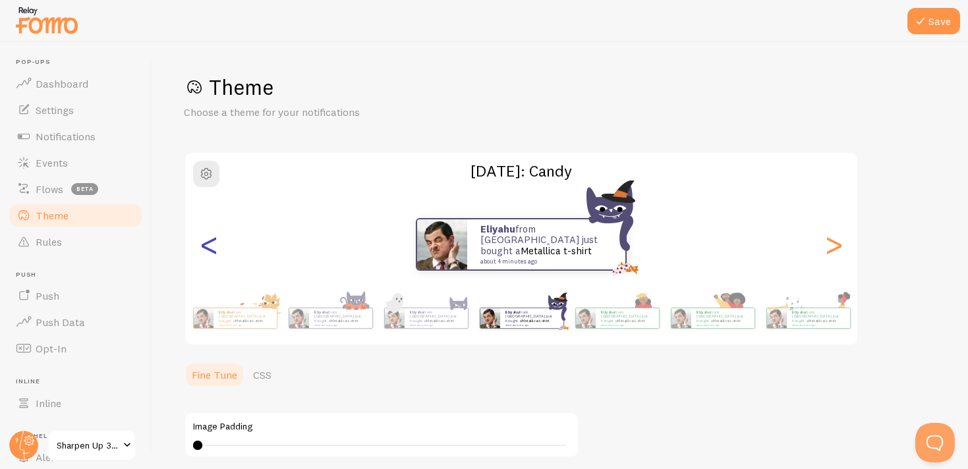
click at [208, 239] on div "<" at bounding box center [209, 244] width 16 height 95
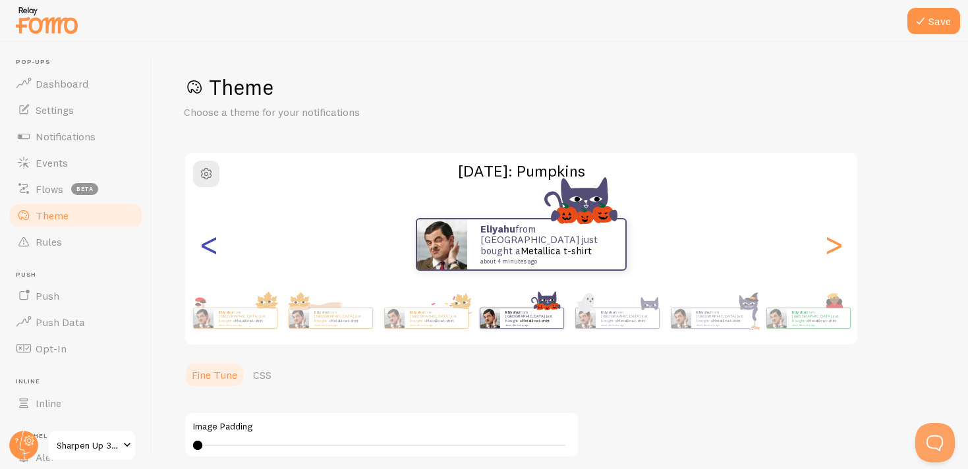
click at [208, 239] on div "<" at bounding box center [209, 244] width 16 height 95
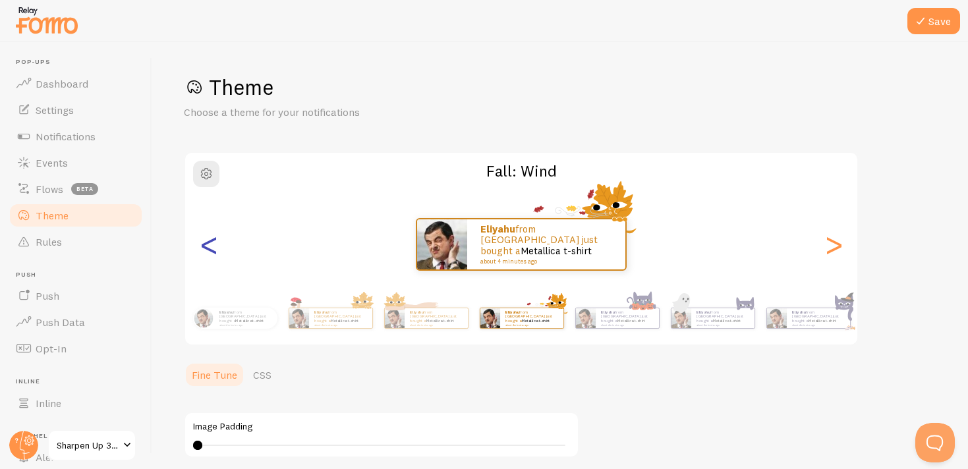
click at [208, 239] on div "<" at bounding box center [209, 244] width 16 height 95
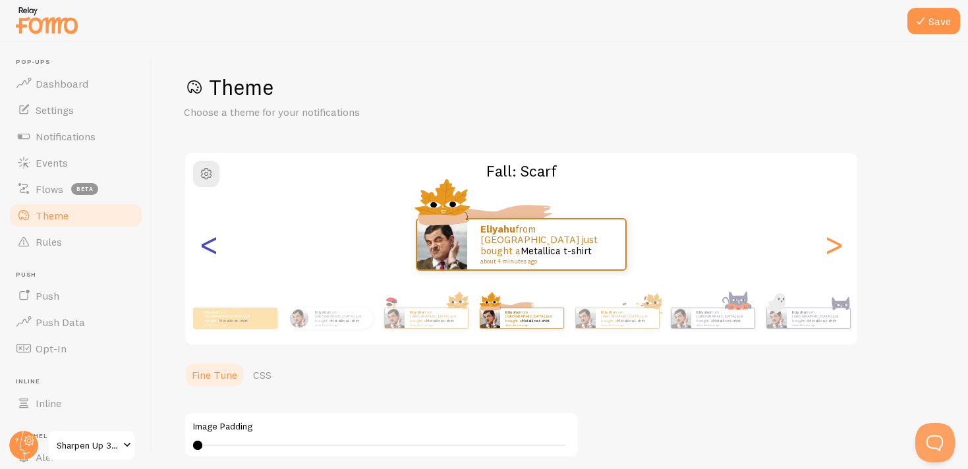
click at [208, 239] on div "<" at bounding box center [209, 244] width 16 height 95
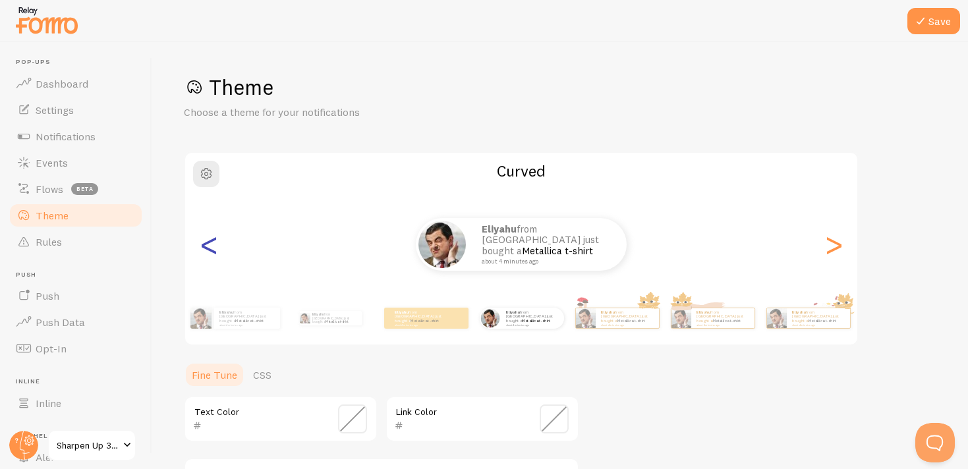
click at [209, 238] on div "<" at bounding box center [209, 244] width 16 height 95
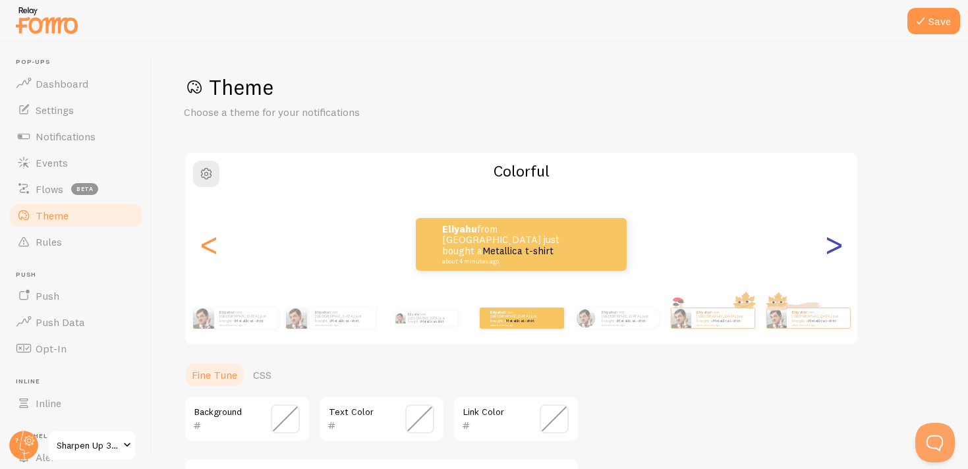
click at [835, 234] on div ">" at bounding box center [834, 244] width 16 height 95
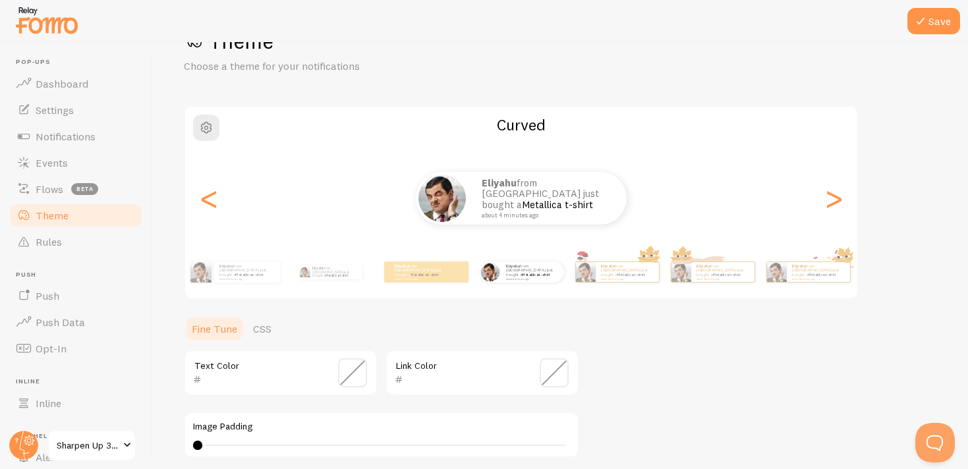
click at [634, 383] on div "Theme Choose a theme for your notifications Curved Eliyahu from United States j…" at bounding box center [560, 341] width 753 height 626
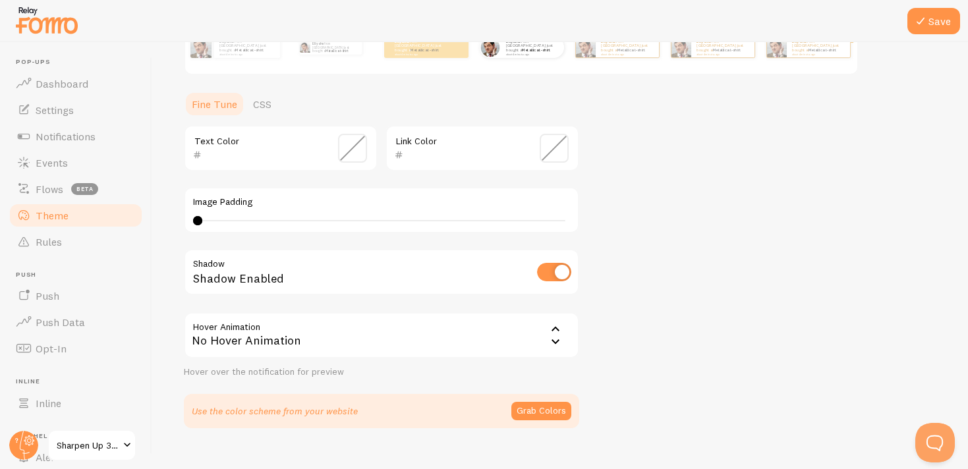
scroll to position [283, 0]
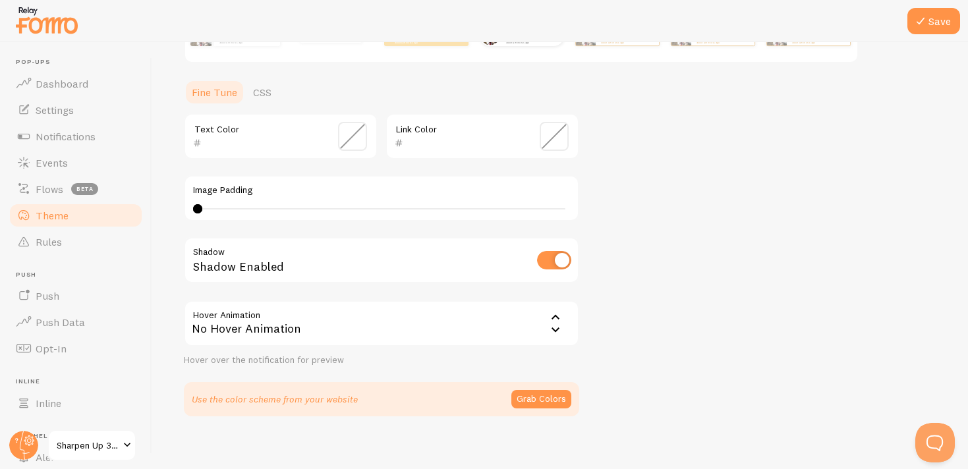
click at [408, 330] on div "No Hover Animation" at bounding box center [382, 324] width 396 height 46
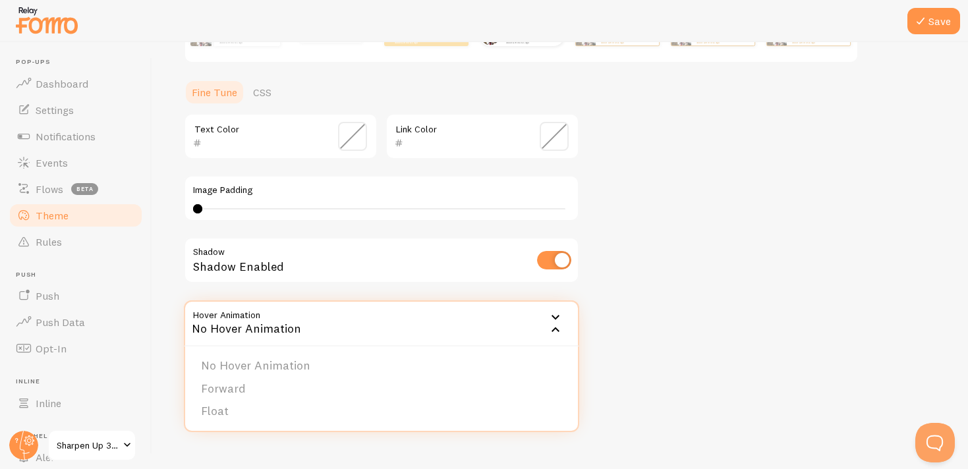
click at [664, 312] on div "Theme Choose a theme for your notifications Curved Eliyahu from United States j…" at bounding box center [560, 104] width 753 height 626
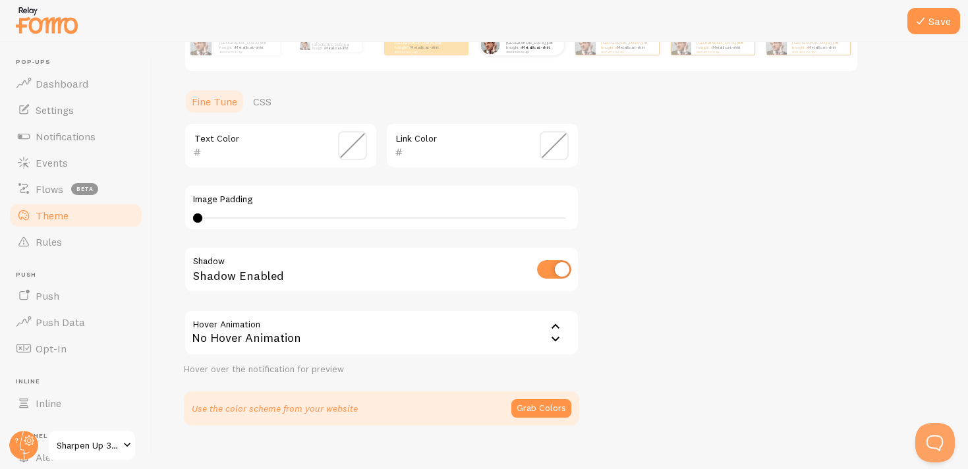
scroll to position [272, 0]
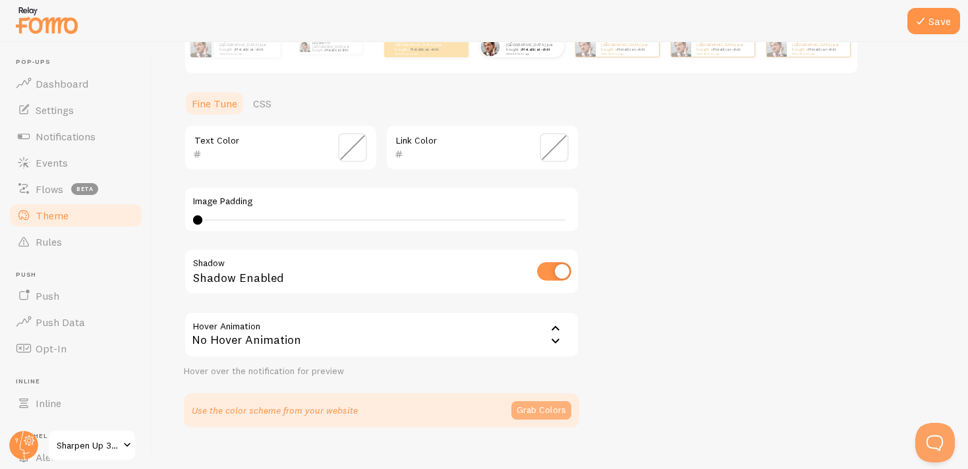
click at [523, 412] on button "Grab Colors" at bounding box center [542, 410] width 60 height 18
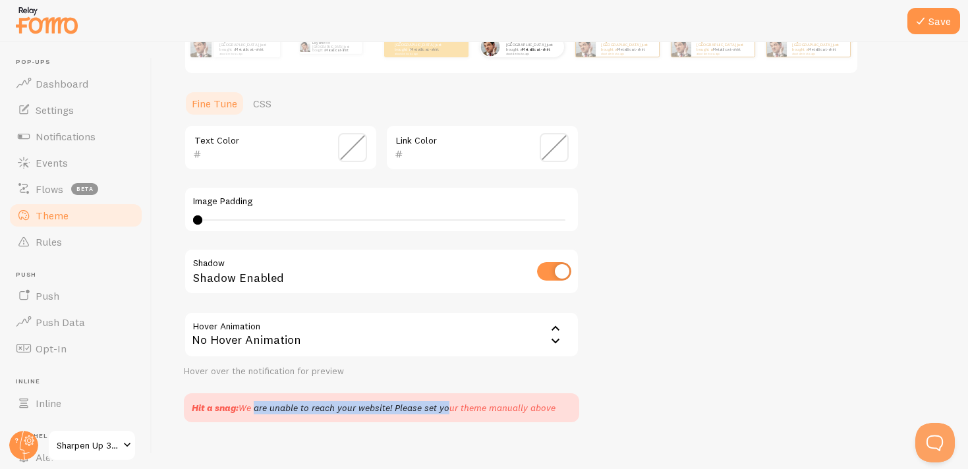
drag, startPoint x: 252, startPoint y: 405, endPoint x: 446, endPoint y: 410, distance: 193.9
click at [446, 410] on div "Hit a snag: We are unable to reach your website! Please set your theme manually…" at bounding box center [374, 407] width 364 height 13
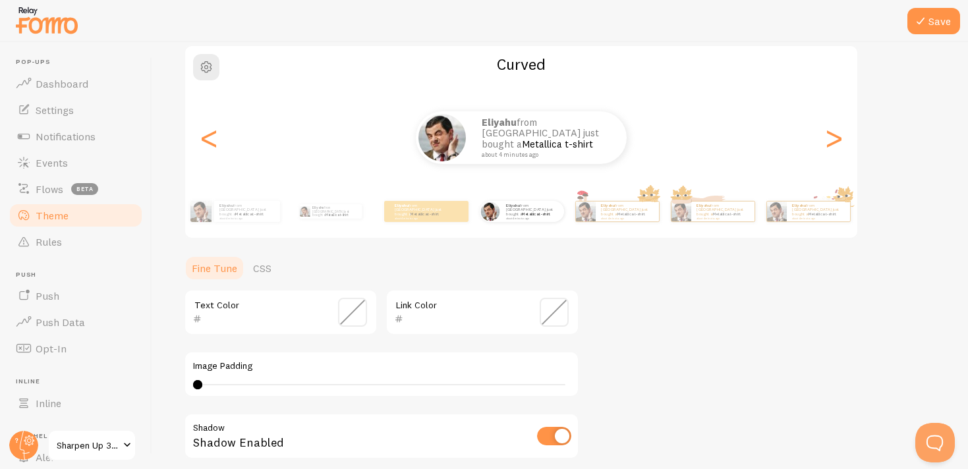
scroll to position [0, 0]
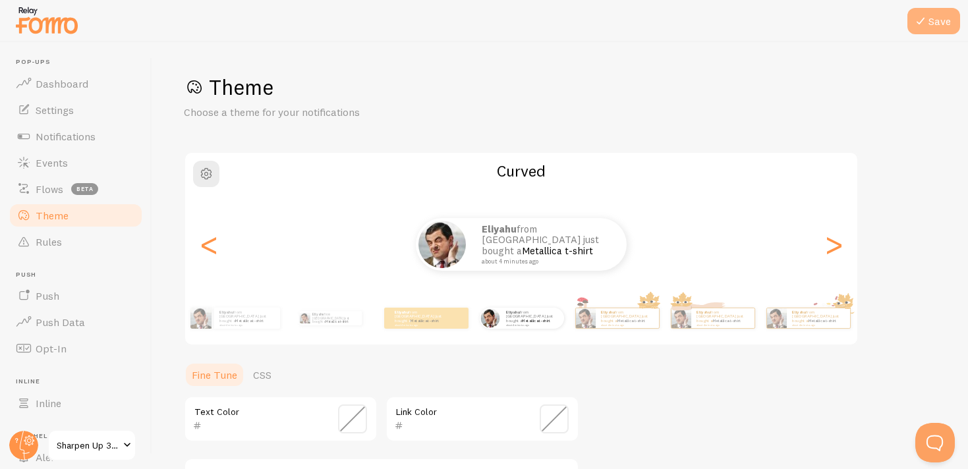
click at [933, 16] on button "Save" at bounding box center [934, 21] width 53 height 26
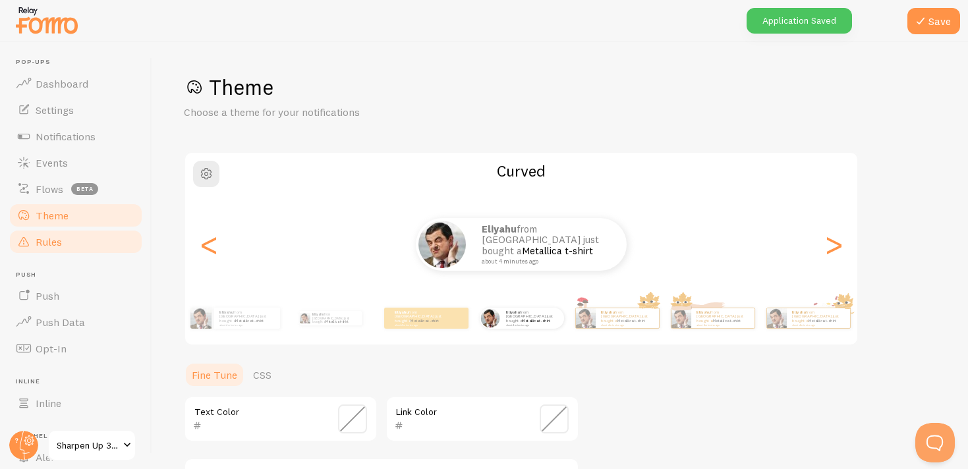
click at [56, 245] on span "Rules" at bounding box center [49, 241] width 26 height 13
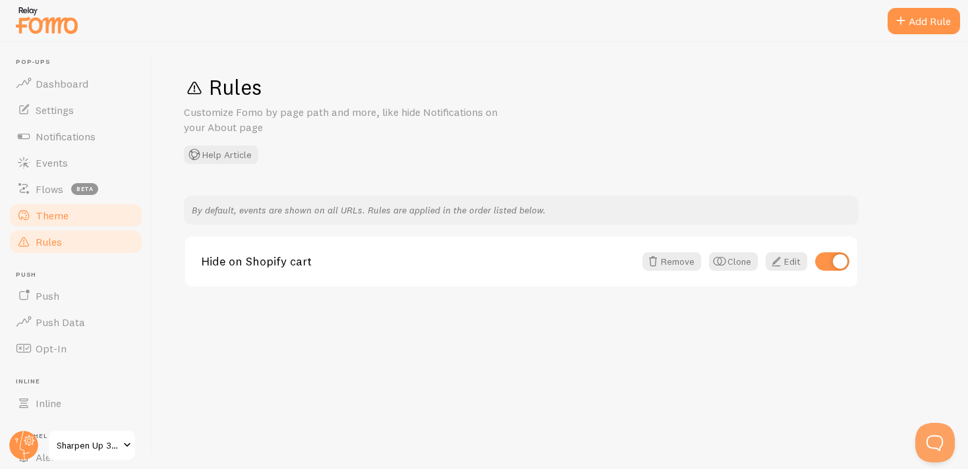
click at [41, 218] on span "Theme" at bounding box center [52, 215] width 33 height 13
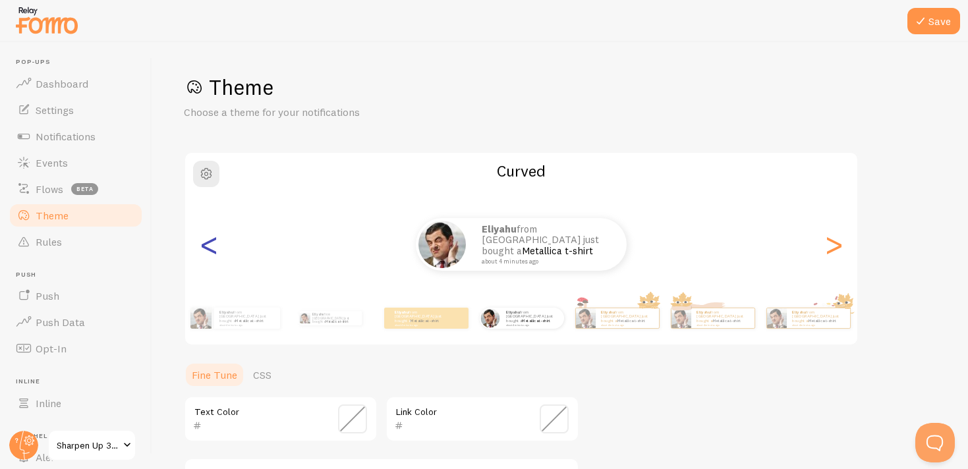
click at [216, 247] on div "<" at bounding box center [209, 244] width 16 height 95
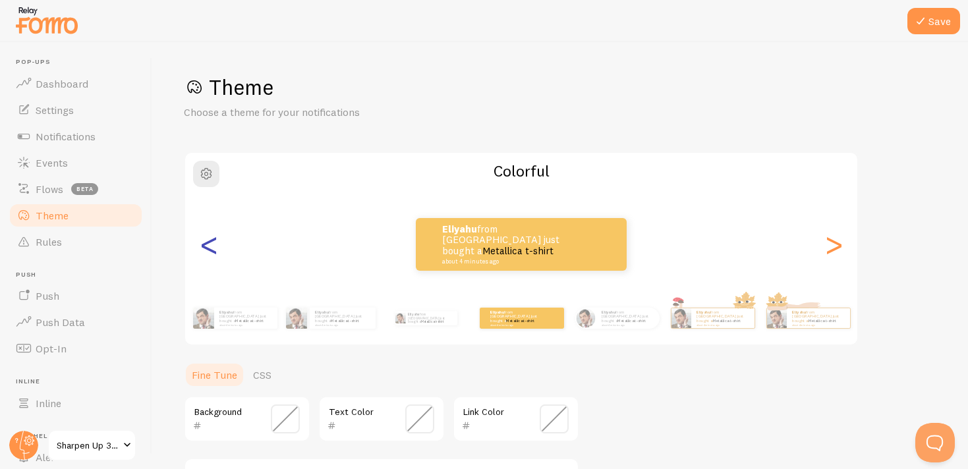
click at [216, 247] on div "<" at bounding box center [209, 244] width 16 height 95
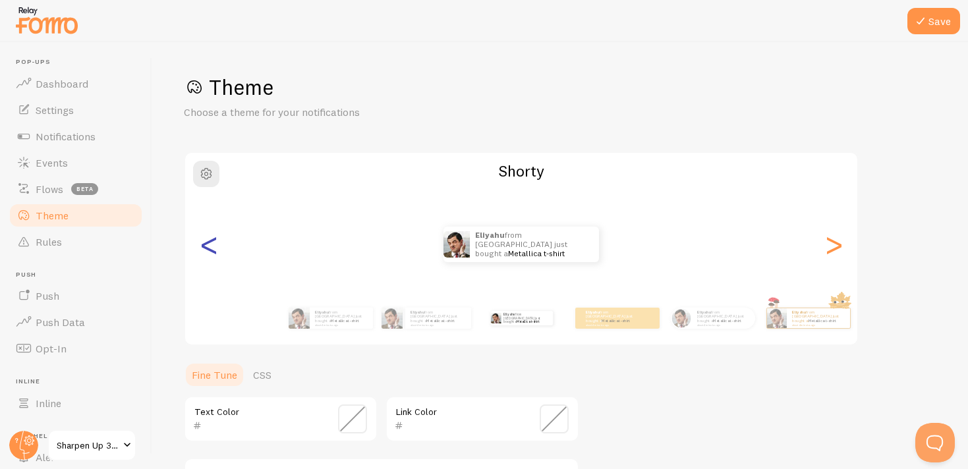
click at [216, 247] on div "<" at bounding box center [209, 244] width 16 height 95
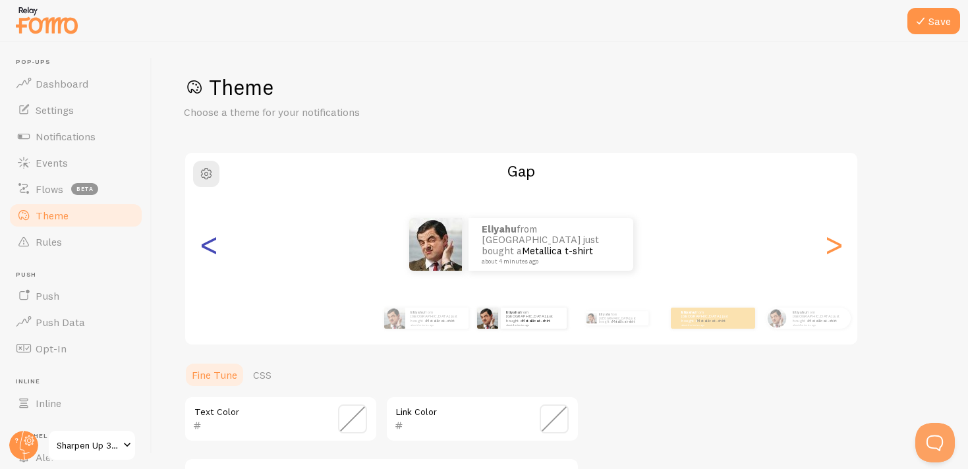
click at [216, 247] on div "<" at bounding box center [209, 244] width 16 height 95
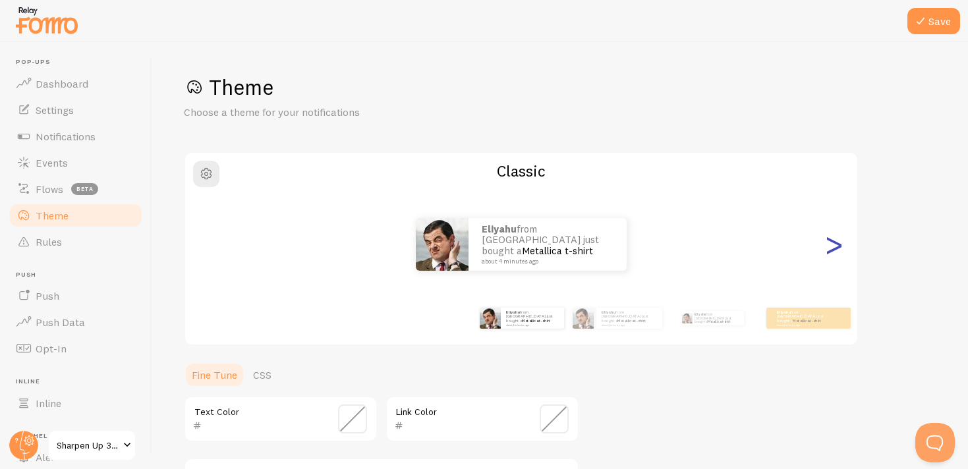
click at [837, 245] on div ">" at bounding box center [834, 244] width 16 height 95
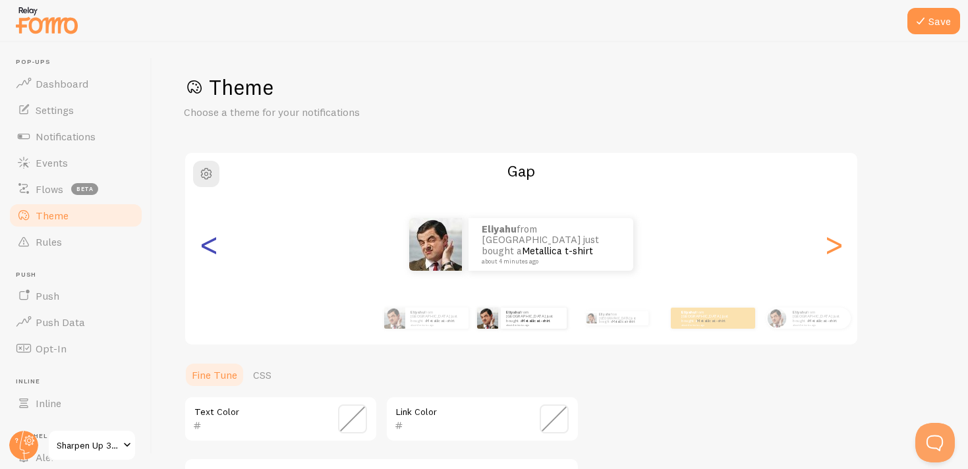
click at [204, 252] on div "<" at bounding box center [209, 244] width 16 height 95
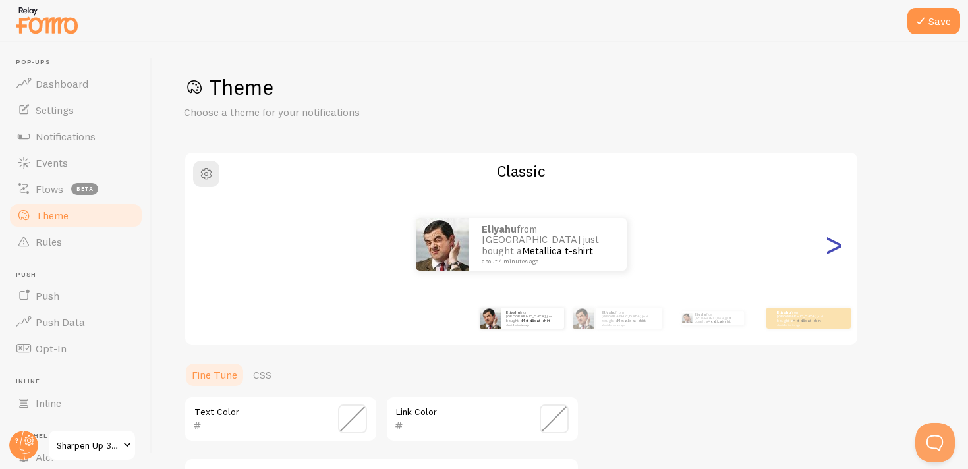
click at [835, 247] on div ">" at bounding box center [834, 244] width 16 height 95
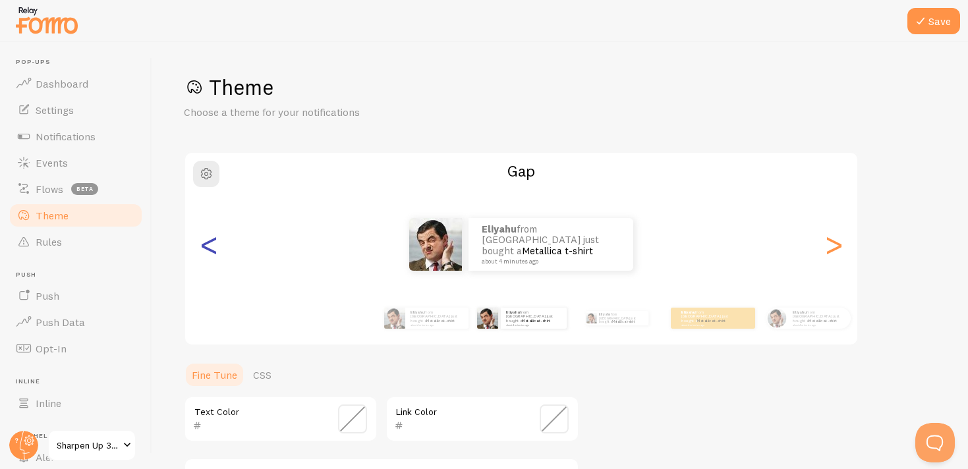
click at [206, 248] on div "<" at bounding box center [209, 244] width 16 height 95
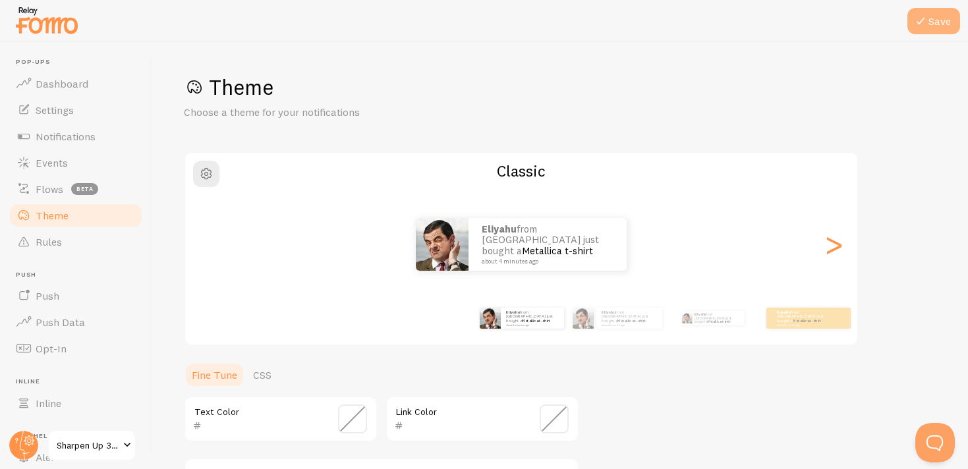
click at [928, 18] on icon at bounding box center [921, 21] width 16 height 16
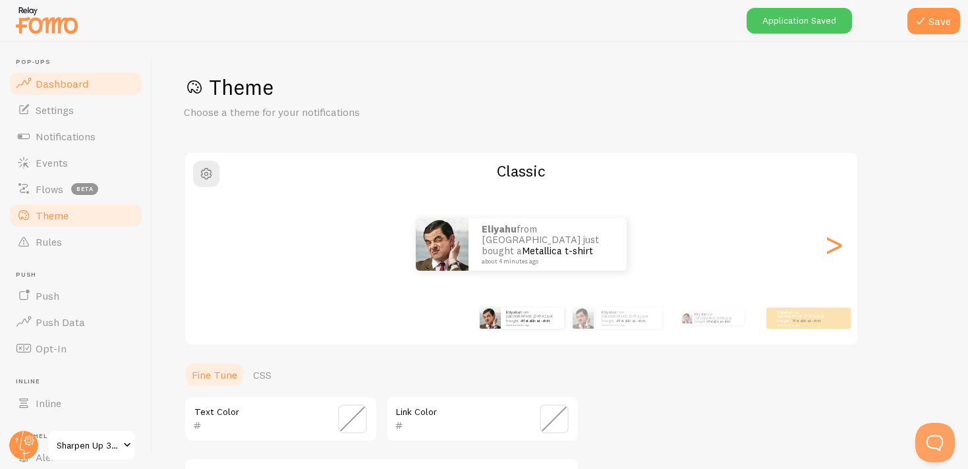
click at [73, 90] on link "Dashboard" at bounding box center [76, 84] width 136 height 26
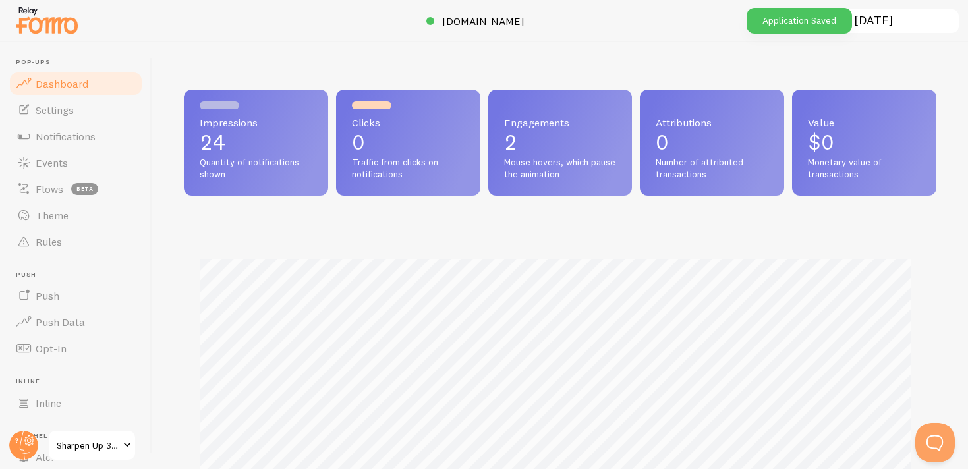
scroll to position [346, 743]
